Goal: Transaction & Acquisition: Purchase product/service

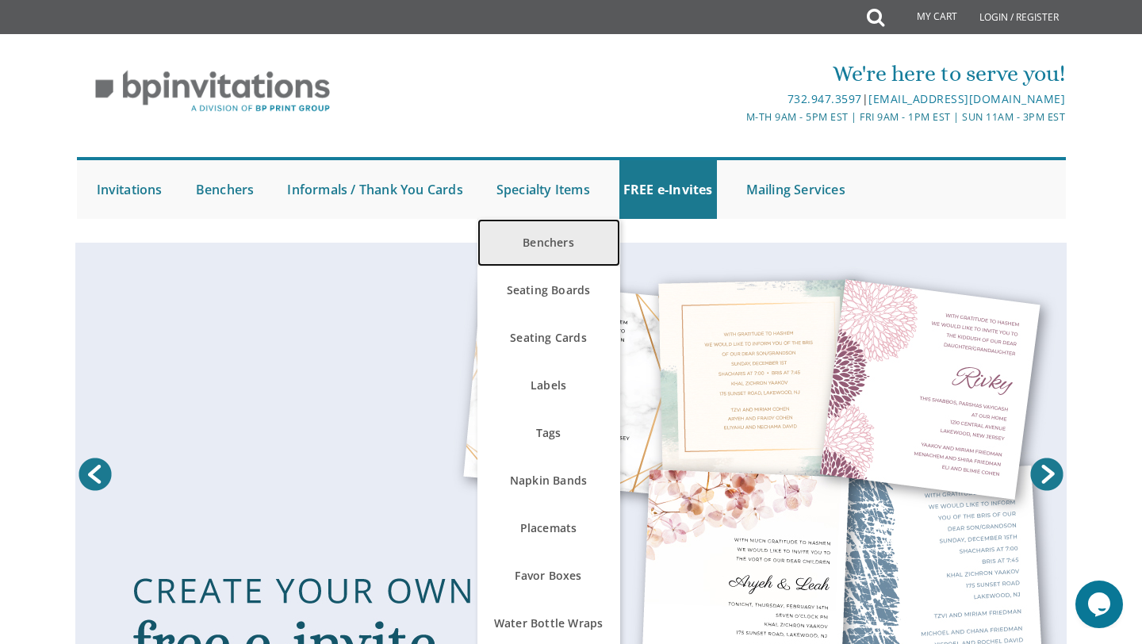
click at [585, 256] on link "Benchers" at bounding box center [549, 243] width 143 height 48
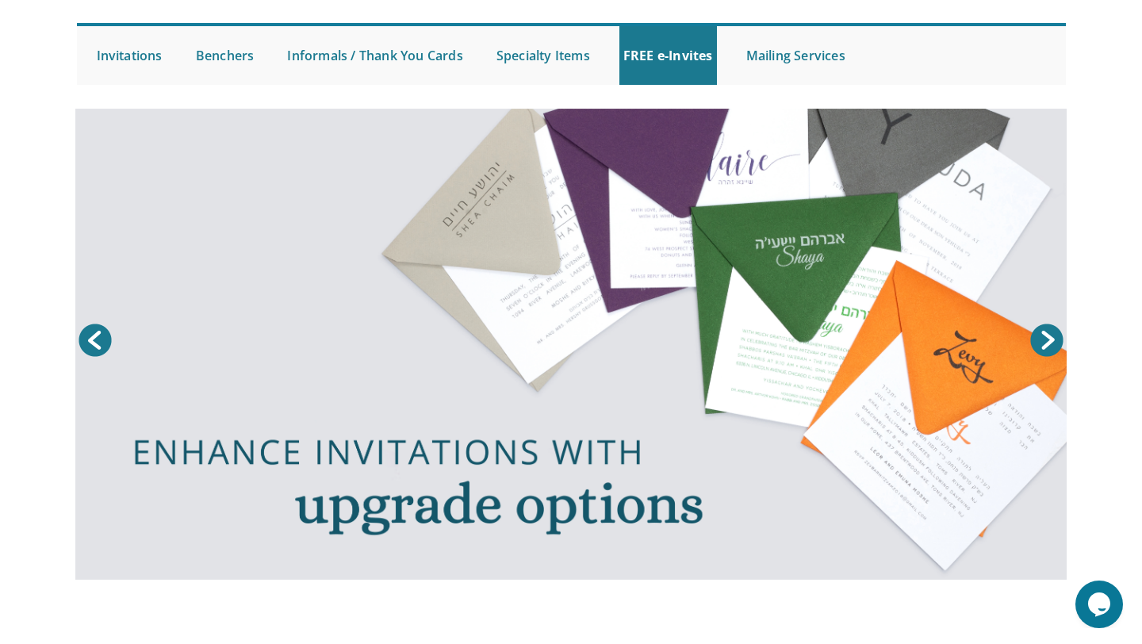
scroll to position [123, 0]
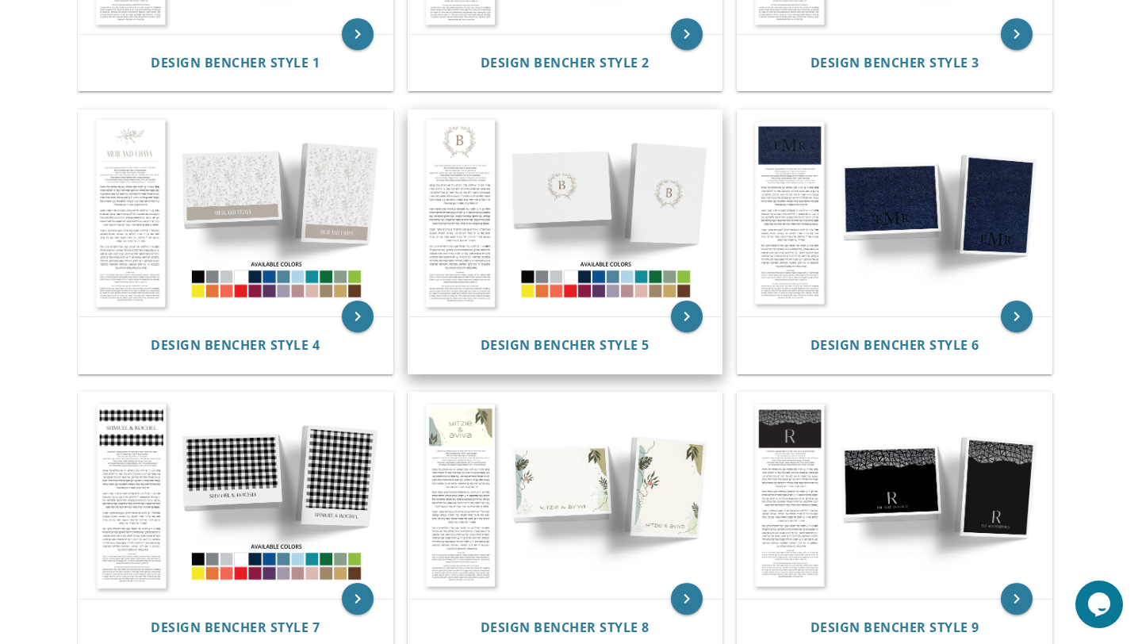
scroll to position [402, 0]
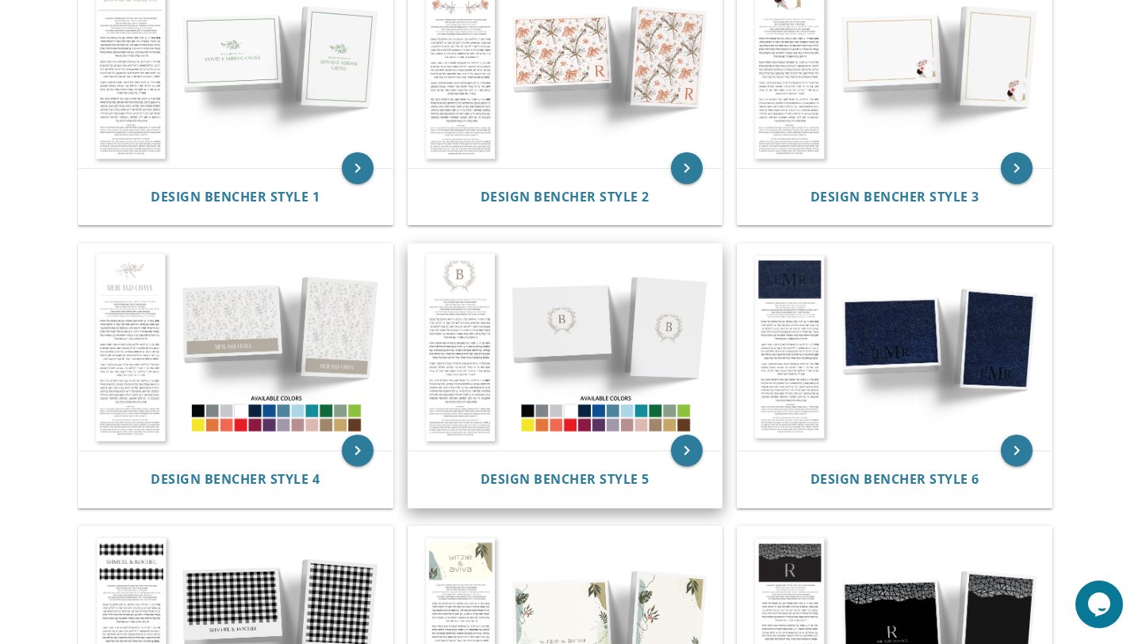
click at [474, 321] on img at bounding box center [566, 347] width 314 height 206
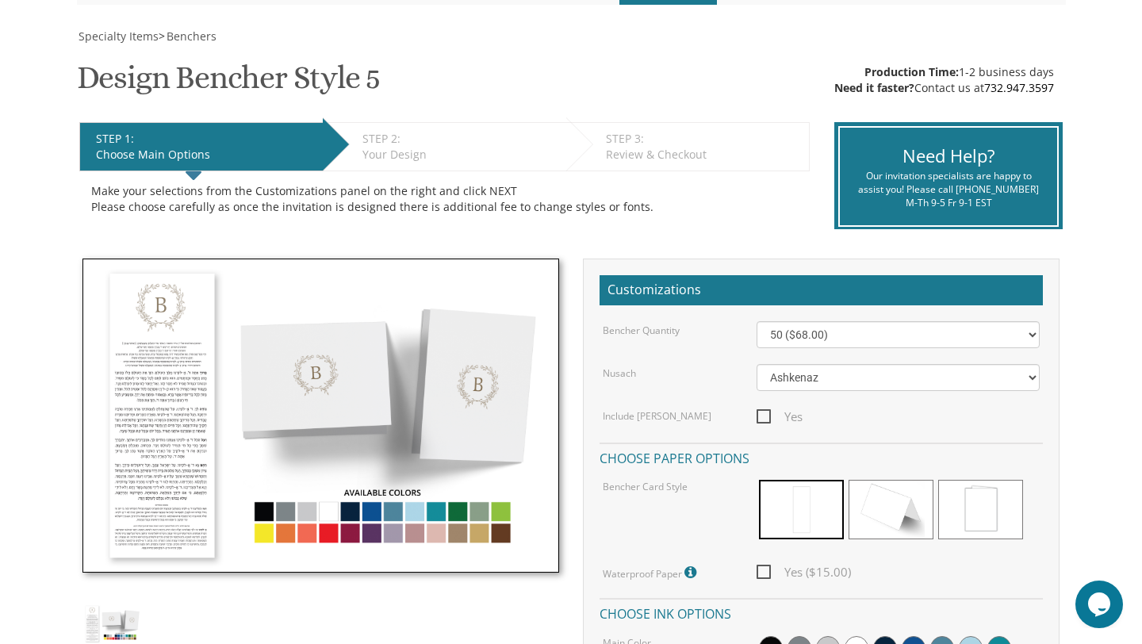
scroll to position [236, 0]
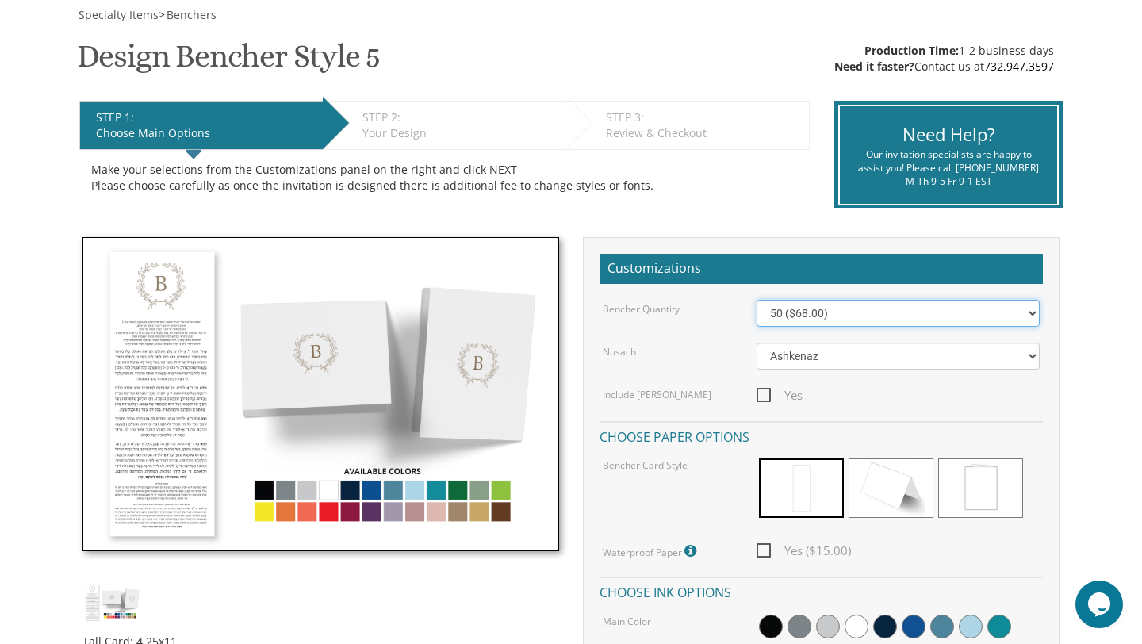
click at [799, 307] on select "50 ($68.00) 60 ($74.80) 70 ($81.60) 80 ($88.40) 90 ($95.20) 100 ($102.00) 125 (…" at bounding box center [899, 313] width 284 height 27
select select "80"
click at [757, 300] on select "50 ($68.00) 60 ($74.80) 70 ($81.60) 80 ($88.40) 90 ($95.20) 100 ($102.00) 125 (…" at bounding box center [899, 313] width 284 height 27
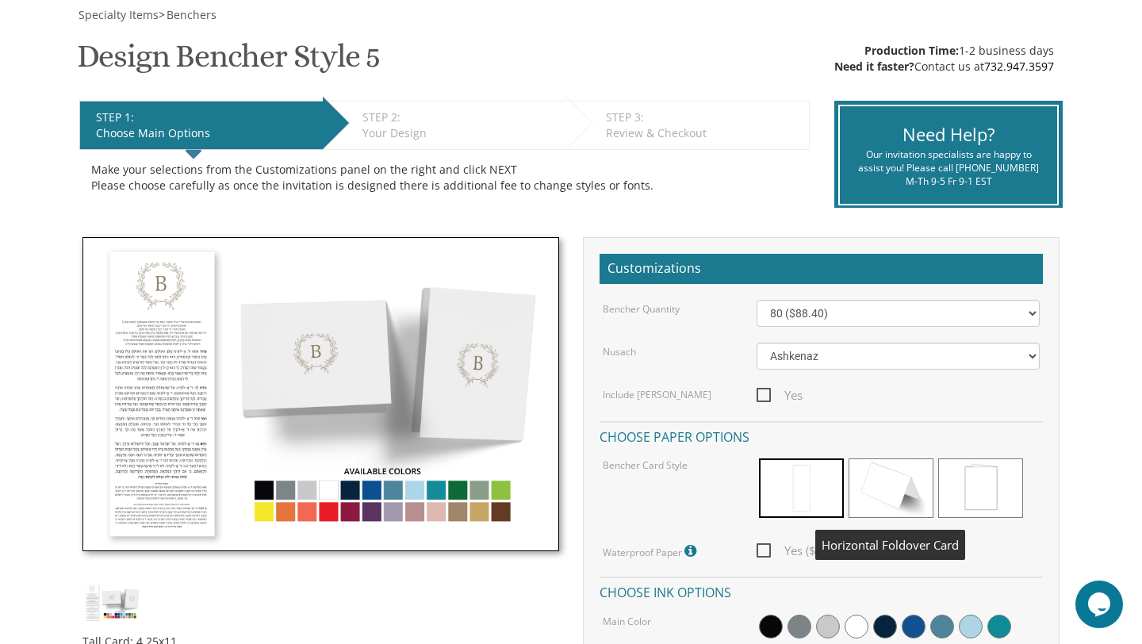
click at [888, 479] on span at bounding box center [891, 489] width 85 height 60
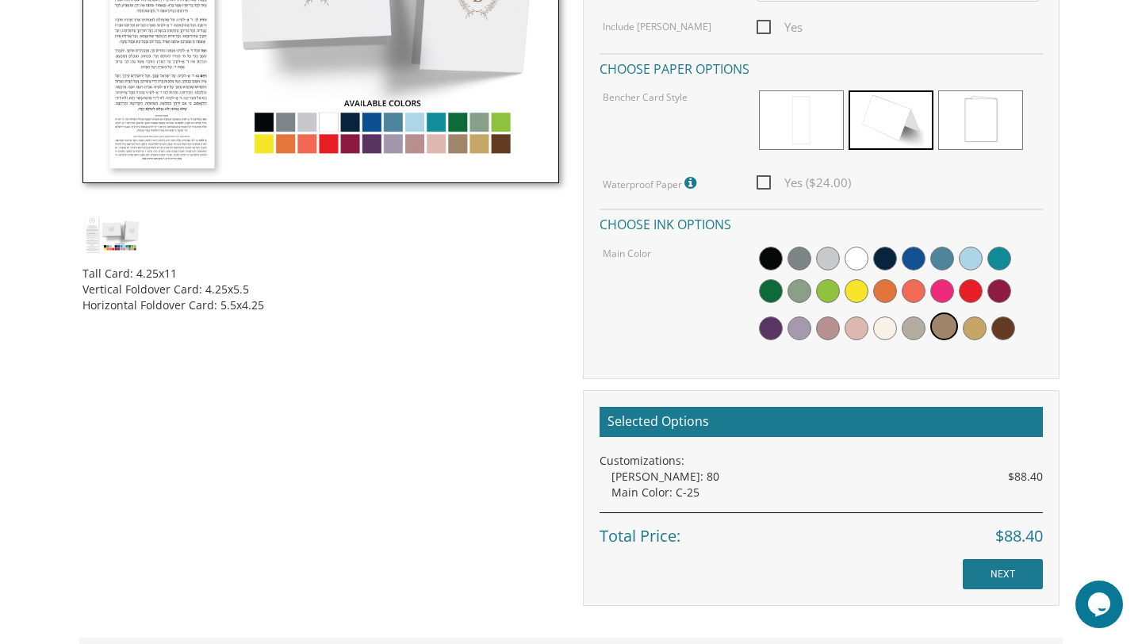
scroll to position [582, 0]
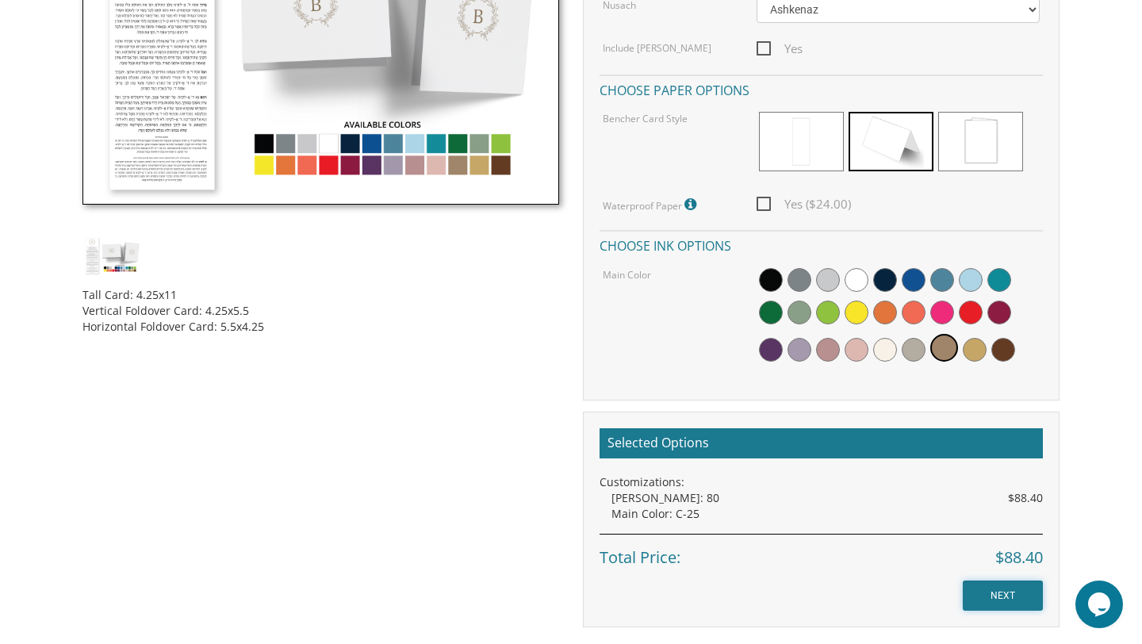
click at [993, 592] on input "NEXT" at bounding box center [1003, 596] width 80 height 30
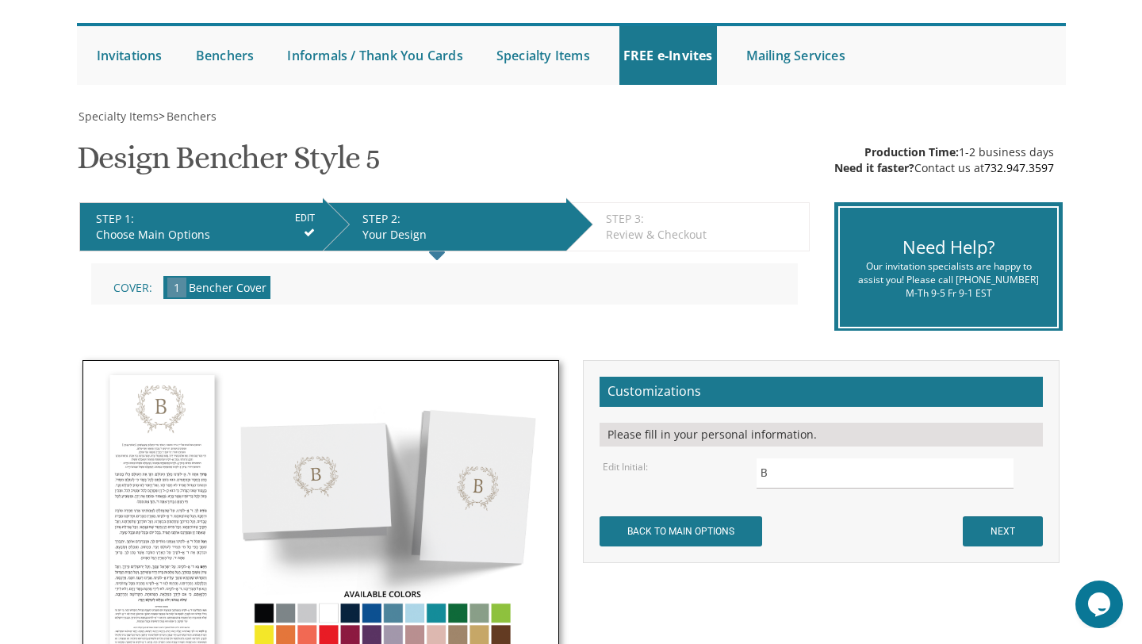
scroll to position [260, 0]
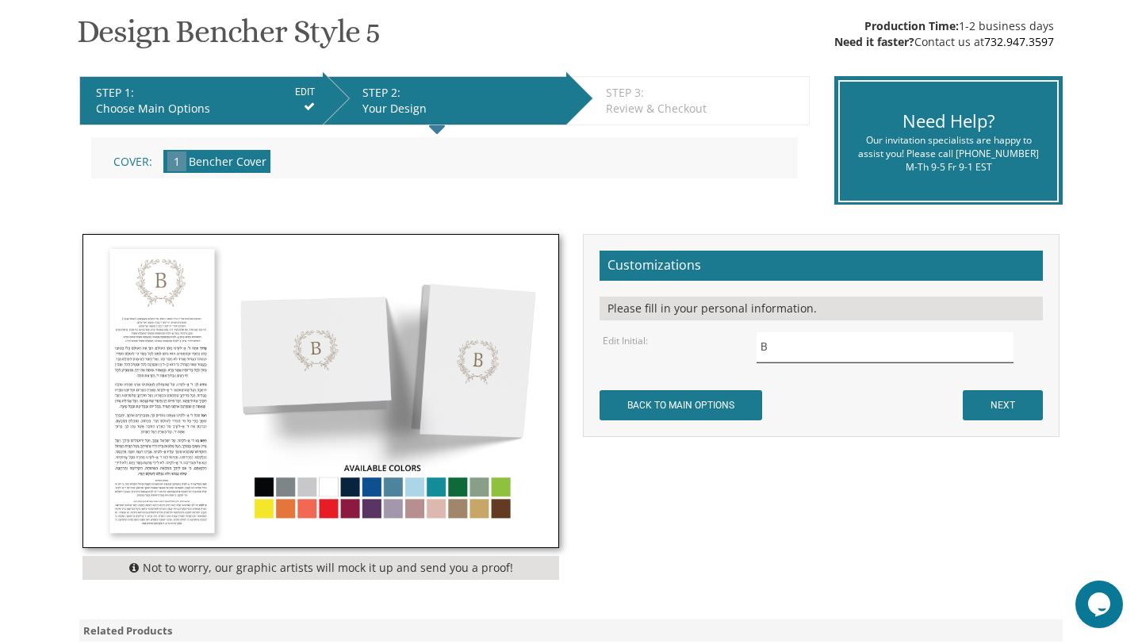
drag, startPoint x: 774, startPoint y: 344, endPoint x: 739, endPoint y: 344, distance: 34.1
click at [739, 344] on div "Edit Initial: B" at bounding box center [822, 347] width 462 height 31
type input "Y"
click at [1031, 397] on input "NEXT" at bounding box center [1003, 405] width 80 height 30
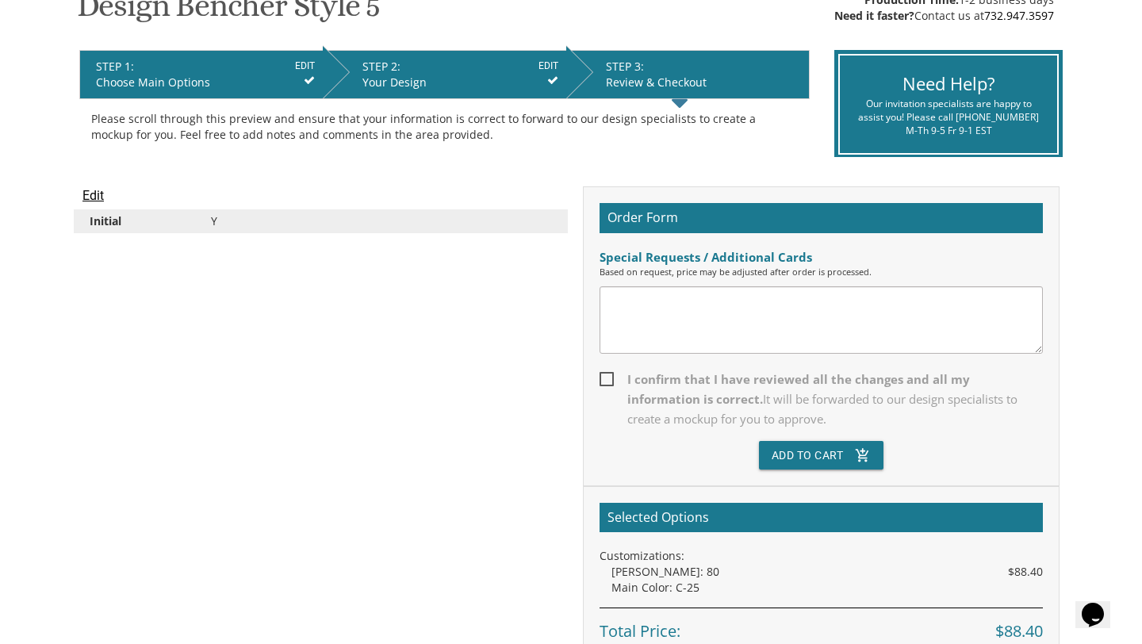
scroll to position [289, 0]
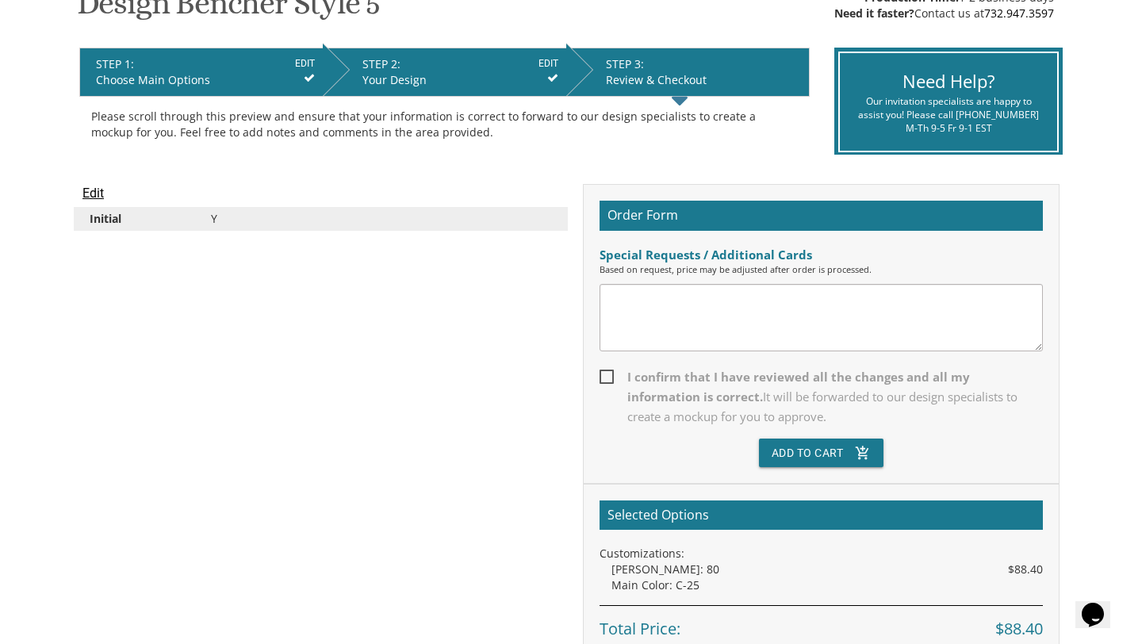
click at [605, 377] on span "I confirm that I have reviewed all the changes and all my information is correc…" at bounding box center [821, 397] width 443 height 60
click at [605, 377] on input "I confirm that I have reviewed all the changes and all my information is correc…" at bounding box center [605, 375] width 10 height 10
checkbox input "true"
click at [765, 453] on button "Add To Cart add_shopping_cart" at bounding box center [821, 453] width 125 height 29
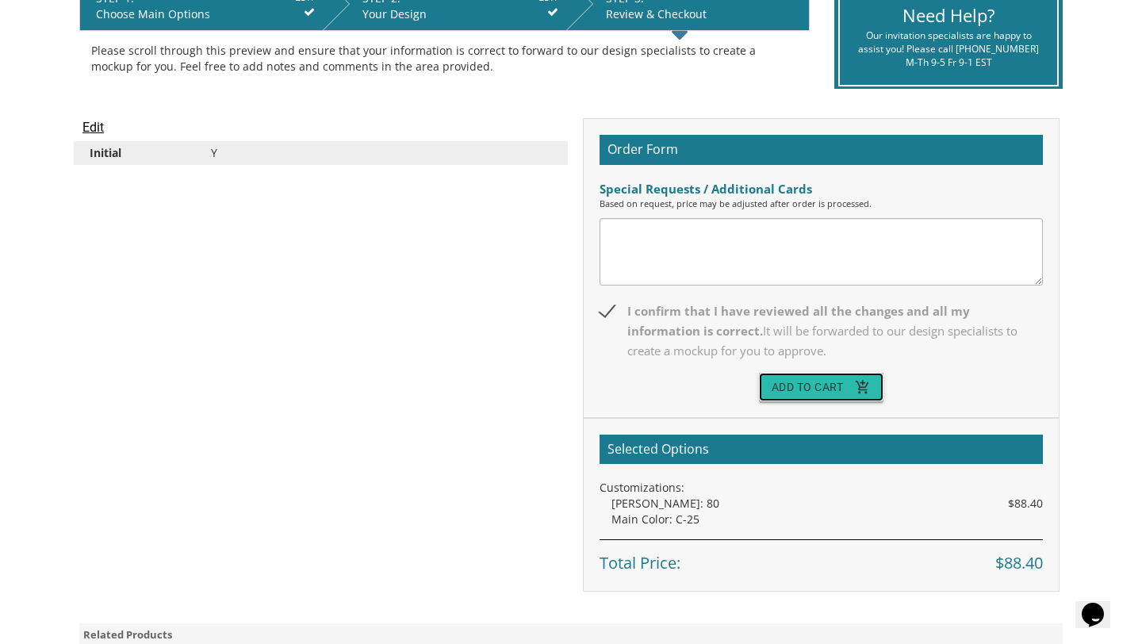
scroll to position [367, 0]
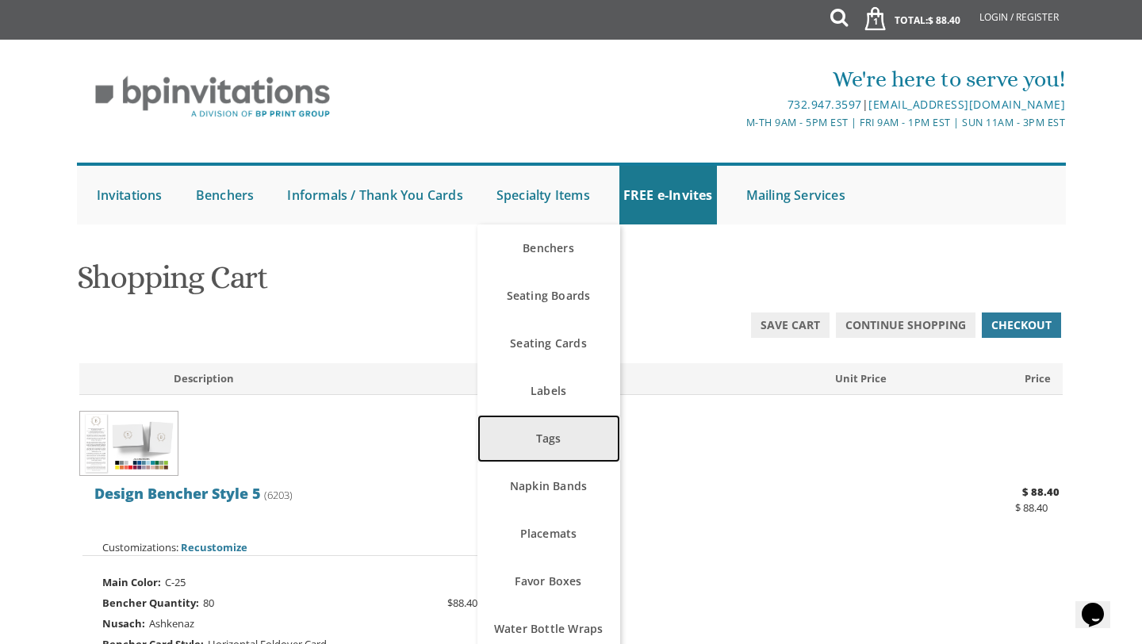
click at [549, 438] on link "Tags" at bounding box center [549, 439] width 143 height 48
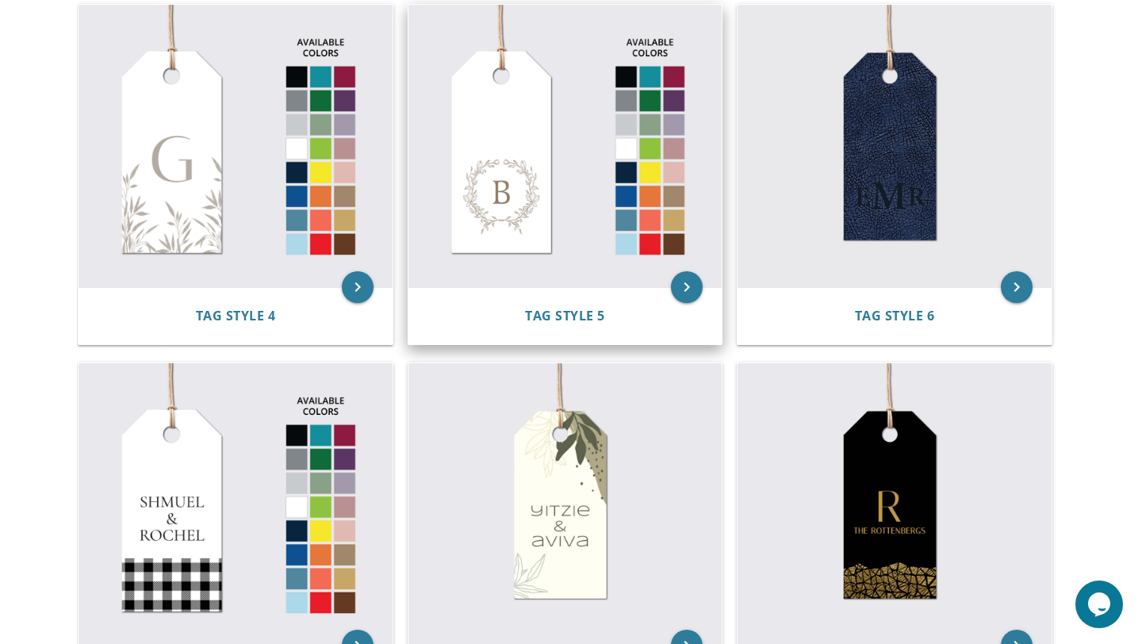
scroll to position [727, 0]
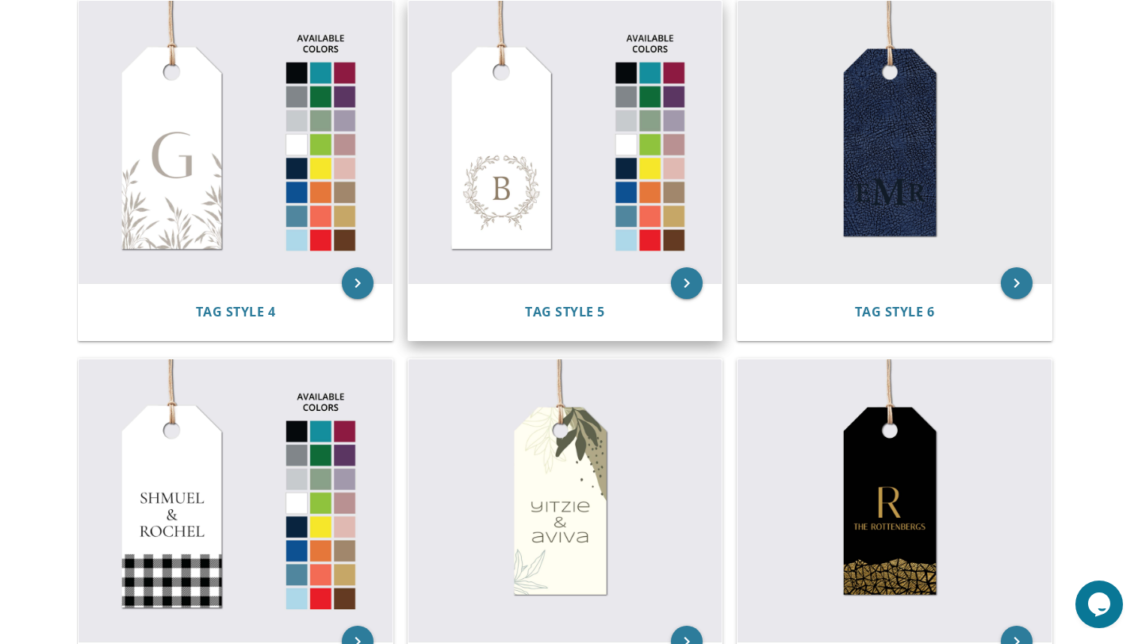
click at [507, 217] on img at bounding box center [566, 142] width 314 height 282
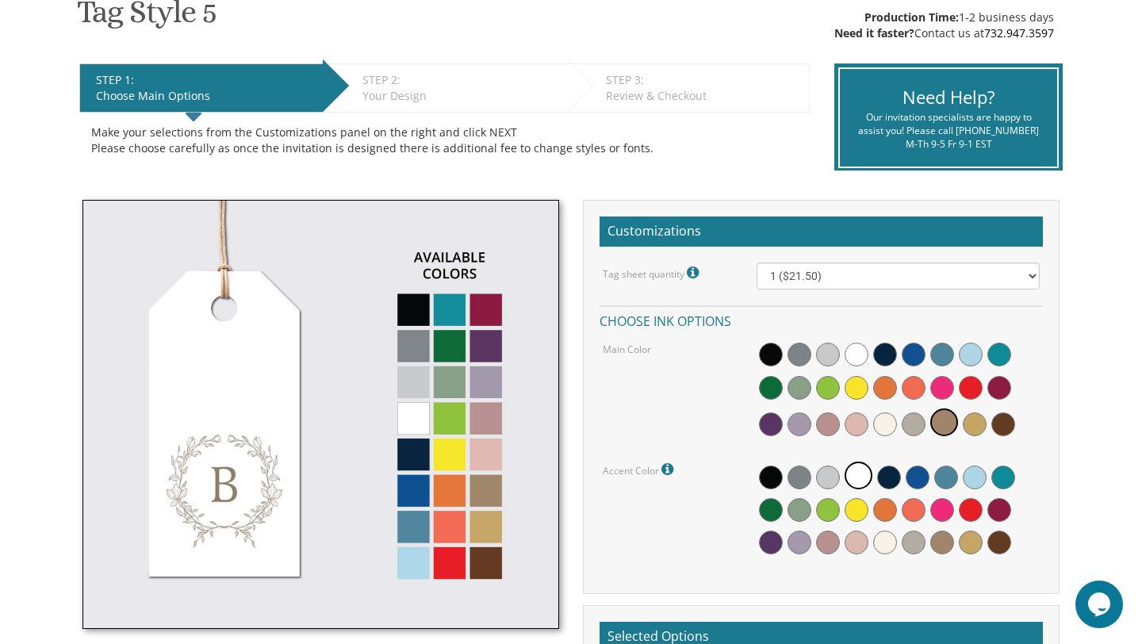
scroll to position [281, 0]
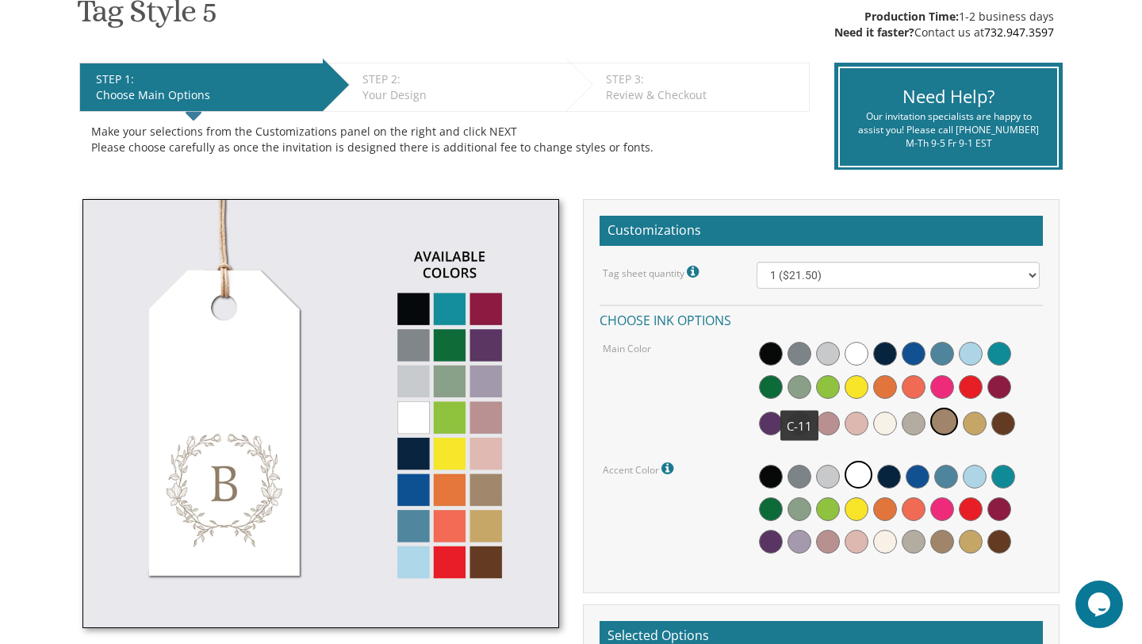
click at [799, 387] on span at bounding box center [800, 387] width 24 height 24
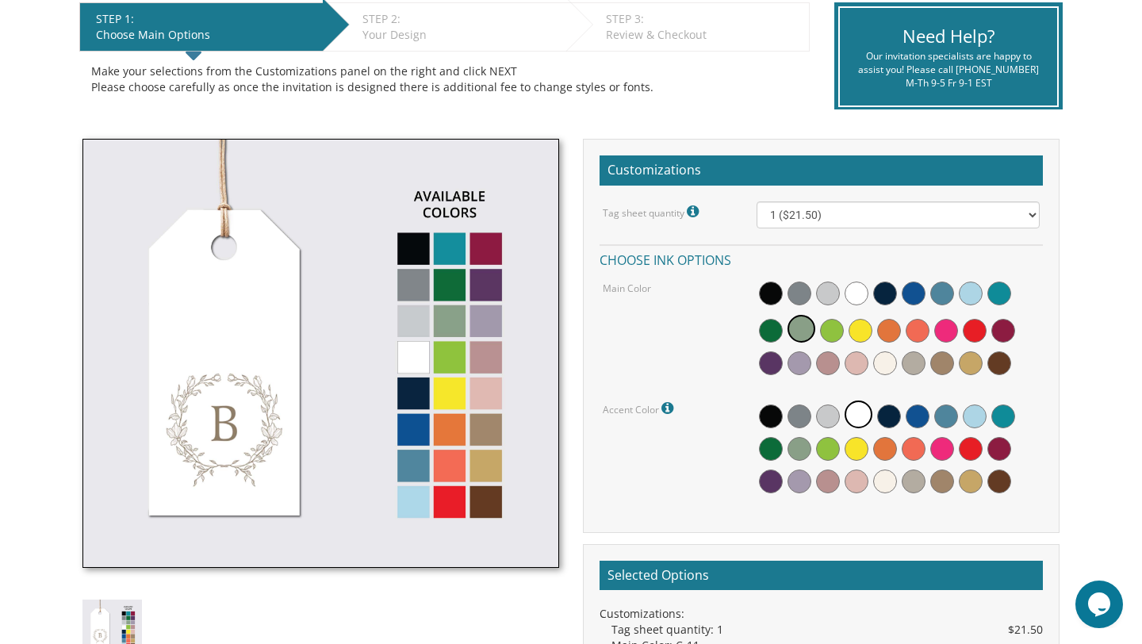
scroll to position [329, 0]
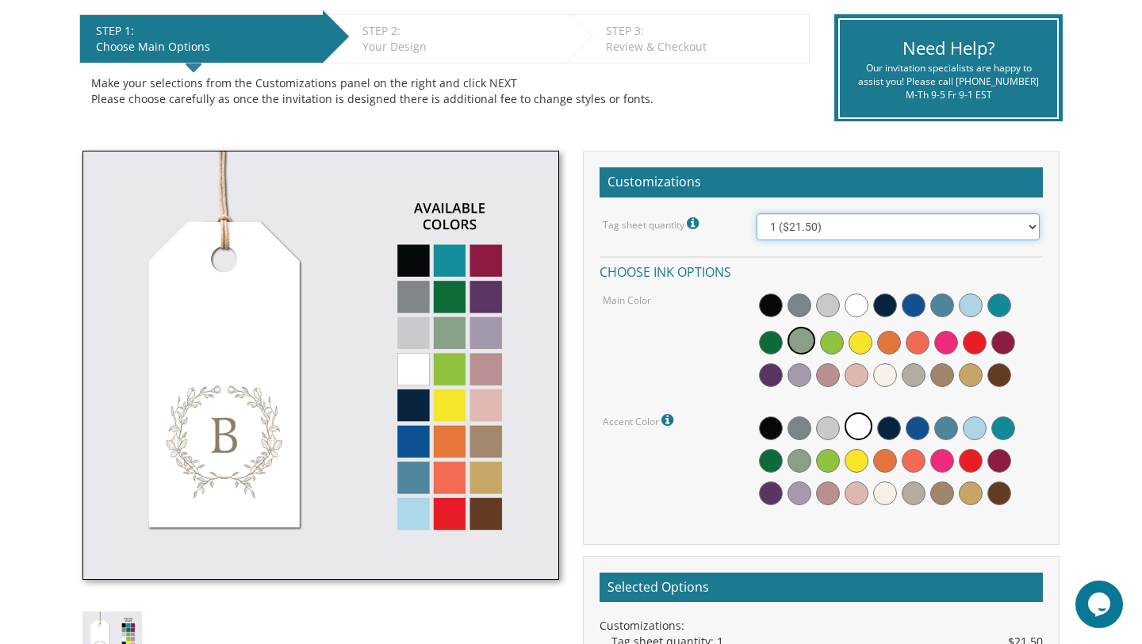
click at [841, 229] on select "1 ($21.50) 2 ($25.00) 3 ($28.50) 4 ($32.00) 5 ($35.50) 6 ($39.00) 7 ($42.50) 8 …" at bounding box center [899, 226] width 284 height 27
click at [757, 213] on select "1 ($21.50) 2 ($25.00) 3 ($28.50) 4 ($32.00) 5 ($35.50) 6 ($39.00) 7 ($42.50) 8 …" at bounding box center [899, 226] width 284 height 27
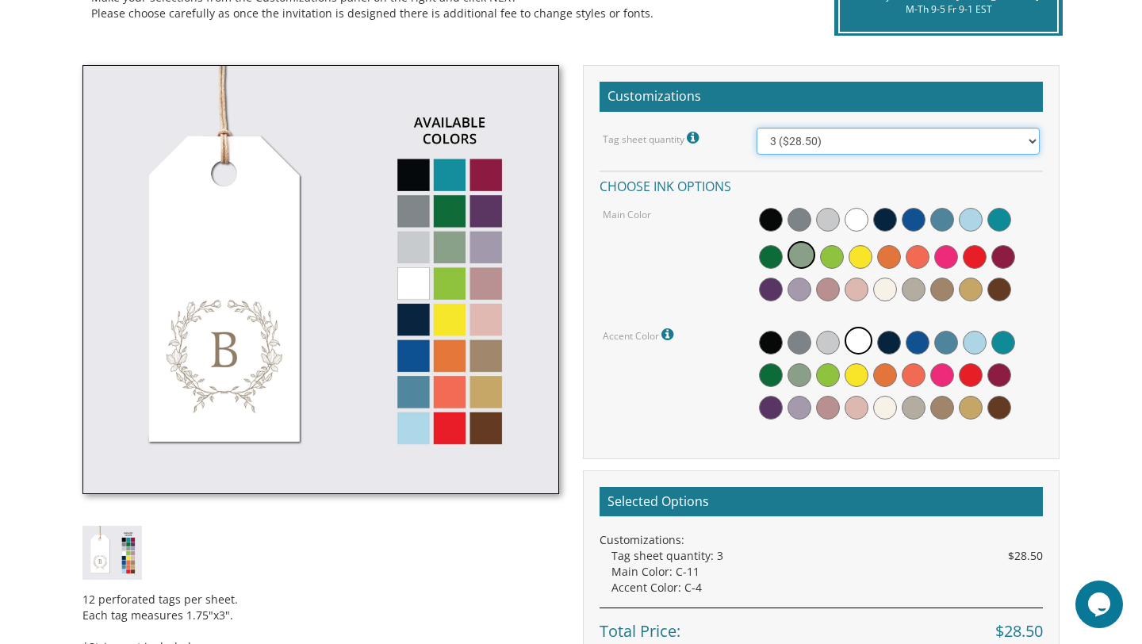
scroll to position [417, 0]
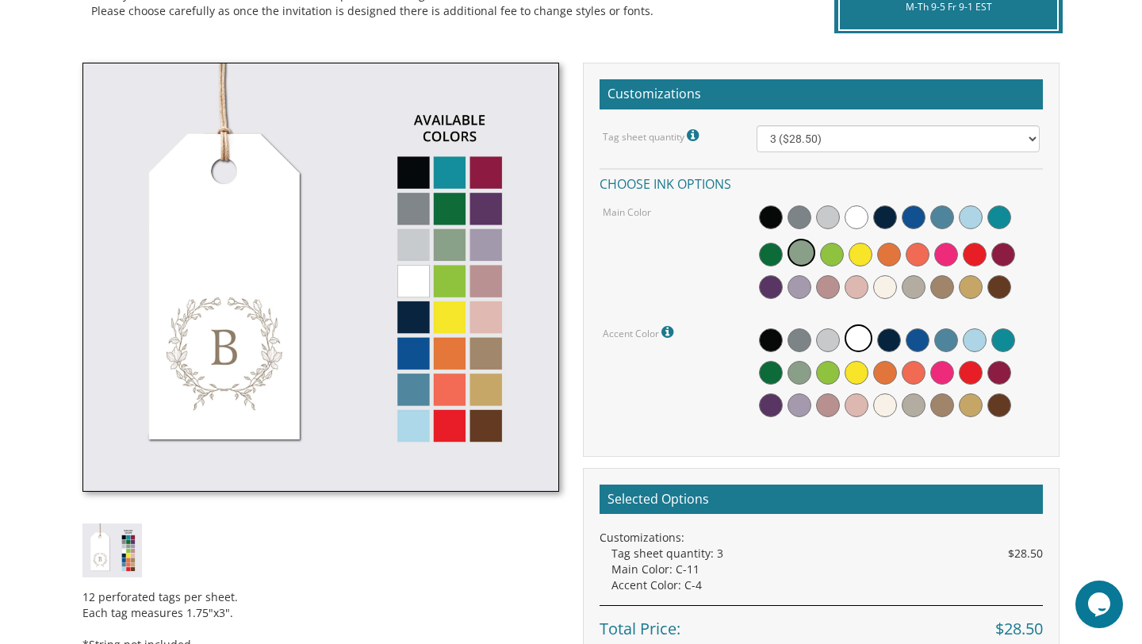
click at [482, 390] on img at bounding box center [321, 277] width 477 height 429
click at [969, 402] on span at bounding box center [971, 405] width 24 height 24
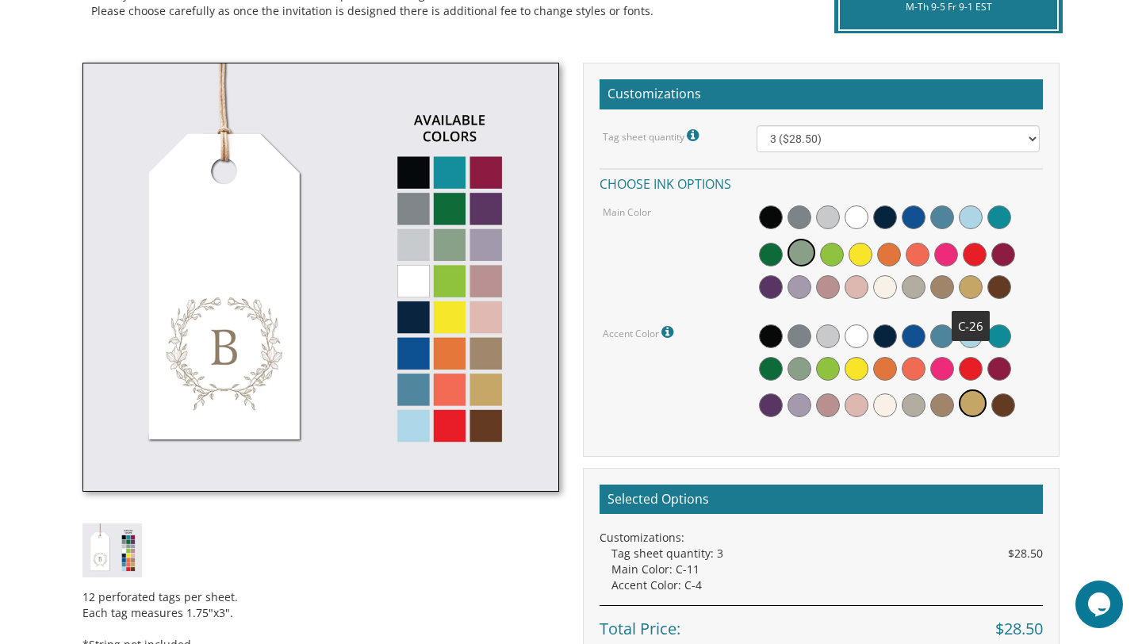
click at [969, 293] on span at bounding box center [971, 287] width 24 height 24
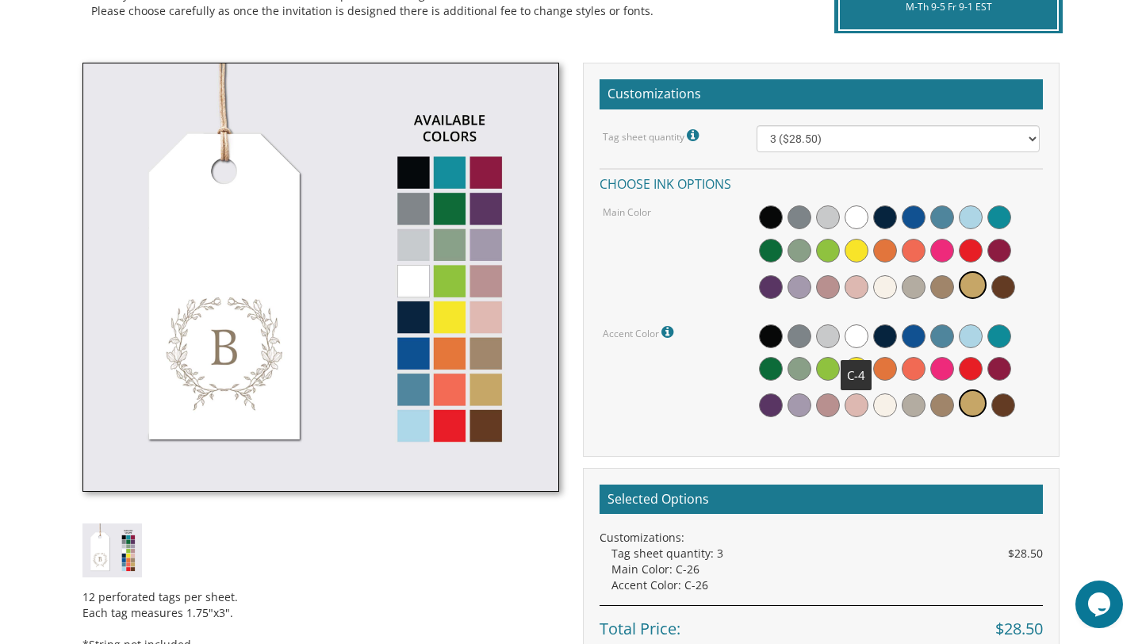
click at [848, 329] on span at bounding box center [857, 336] width 24 height 24
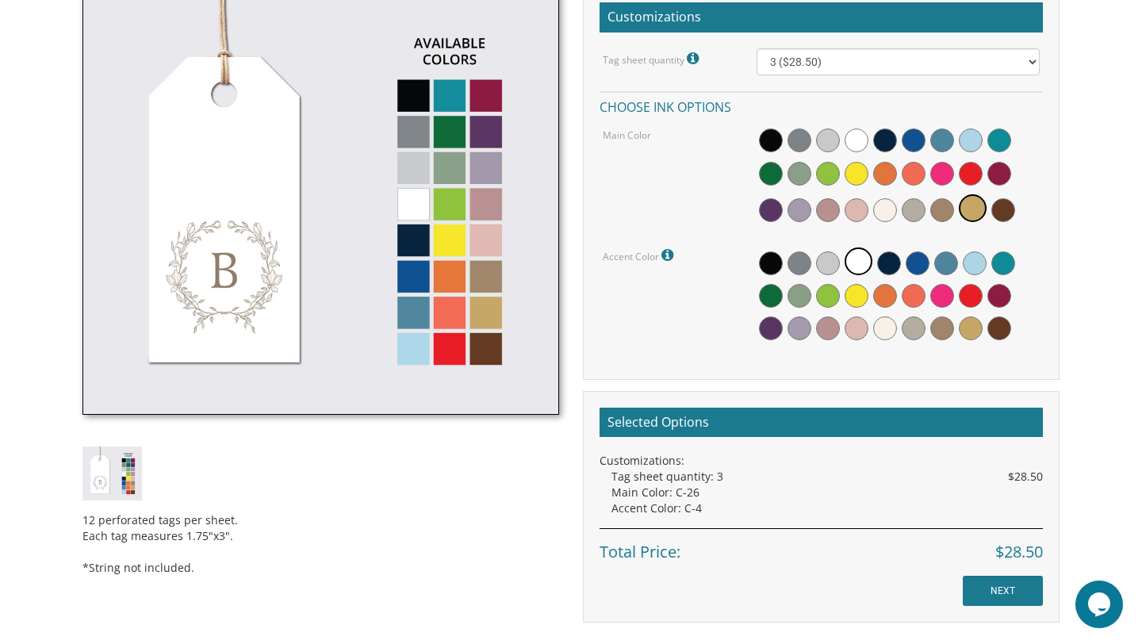
scroll to position [506, 0]
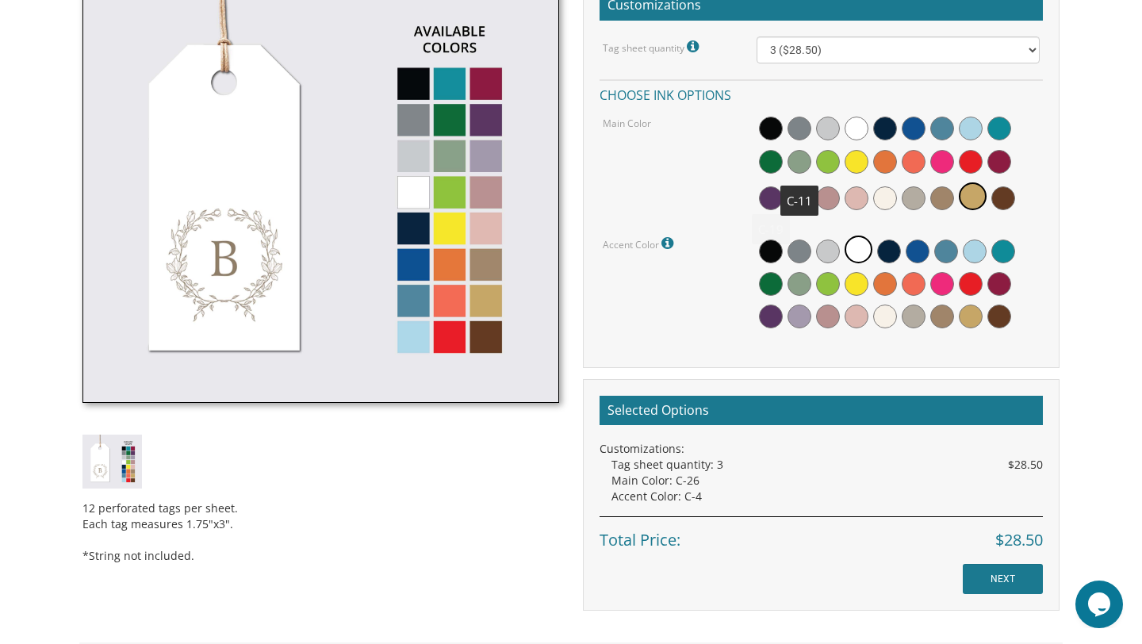
click at [802, 160] on span at bounding box center [800, 162] width 24 height 24
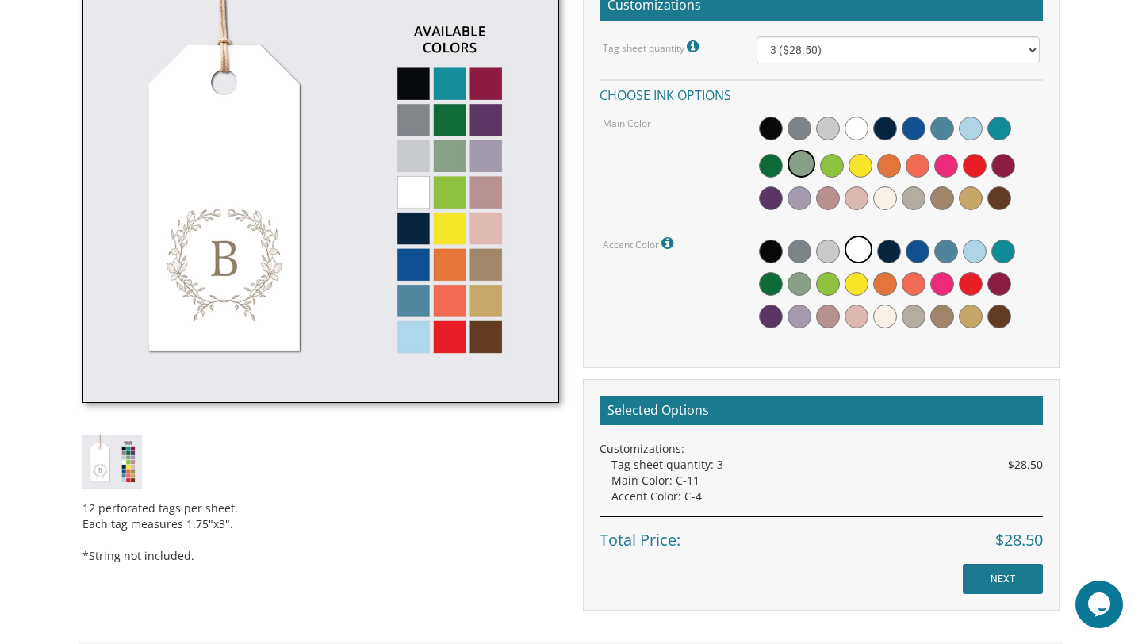
drag, startPoint x: 443, startPoint y: 390, endPoint x: 422, endPoint y: 490, distance: 103.0
click at [422, 490] on div "12 perforated tags per sheet. Each tag measures 1.75"x3". *String not included." at bounding box center [321, 534] width 477 height 91
click at [971, 319] on span at bounding box center [971, 317] width 24 height 24
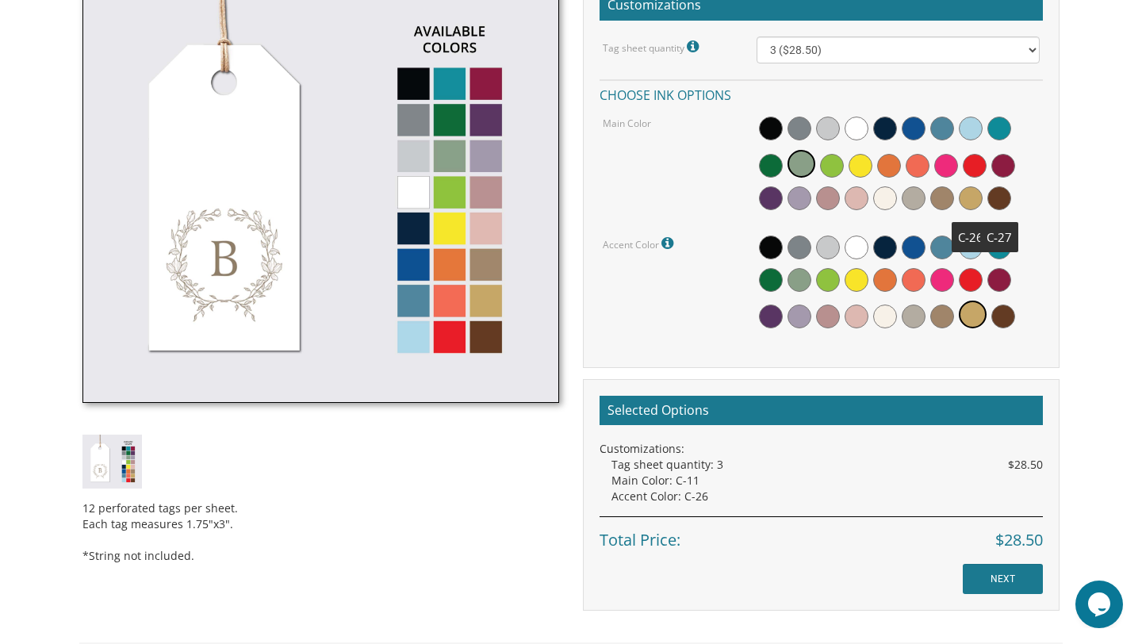
click at [968, 197] on span at bounding box center [971, 198] width 24 height 24
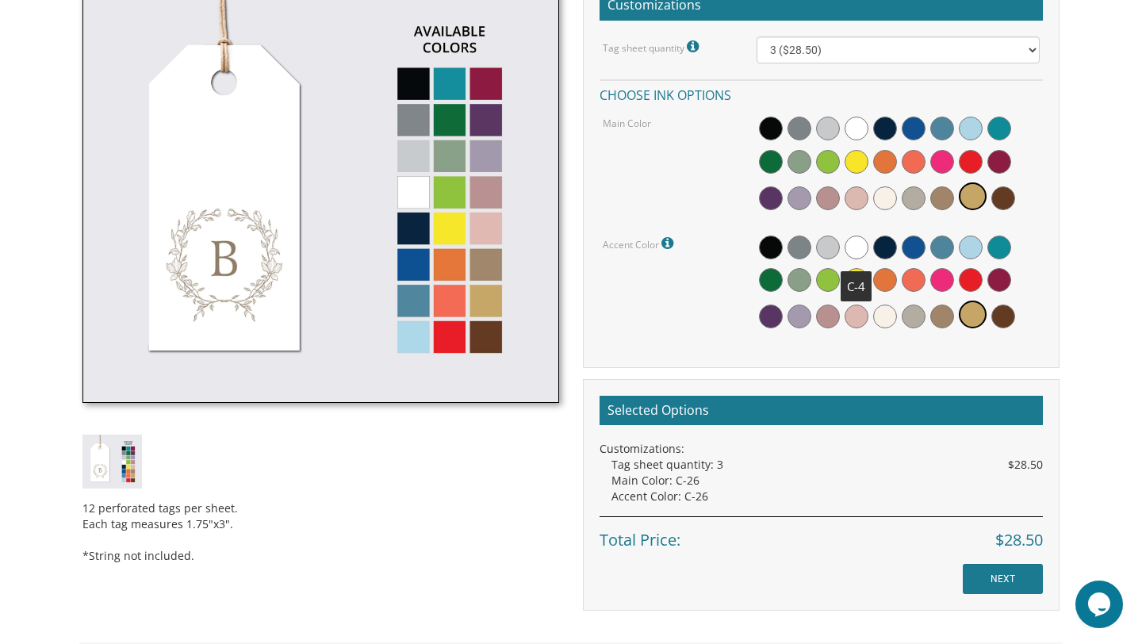
click at [854, 250] on span at bounding box center [857, 248] width 24 height 24
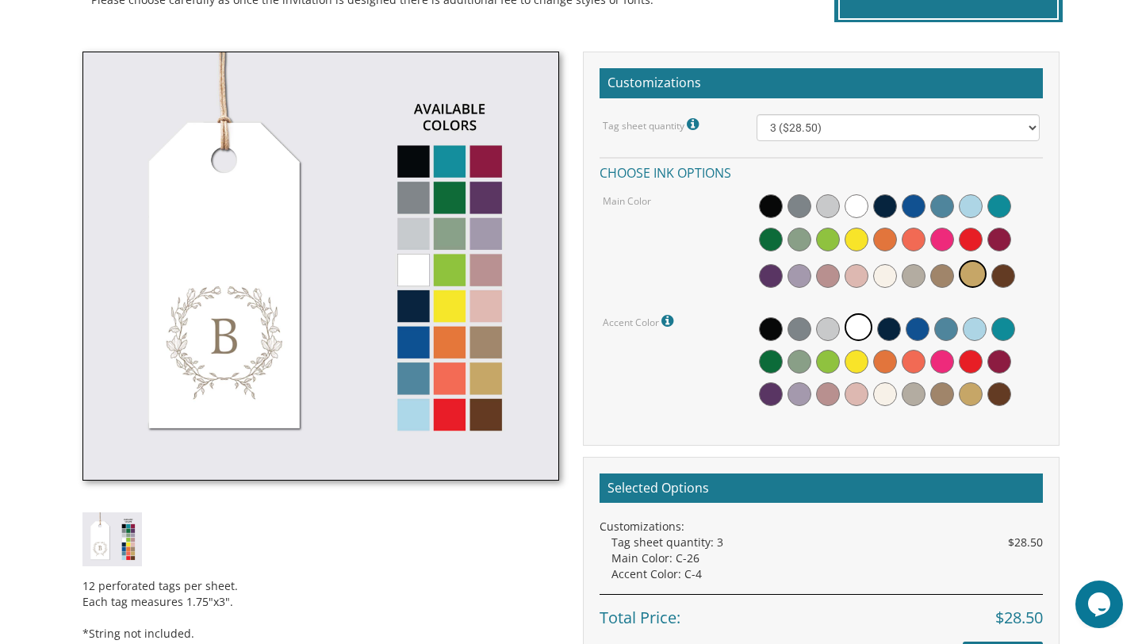
scroll to position [419, 0]
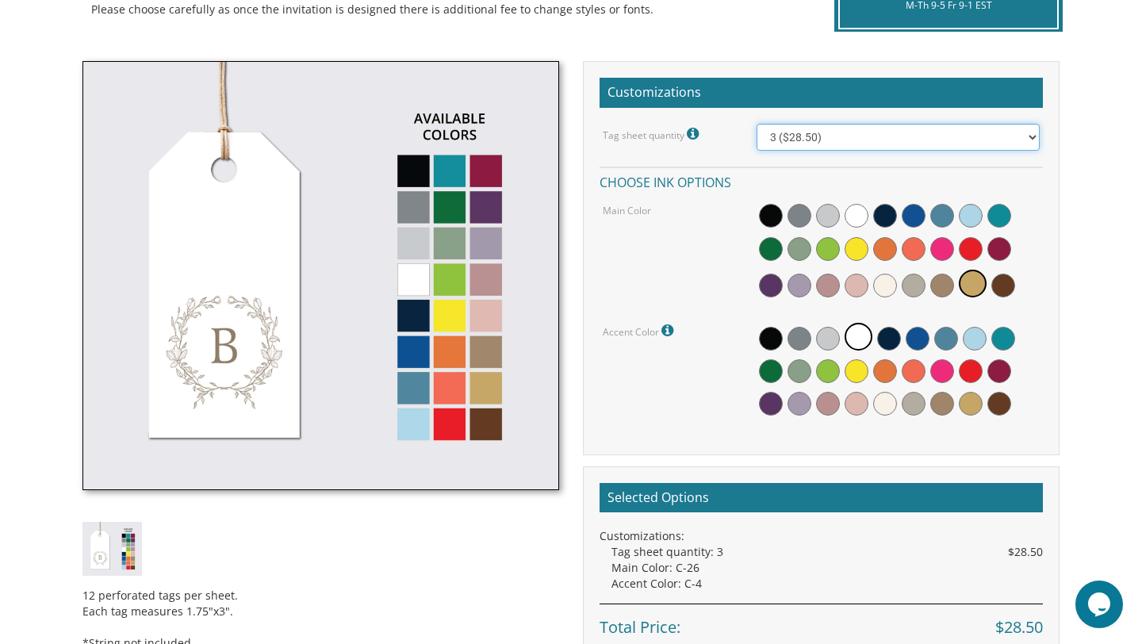
click at [800, 144] on select "1 ($21.50) 2 ($25.00) 3 ($28.50) 4 ($32.00) 5 ($35.50) 6 ($39.00) 7 ($42.50) 8 …" at bounding box center [899, 137] width 284 height 27
select select "4"
click at [757, 124] on select "1 ($21.50) 2 ($25.00) 3 ($28.50) 4 ($32.00) 5 ($35.50) 6 ($39.00) 7 ($42.50) 8 …" at bounding box center [899, 137] width 284 height 27
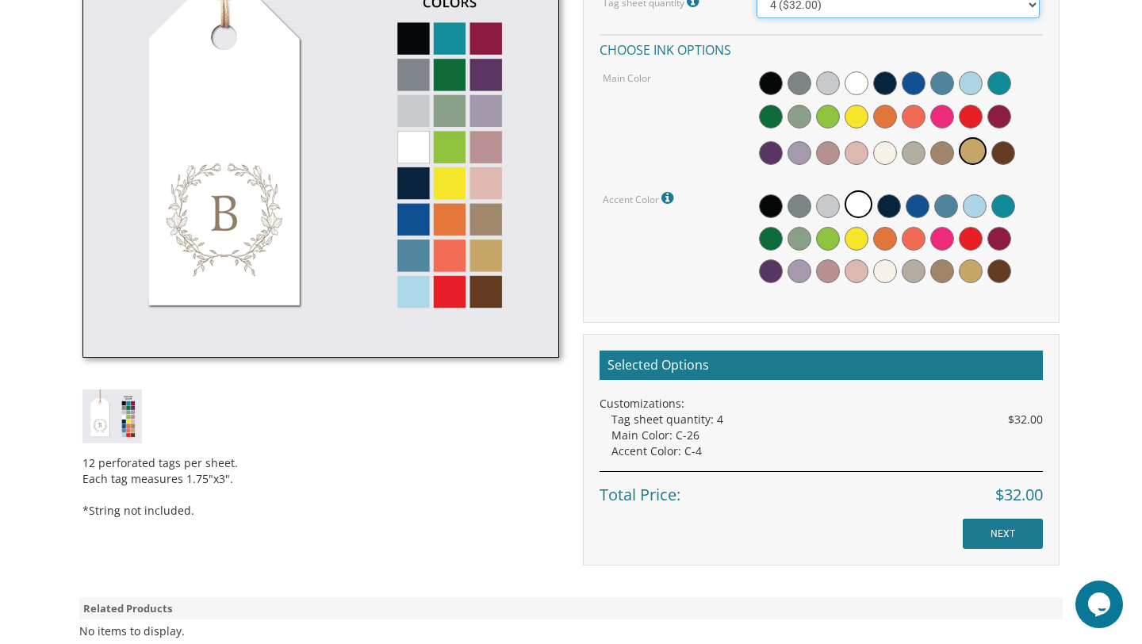
scroll to position [551, 0]
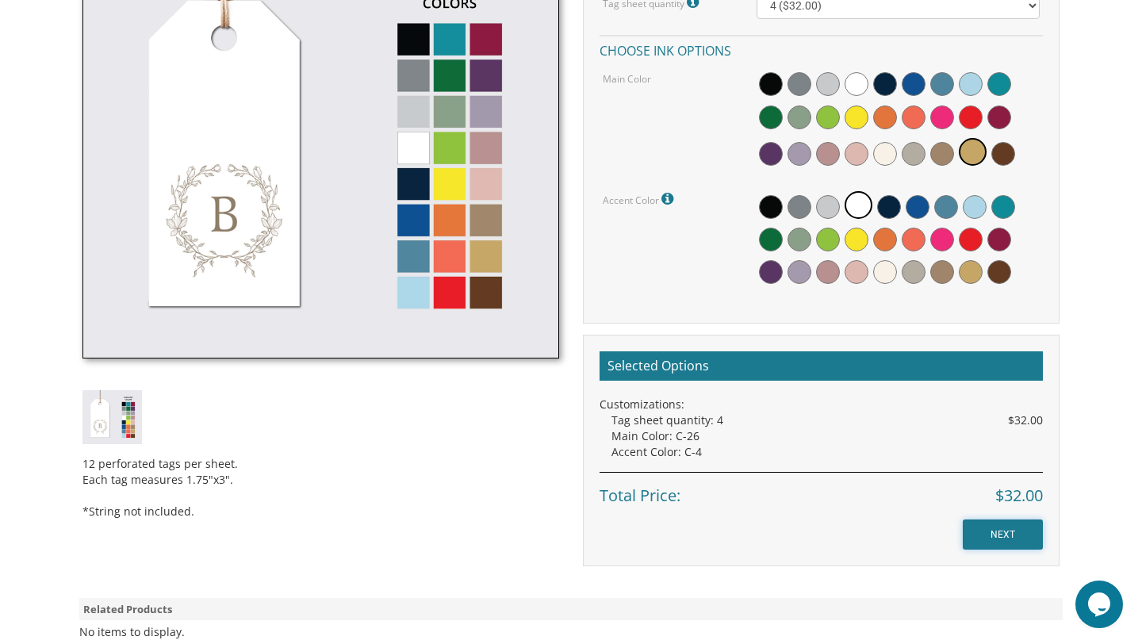
click at [981, 541] on input "NEXT" at bounding box center [1003, 535] width 80 height 30
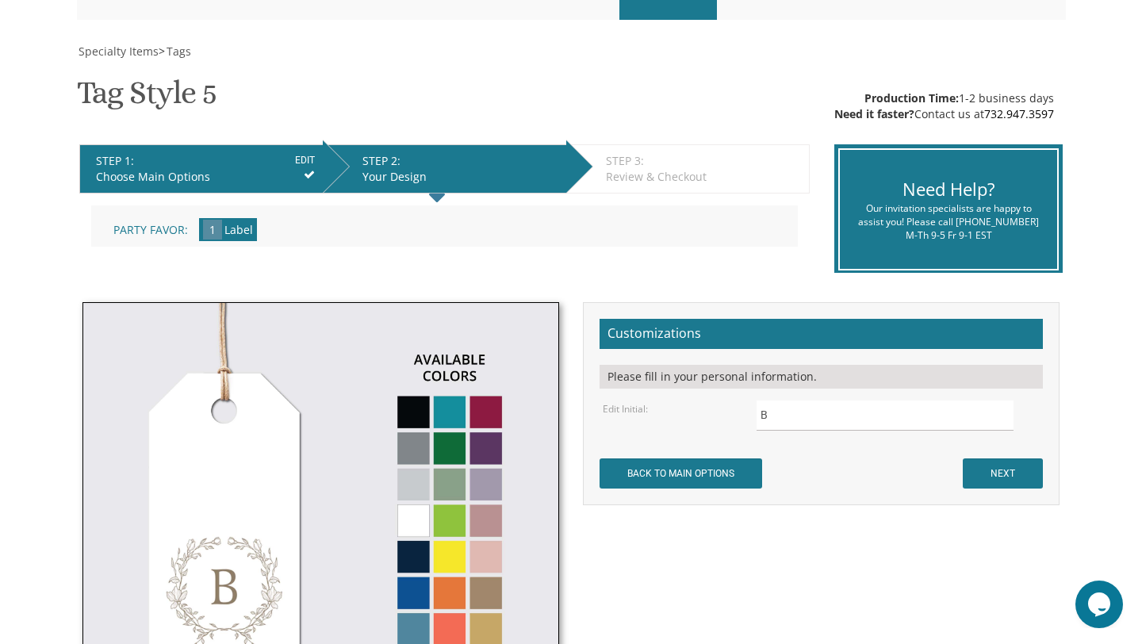
scroll to position [219, 0]
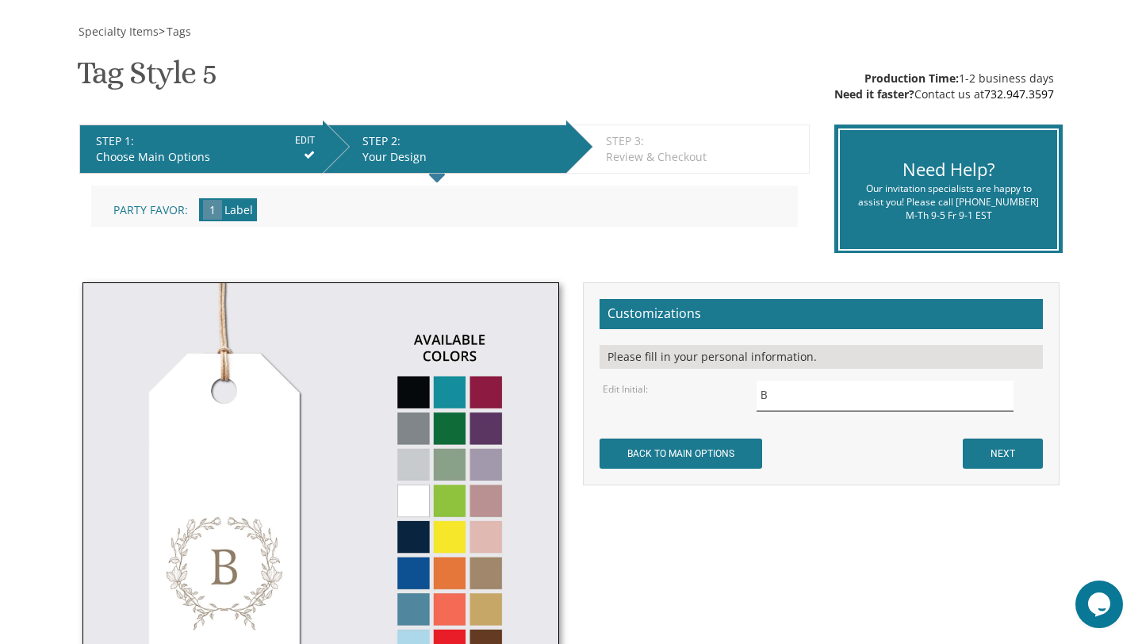
drag, startPoint x: 782, startPoint y: 392, endPoint x: 751, endPoint y: 392, distance: 31.7
click at [751, 392] on div "B" at bounding box center [899, 396] width 308 height 31
type input "Y"
click at [1015, 456] on input "NEXT" at bounding box center [1003, 454] width 80 height 30
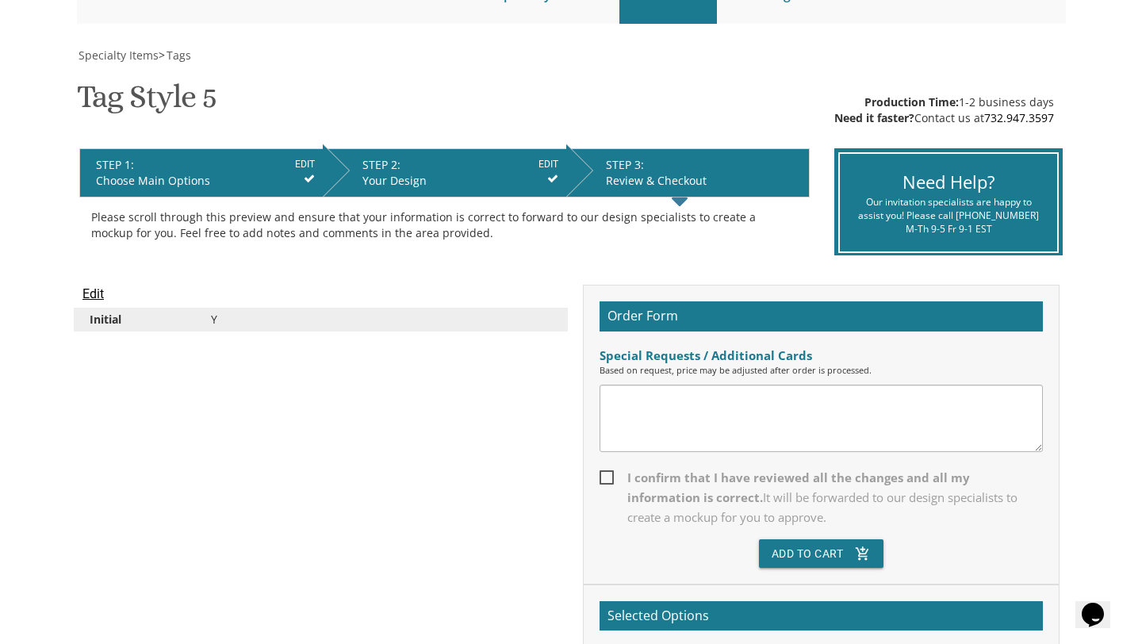
scroll to position [213, 0]
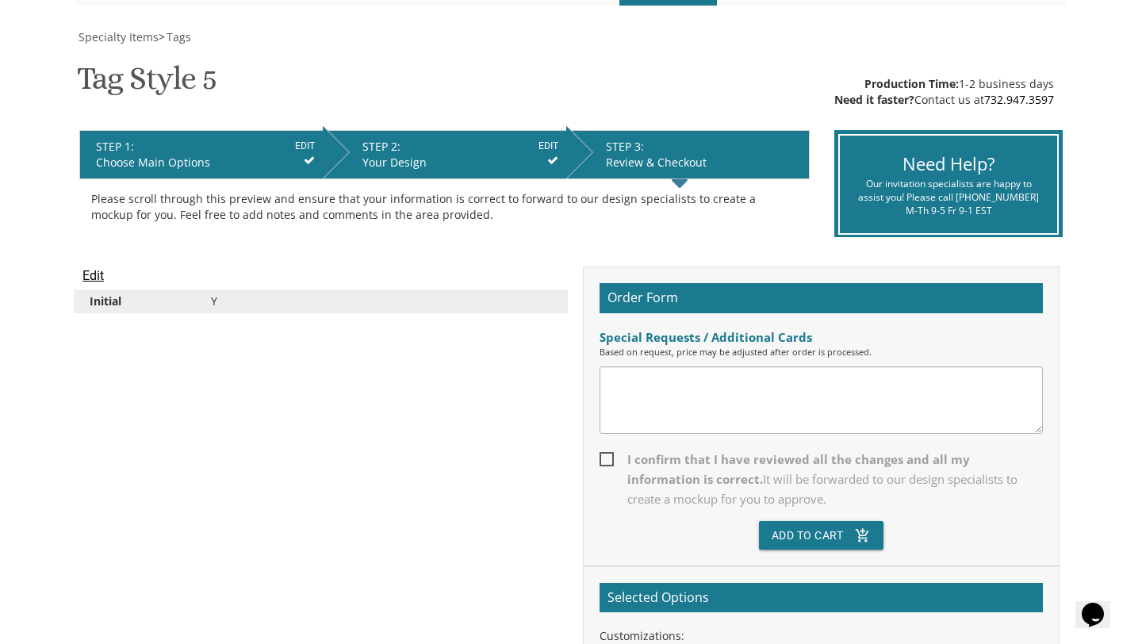
click at [605, 465] on span "I confirm that I have reviewed all the changes and all my information is correc…" at bounding box center [821, 480] width 443 height 60
click at [605, 463] on input "I confirm that I have reviewed all the changes and all my information is correc…" at bounding box center [605, 458] width 10 height 10
checkbox input "true"
click at [797, 532] on button "Add To Cart add_shopping_cart" at bounding box center [821, 535] width 125 height 29
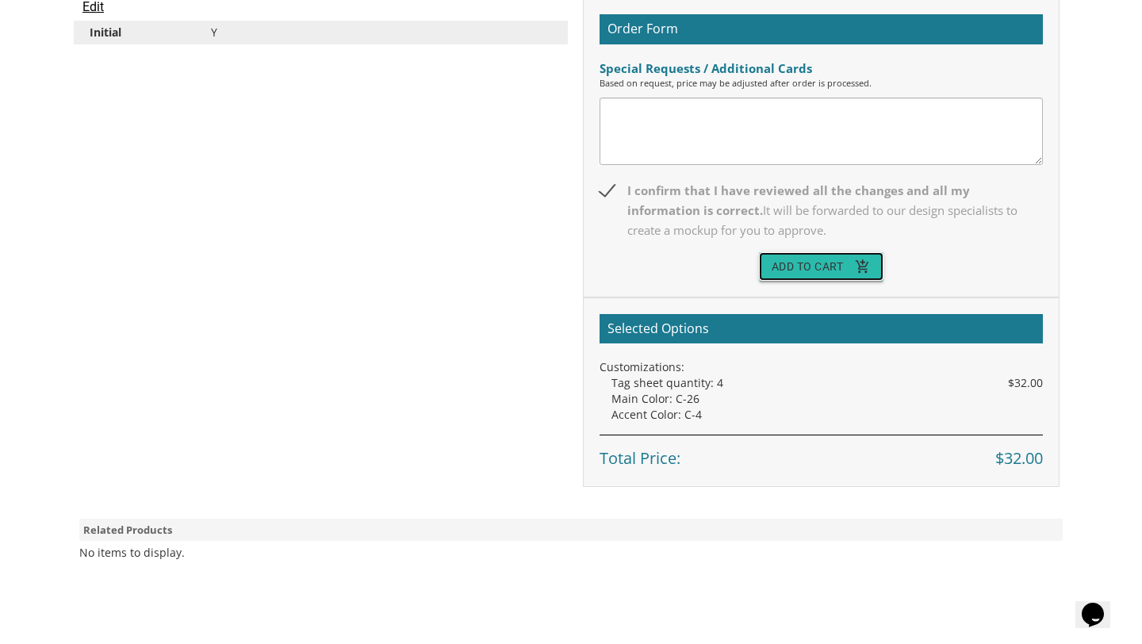
scroll to position [422, 0]
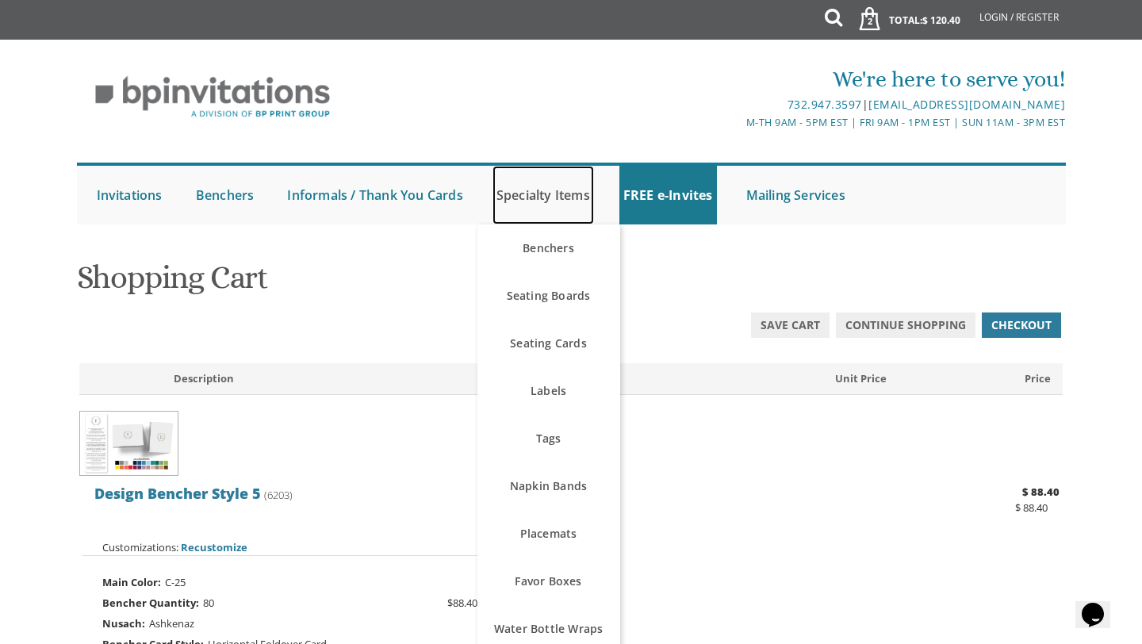
click at [517, 192] on link "Specialty Items" at bounding box center [544, 195] width 102 height 59
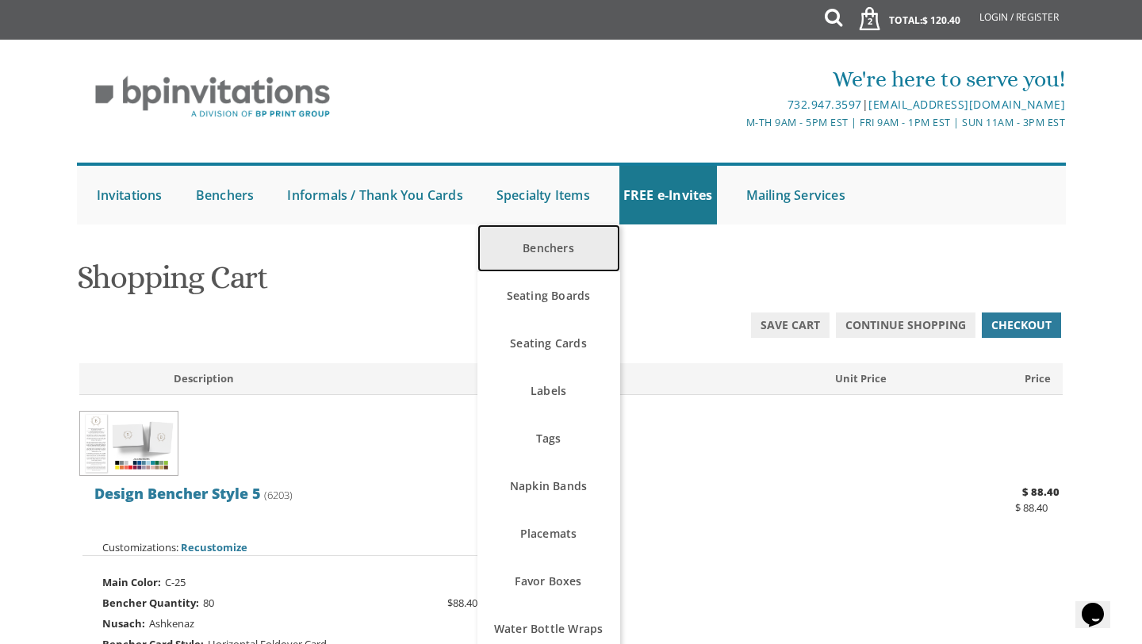
click at [534, 243] on link "Benchers" at bounding box center [549, 249] width 143 height 48
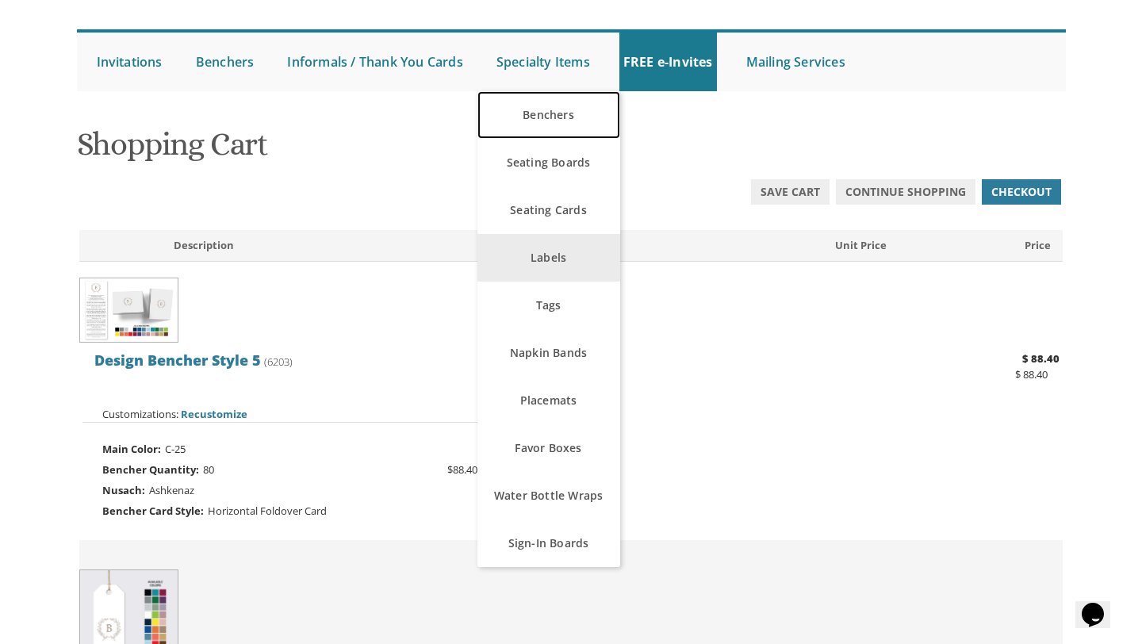
scroll to position [134, 0]
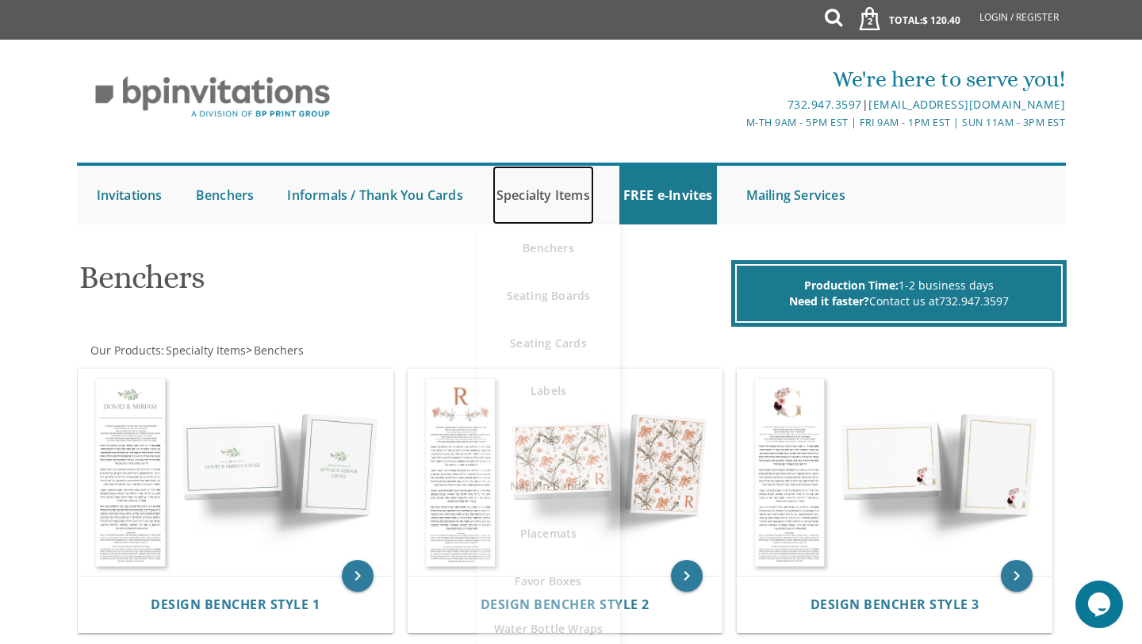
click at [533, 194] on link "Specialty Items" at bounding box center [544, 195] width 102 height 59
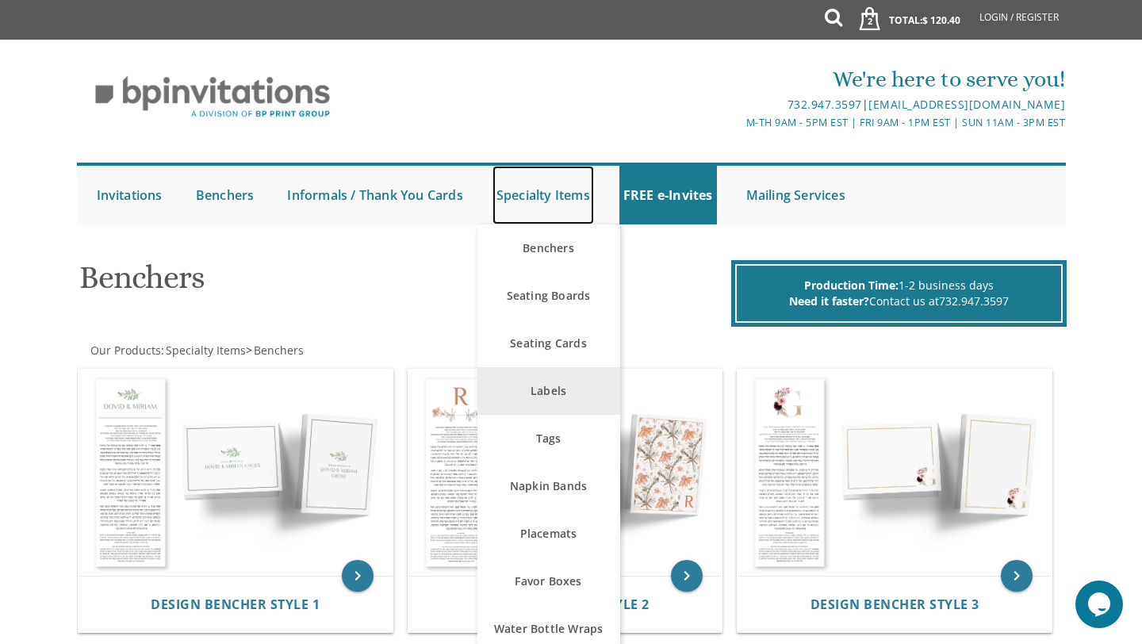
scroll to position [50, 0]
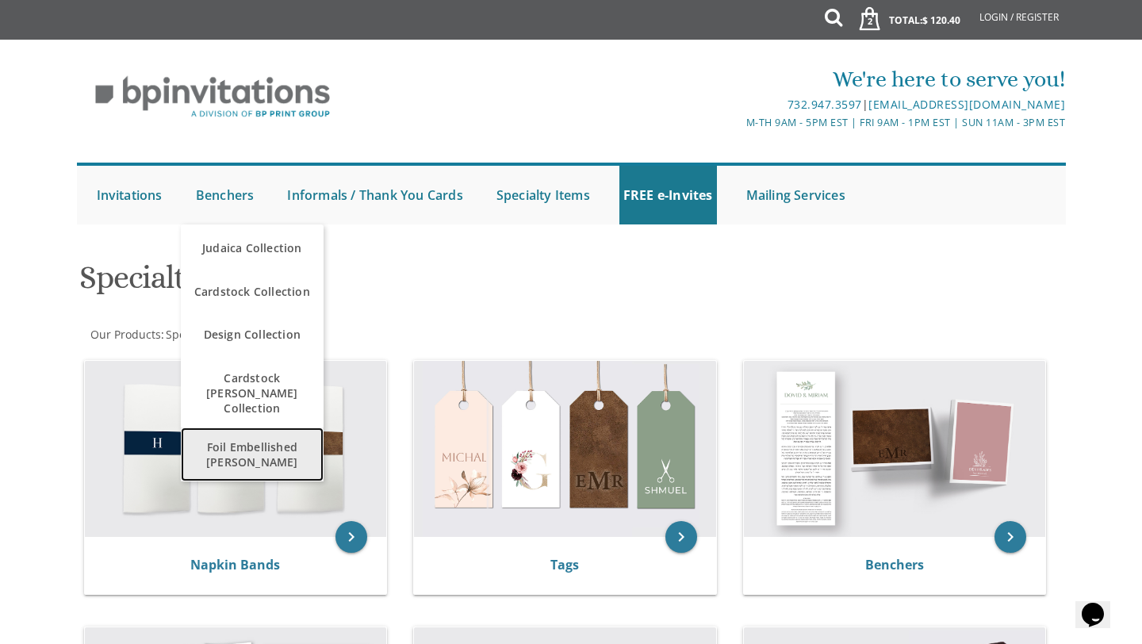
click at [242, 436] on span "Foil Embellished [PERSON_NAME]" at bounding box center [252, 455] width 135 height 46
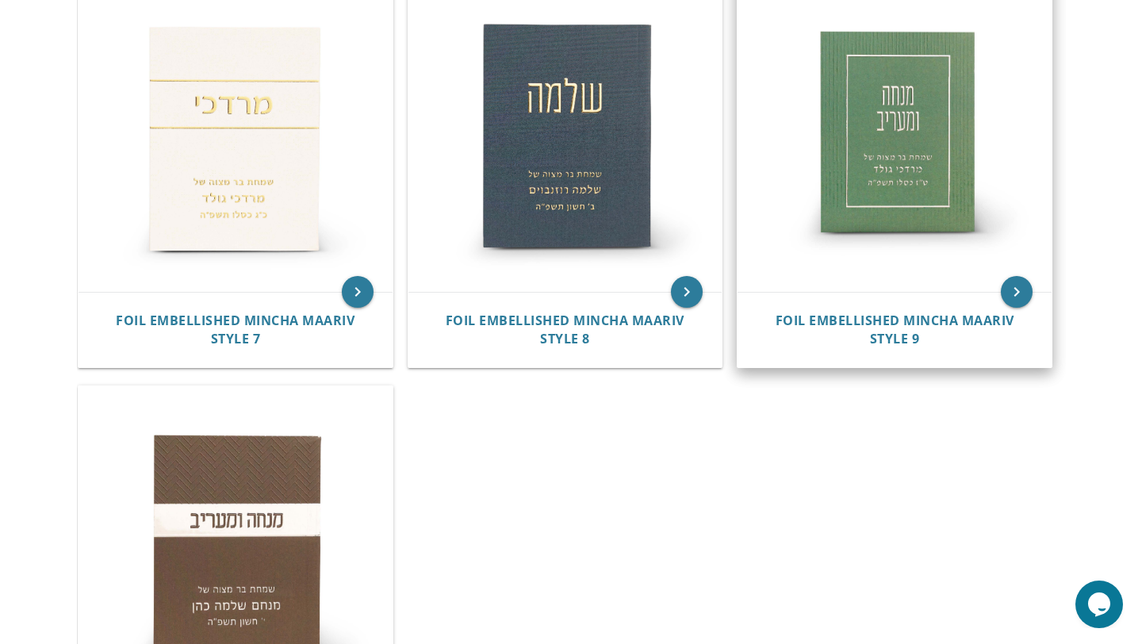
scroll to position [1187, 0]
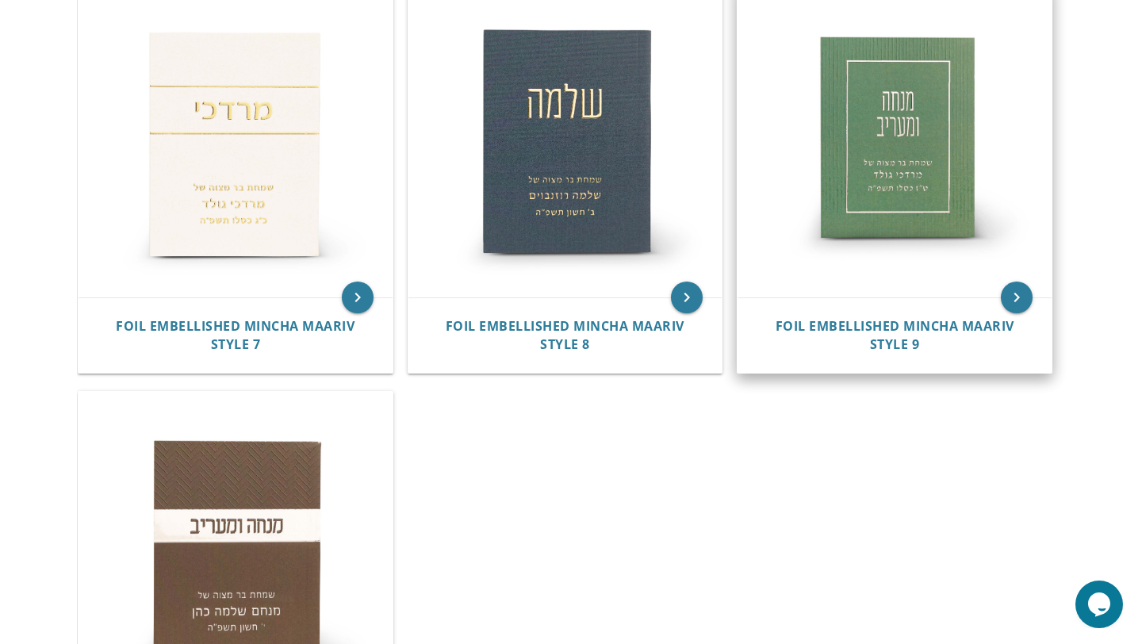
click at [877, 141] on img at bounding box center [895, 140] width 314 height 314
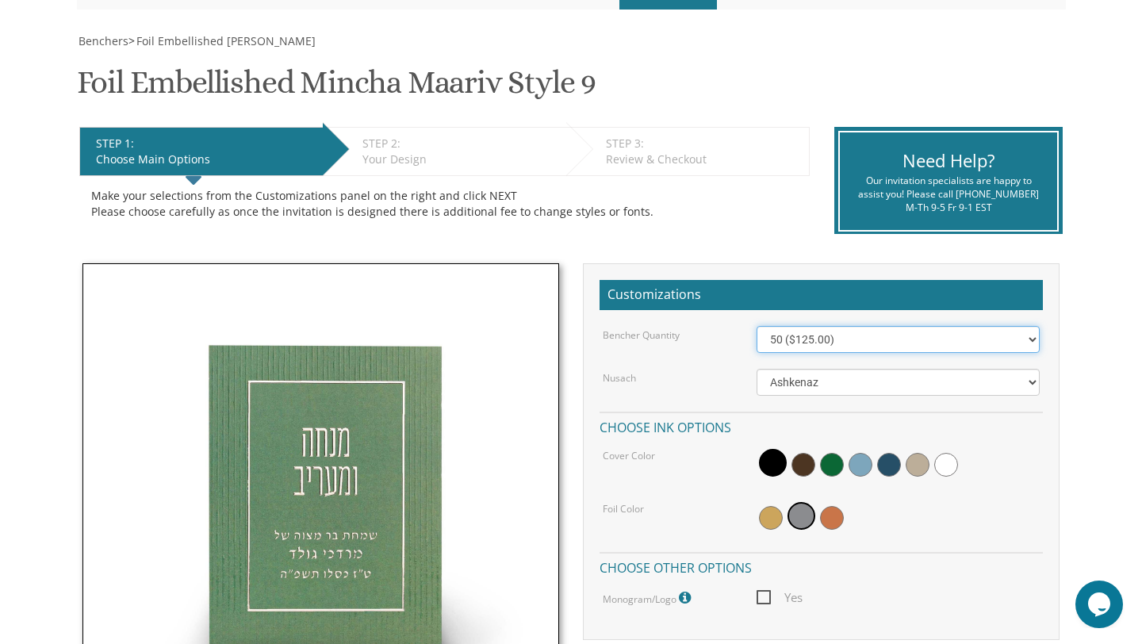
click at [779, 337] on select "50 ($125.00) 60 ($150.00) 70 ($175.00) 80 ($200.00) 90 ($225.00) 100 ($250.00) …" at bounding box center [899, 339] width 284 height 27
select select "70"
click at [757, 326] on select "50 ($125.00) 60 ($150.00) 70 ($175.00) 80 ($200.00) 90 ($225.00) 100 ($250.00) …" at bounding box center [899, 339] width 284 height 27
click at [770, 451] on span at bounding box center [773, 463] width 28 height 28
click at [770, 524] on span at bounding box center [771, 518] width 24 height 24
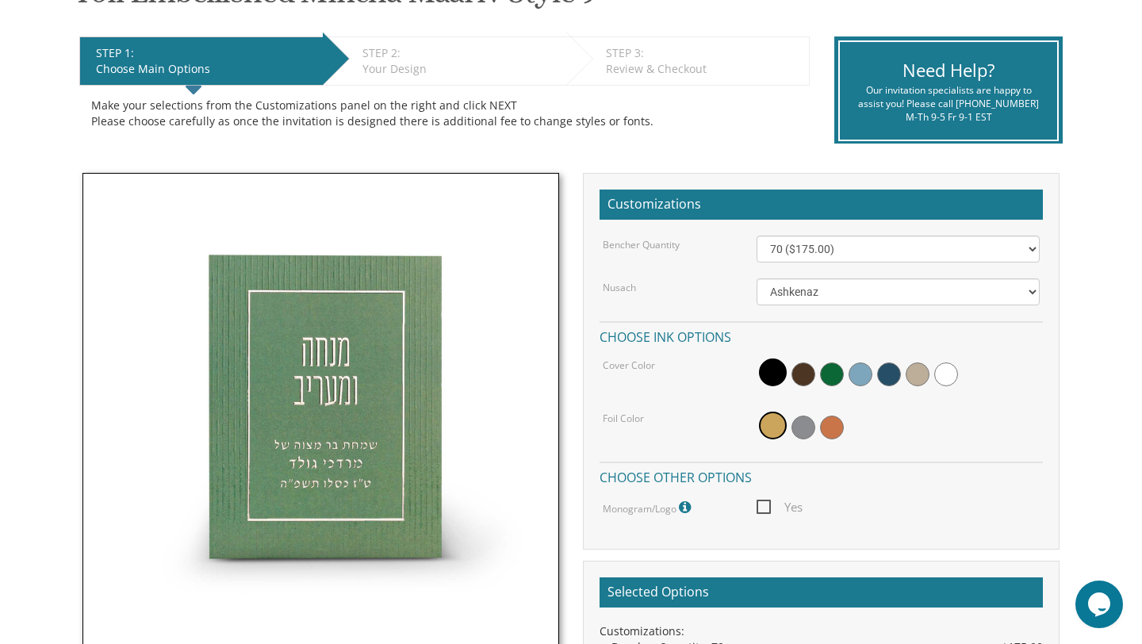
scroll to position [301, 0]
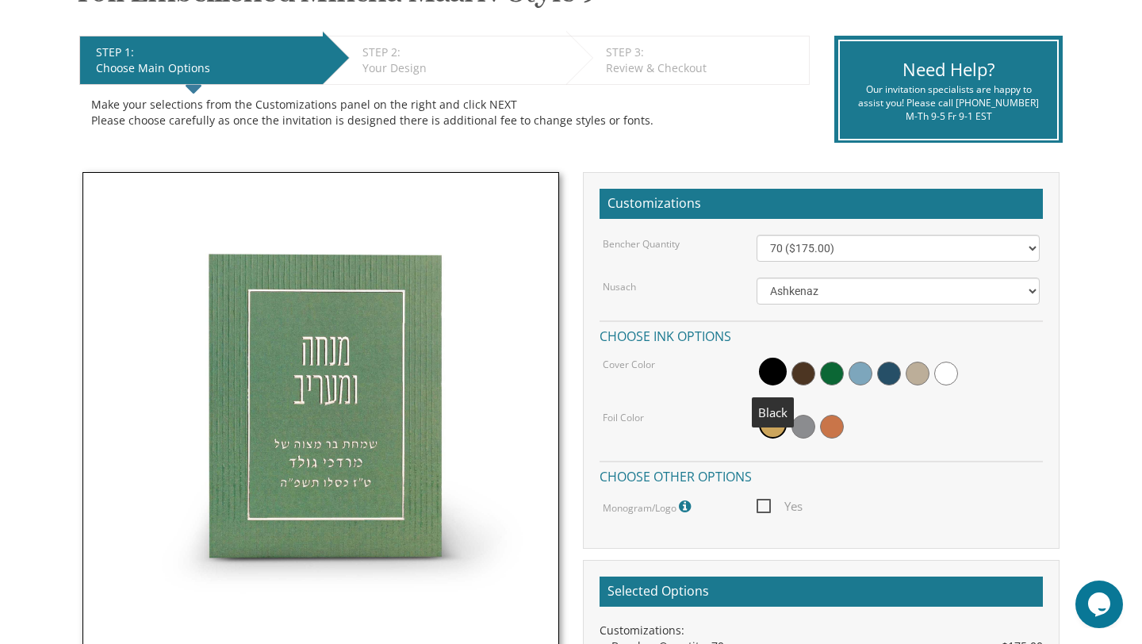
click at [780, 376] on span at bounding box center [773, 372] width 28 height 28
click at [770, 420] on span at bounding box center [773, 425] width 28 height 28
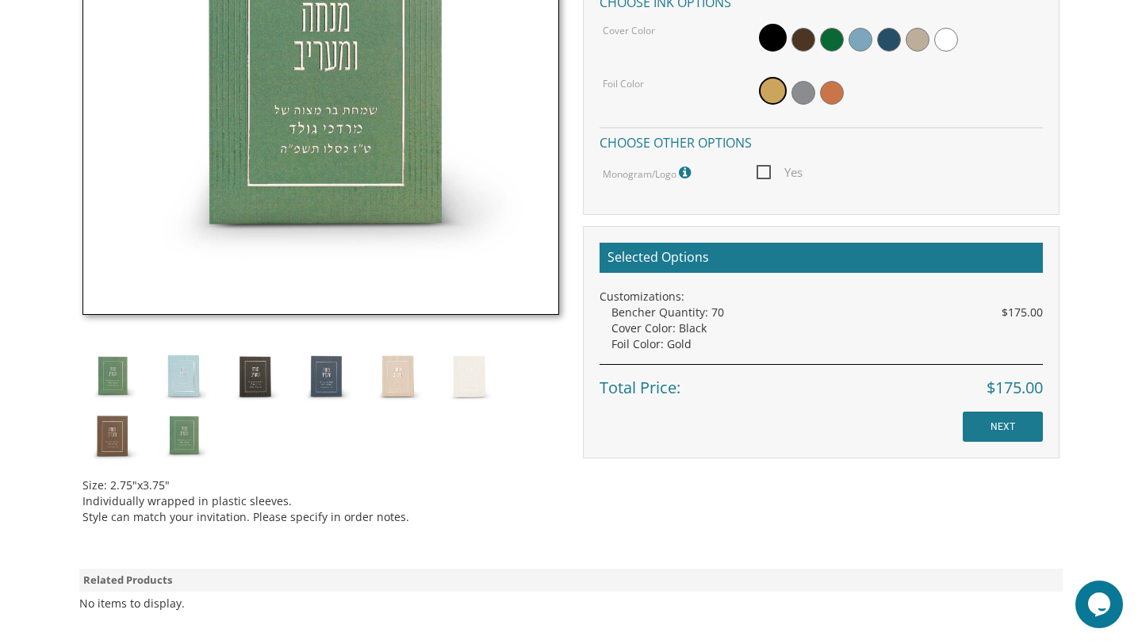
scroll to position [637, 0]
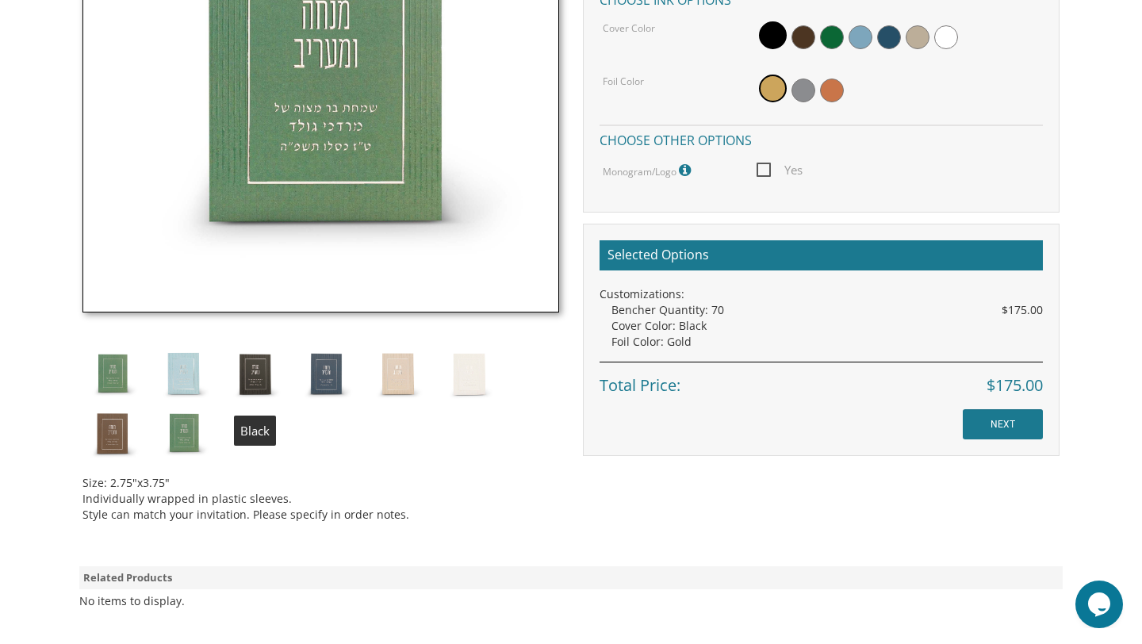
click at [250, 373] on img at bounding box center [255, 374] width 60 height 60
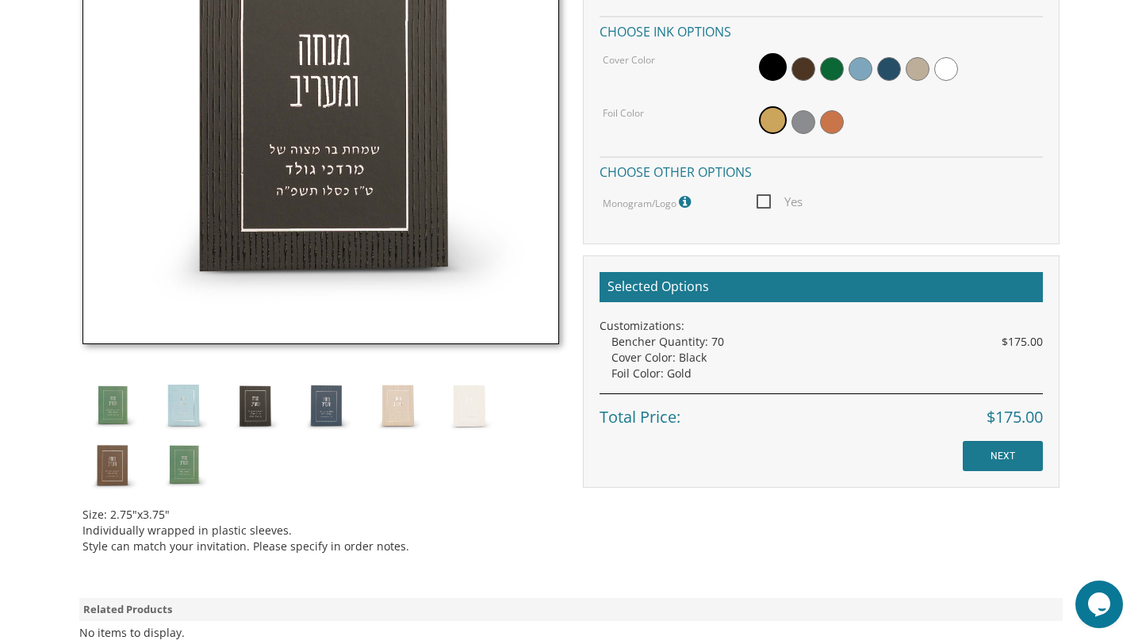
scroll to position [611, 0]
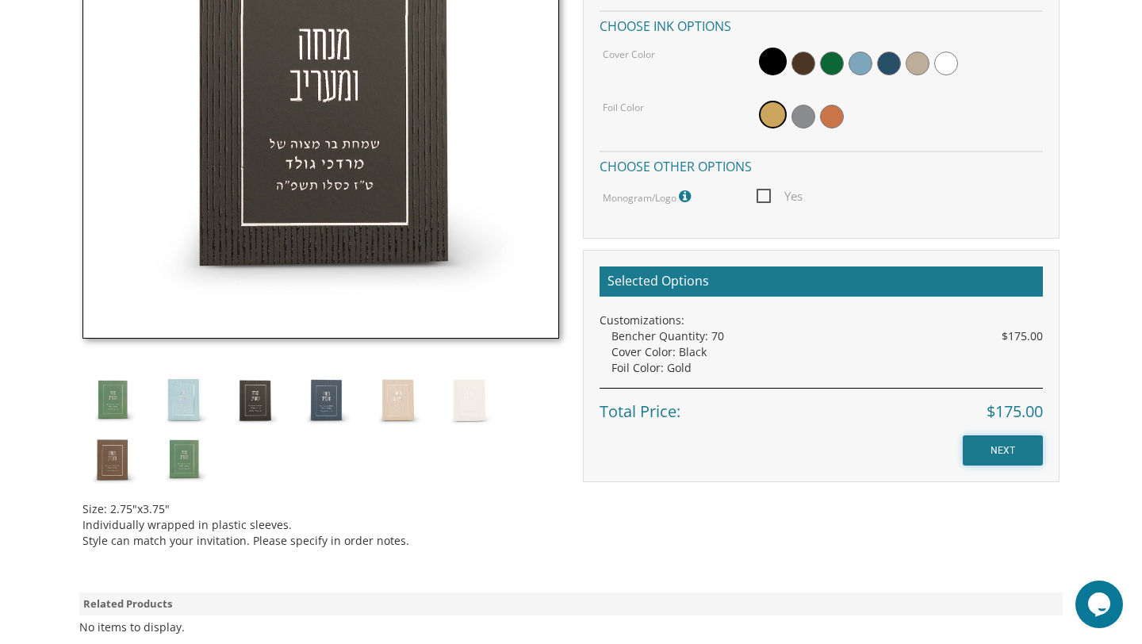
click at [982, 449] on input "NEXT" at bounding box center [1003, 451] width 80 height 30
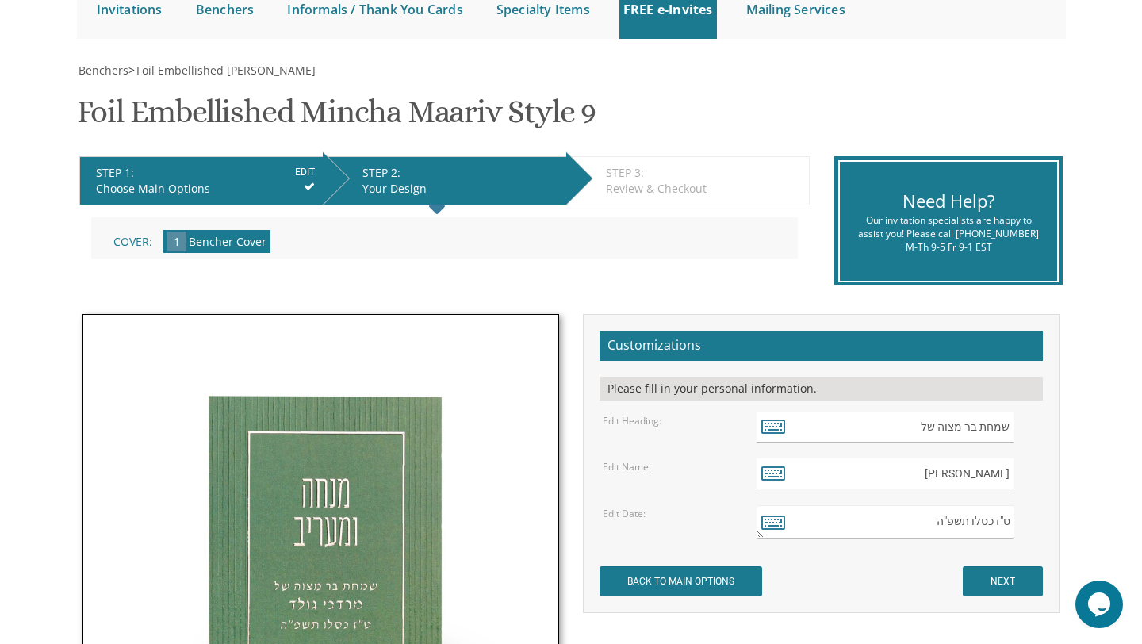
scroll to position [179, 0]
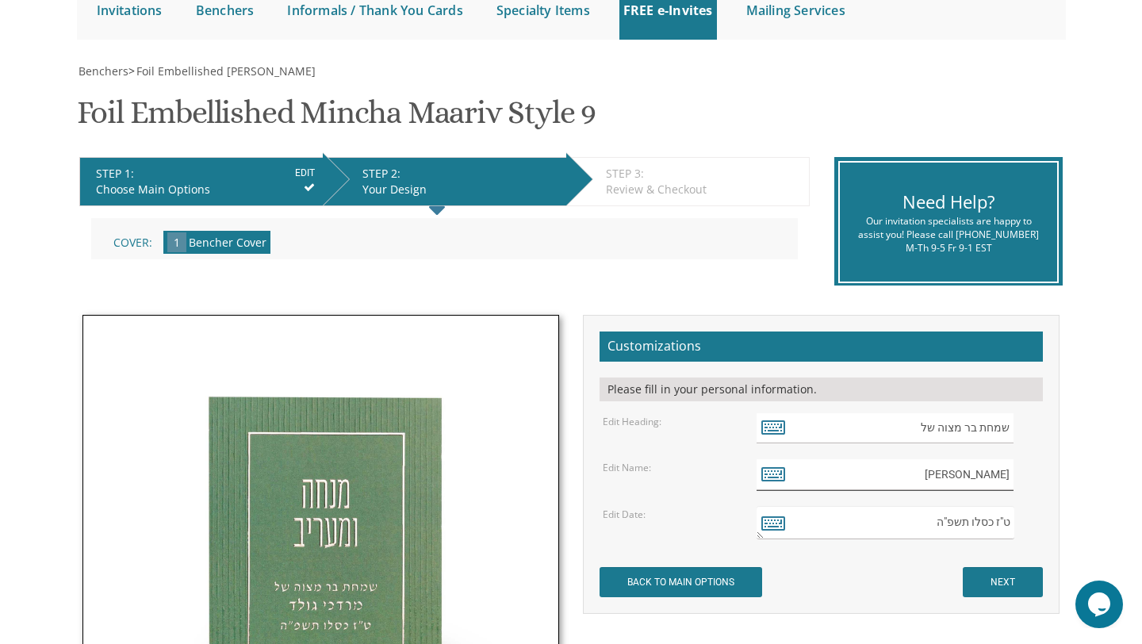
drag, startPoint x: 957, startPoint y: 474, endPoint x: 1016, endPoint y: 474, distance: 59.5
click at [1016, 474] on div "מרדכי גולד" at bounding box center [899, 474] width 284 height 31
type input "h"
type input "[PERSON_NAME] בוים"
drag, startPoint x: 927, startPoint y: 521, endPoint x: 1046, endPoint y: 524, distance: 119.0
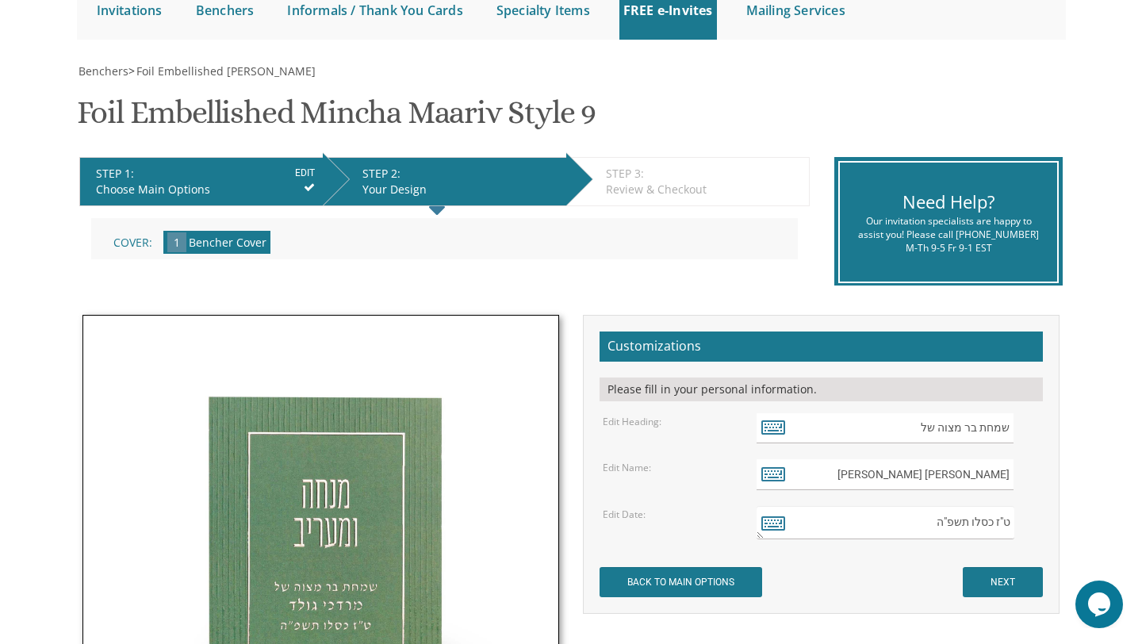
click at [1046, 524] on div "ט"ז כסלו תשפ"ה" at bounding box center [899, 522] width 308 height 33
type textarea "ט׳׳ו חשון תשפ׳׳ו"
click at [977, 582] on input "NEXT" at bounding box center [1003, 582] width 80 height 30
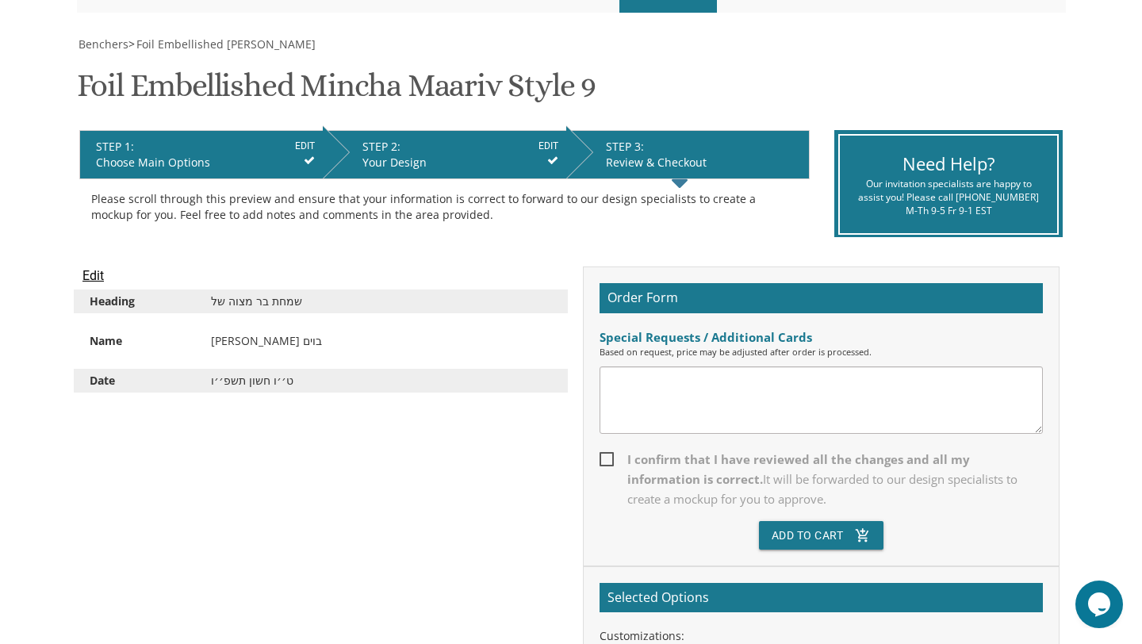
scroll to position [208, 0]
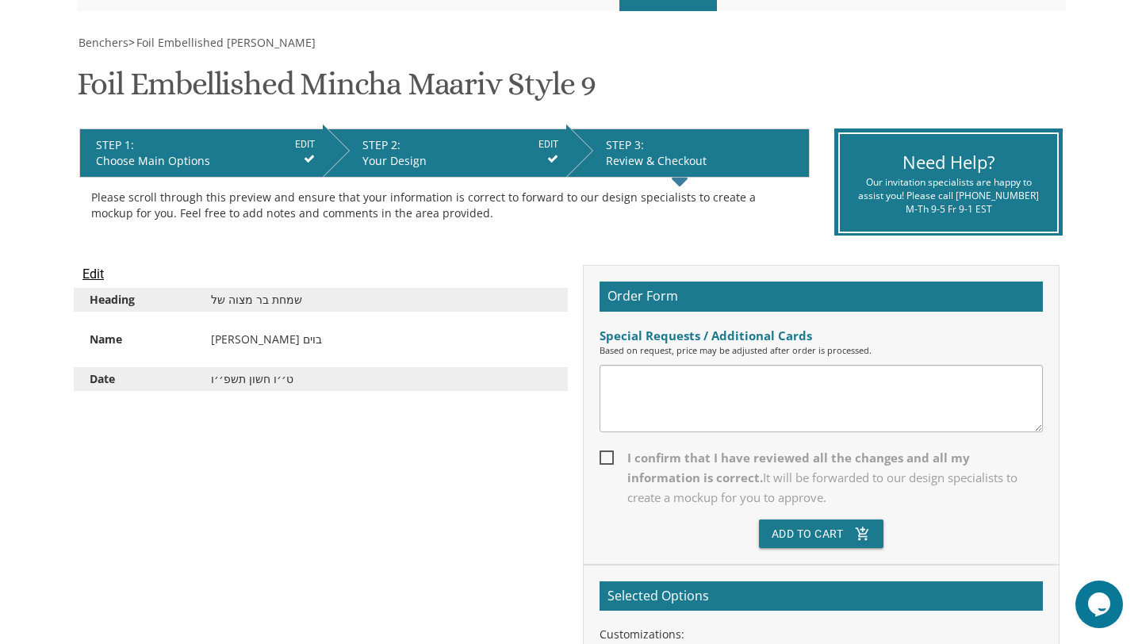
click at [603, 459] on span "I confirm that I have reviewed all the changes and all my information is correc…" at bounding box center [821, 478] width 443 height 60
click at [603, 459] on input "I confirm that I have reviewed all the changes and all my information is correc…" at bounding box center [605, 456] width 10 height 10
checkbox input "true"
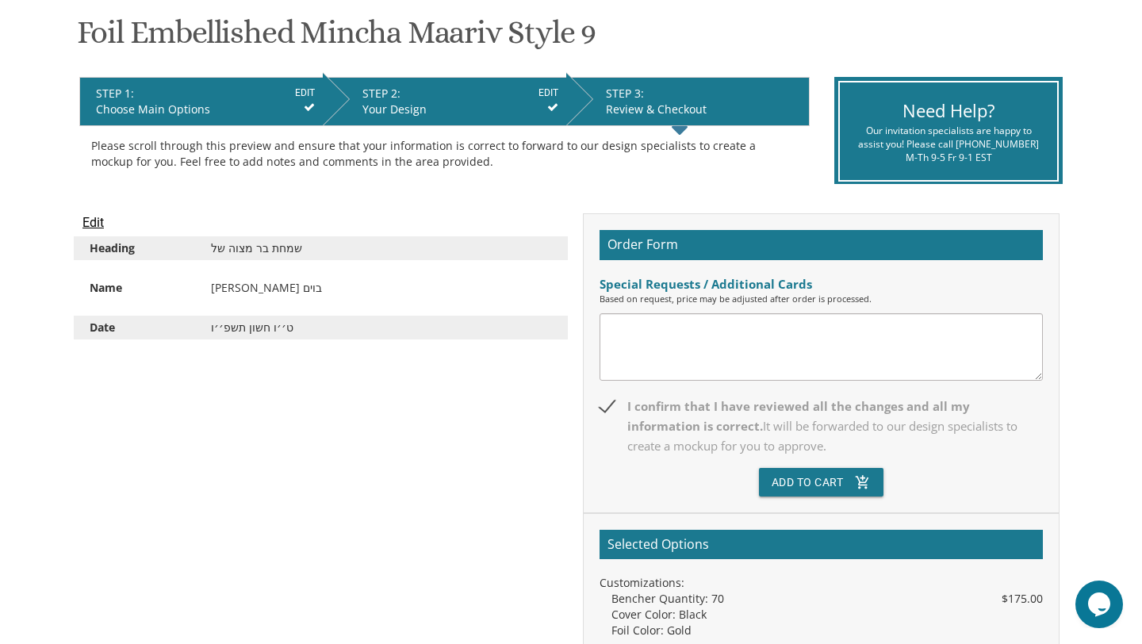
scroll to position [294, 0]
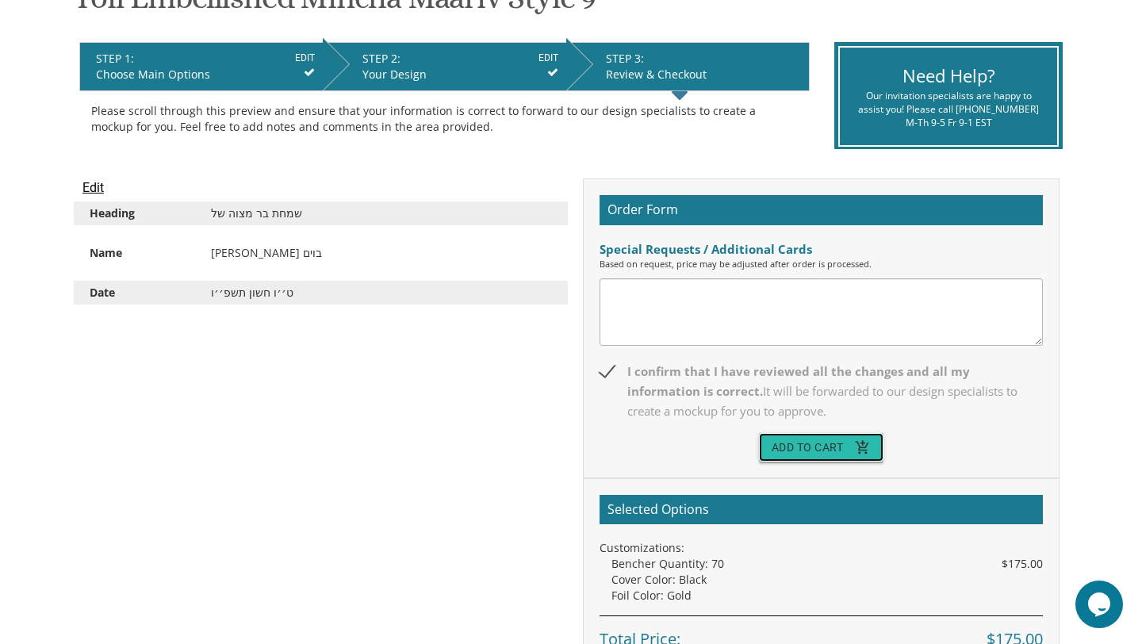
click at [782, 442] on button "Add To Cart add_shopping_cart" at bounding box center [821, 447] width 125 height 29
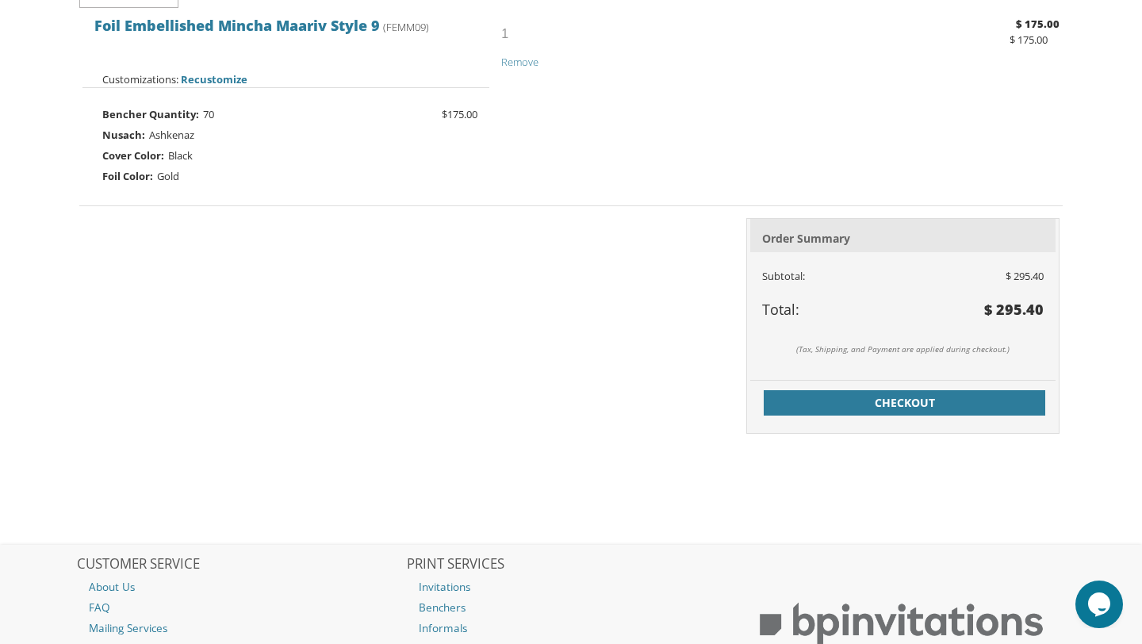
scroll to position [1230, 0]
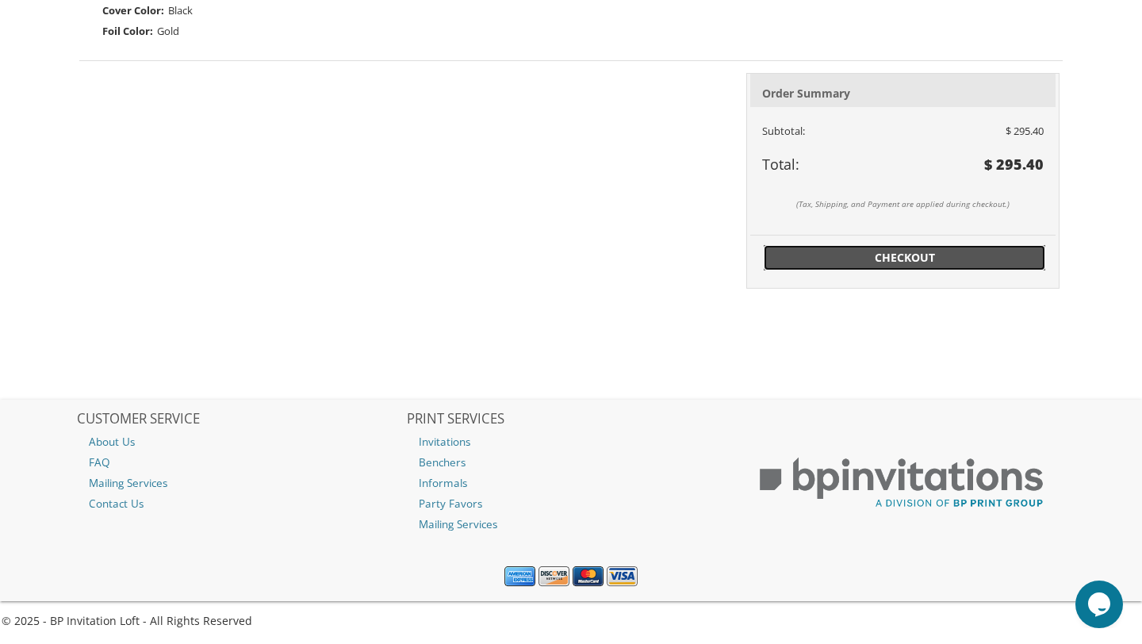
click at [822, 260] on span "Checkout" at bounding box center [905, 258] width 263 height 16
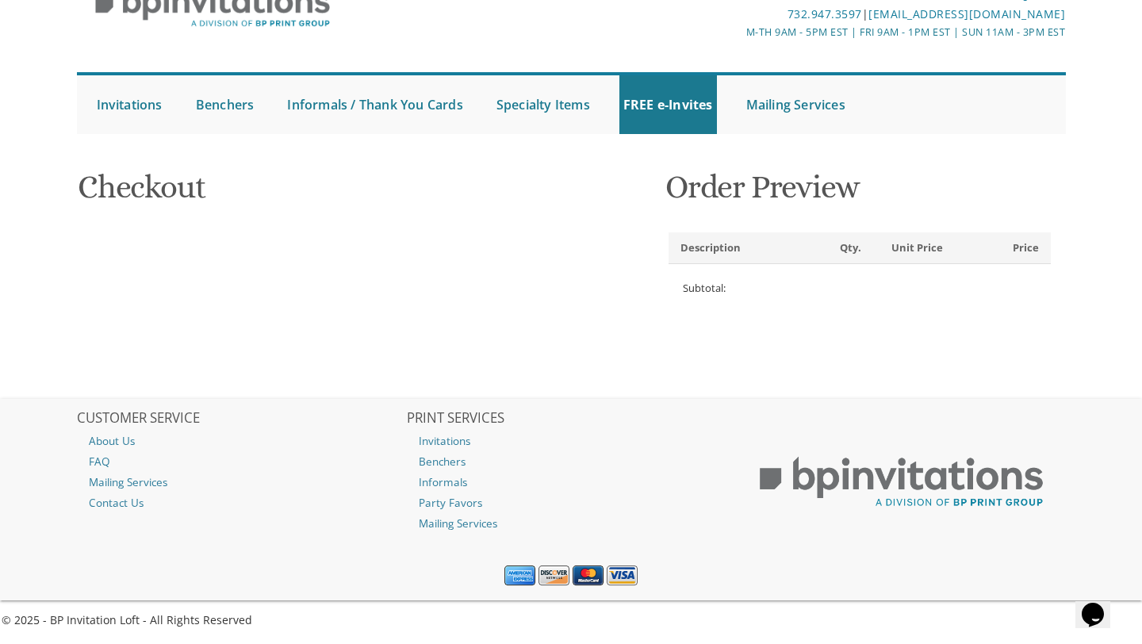
scroll to position [90, 0]
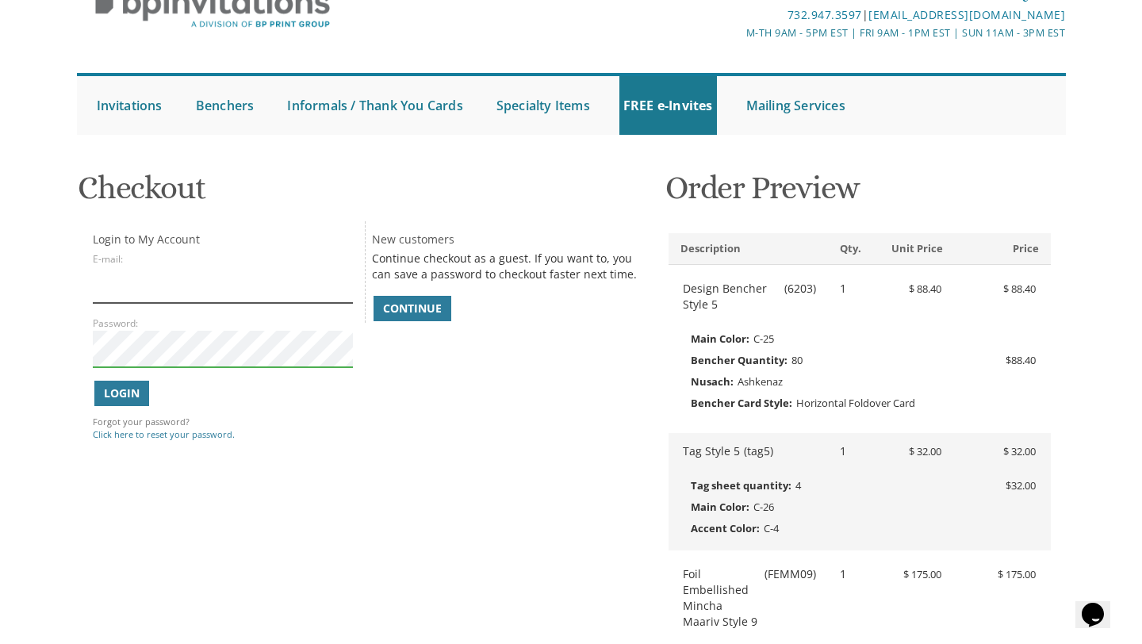
click at [179, 278] on input "E-mail:" at bounding box center [223, 285] width 260 height 36
click at [129, 403] on button "Login" at bounding box center [121, 393] width 55 height 25
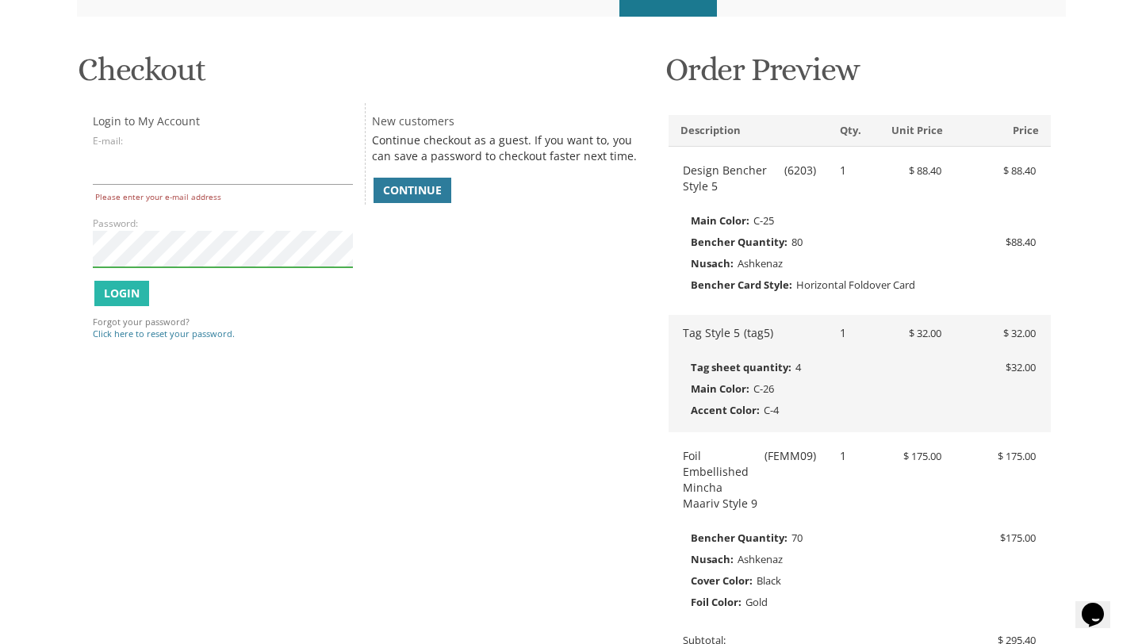
scroll to position [219, 0]
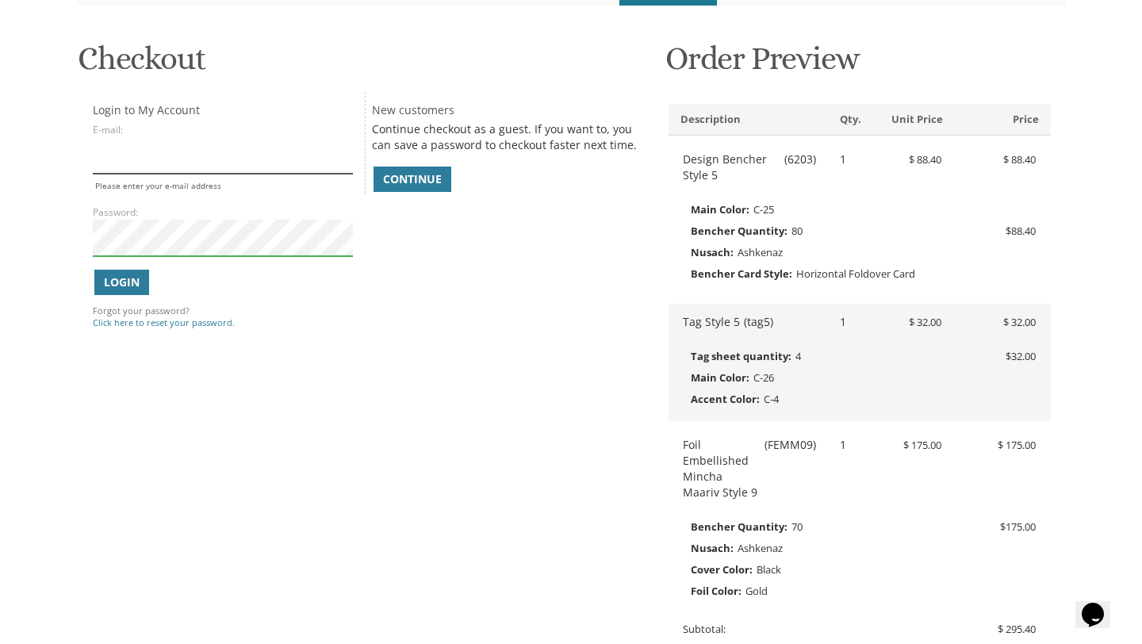
click at [282, 156] on input "E-mail:" at bounding box center [223, 155] width 260 height 36
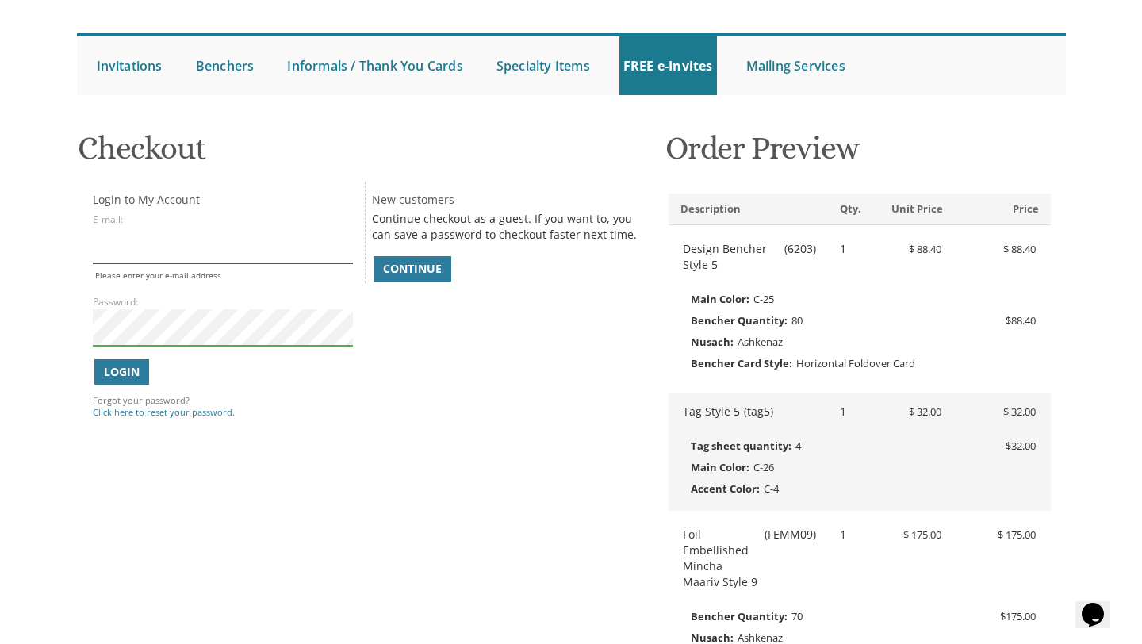
scroll to position [127, 0]
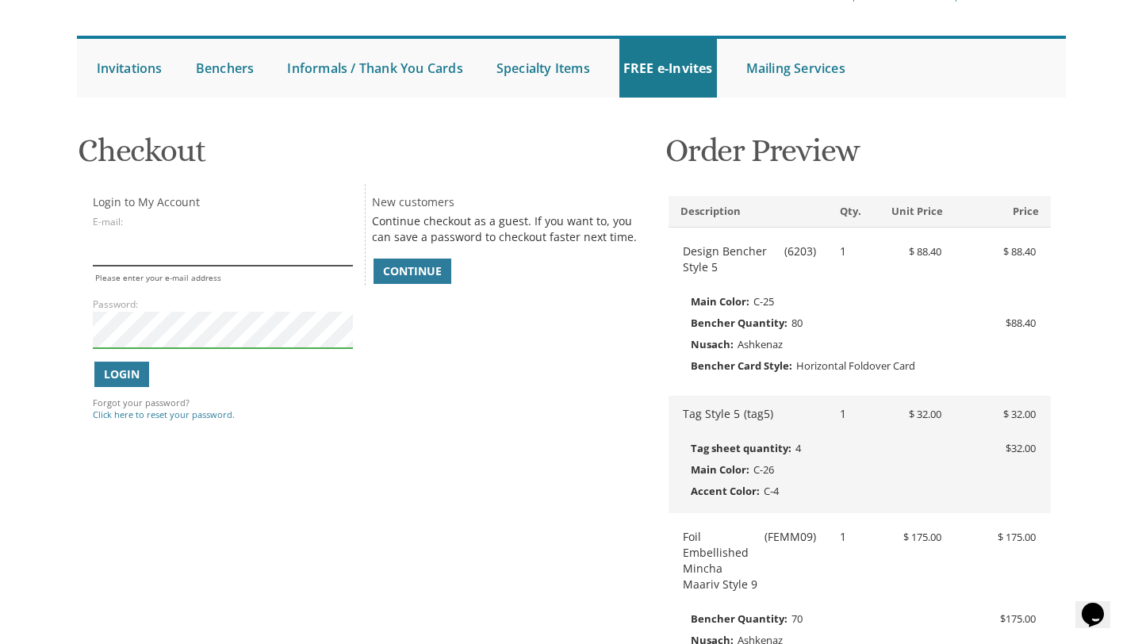
type input "ר"
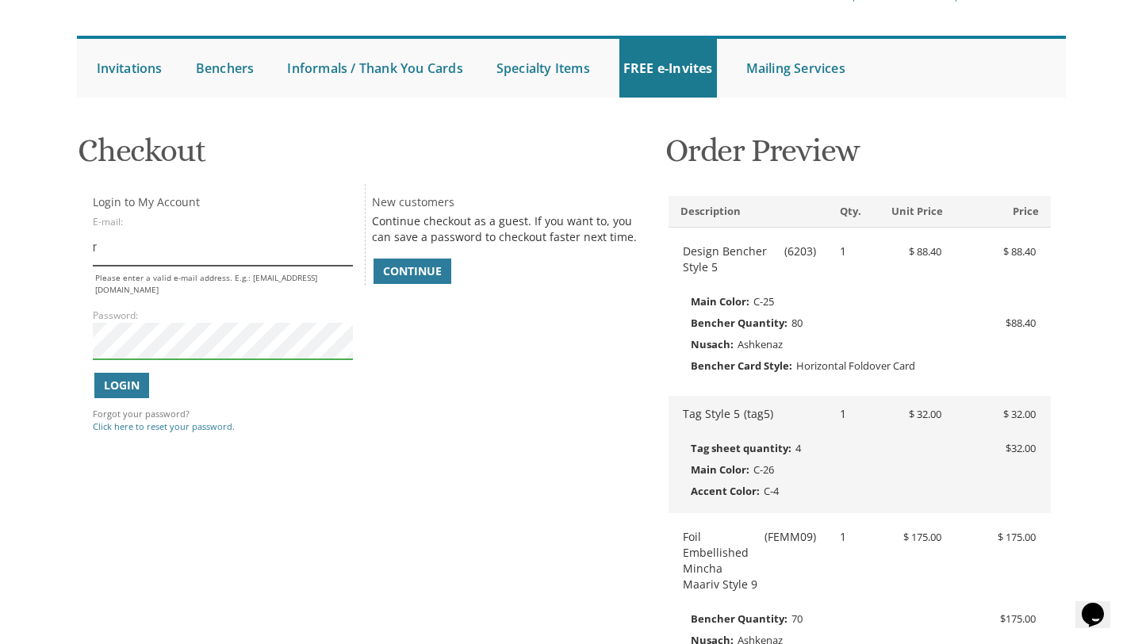
type input "[EMAIL_ADDRESS][DOMAIN_NAME]"
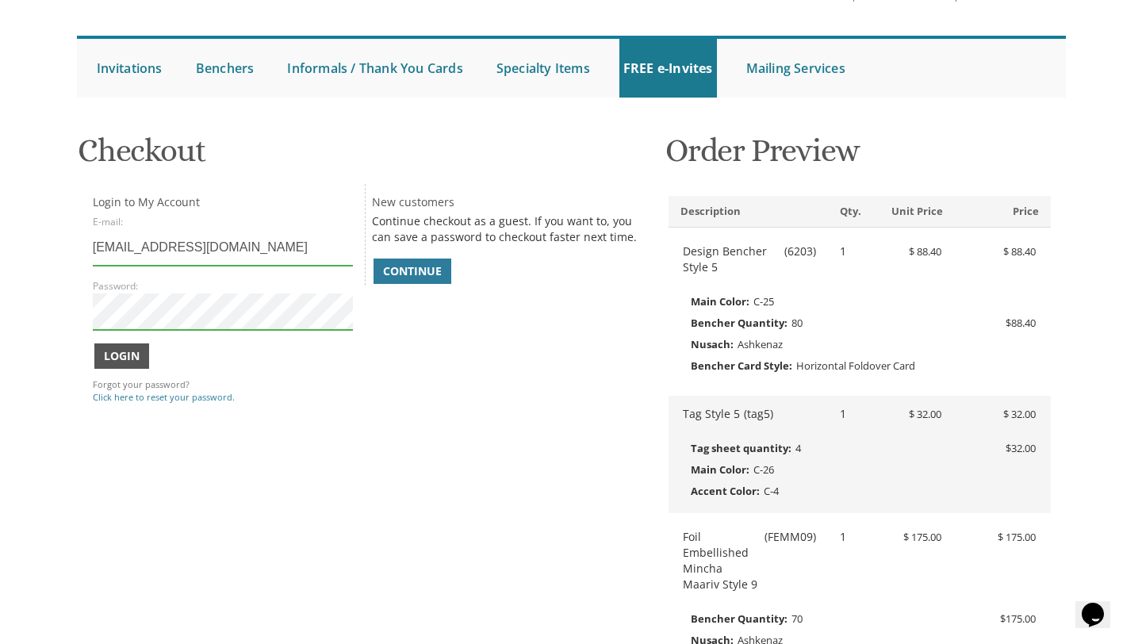
click at [133, 356] on span "Login" at bounding box center [122, 356] width 36 height 16
click at [123, 352] on span "Login" at bounding box center [122, 356] width 36 height 16
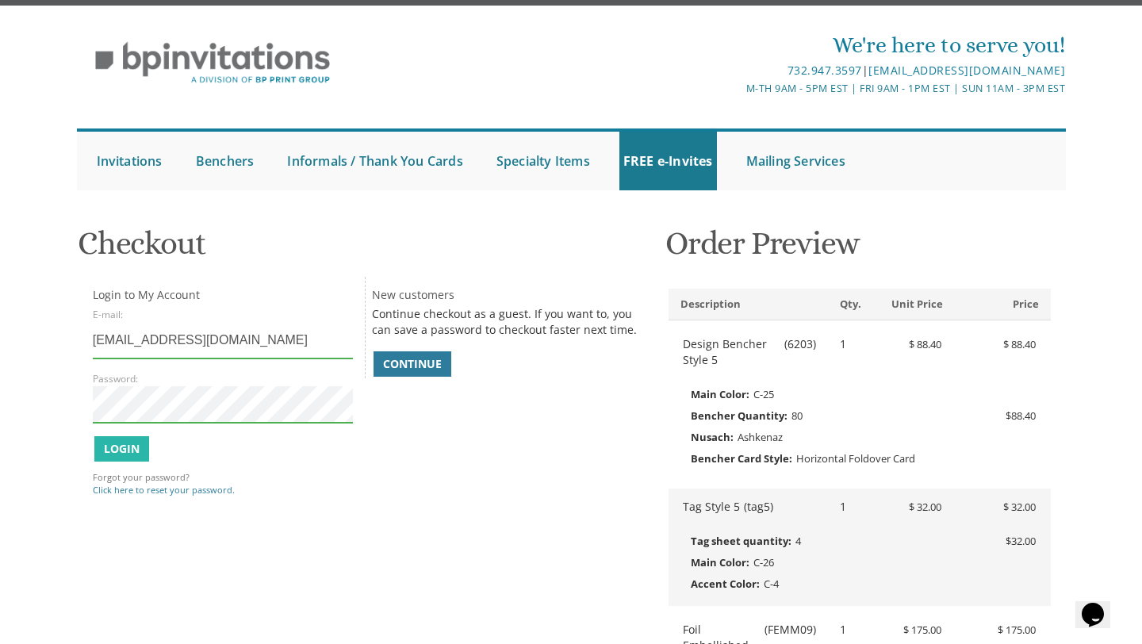
scroll to position [47, 0]
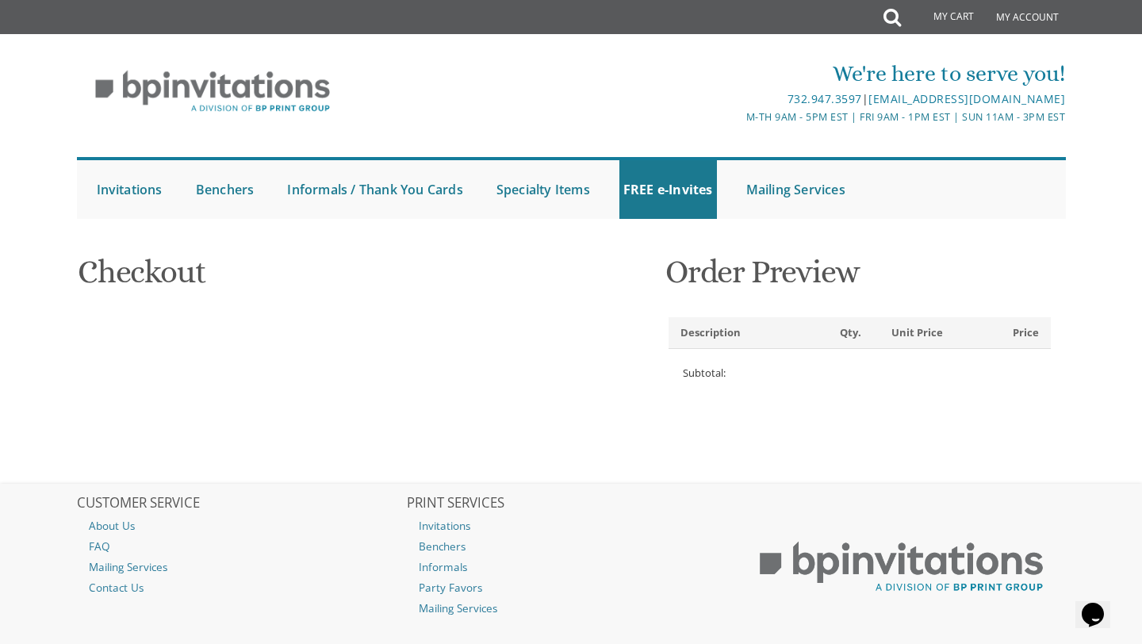
type input "Rachel"
type input "Baum"
type input "309 Bala Avenue"
type input "Bala Cynwyd"
type input "19004"
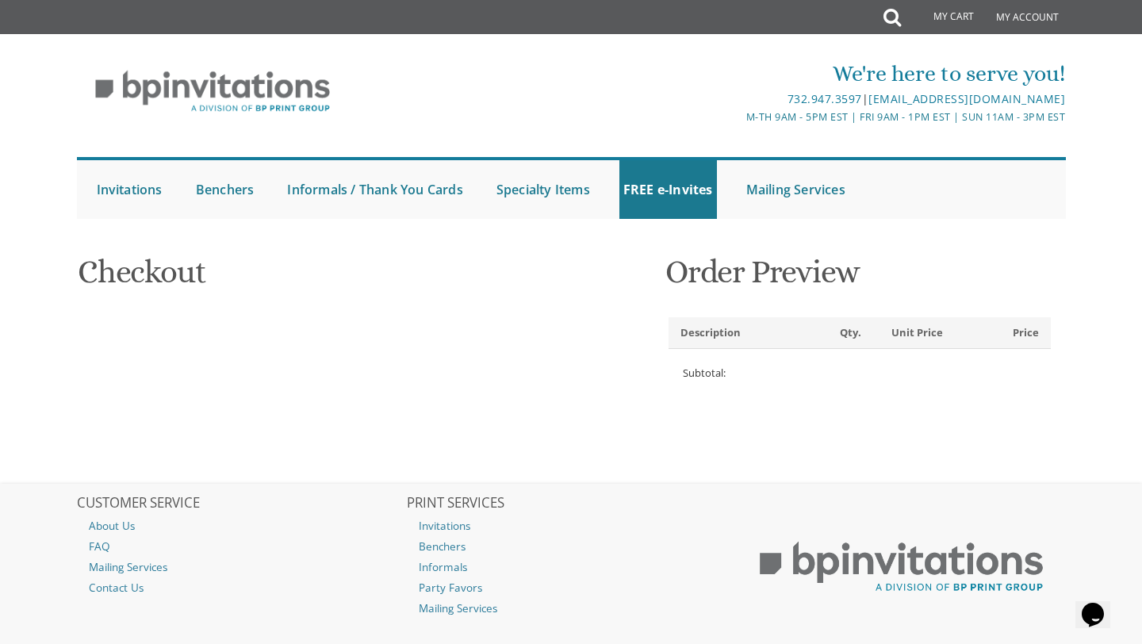
select select "US"
select select "PA"
type input "6107727568"
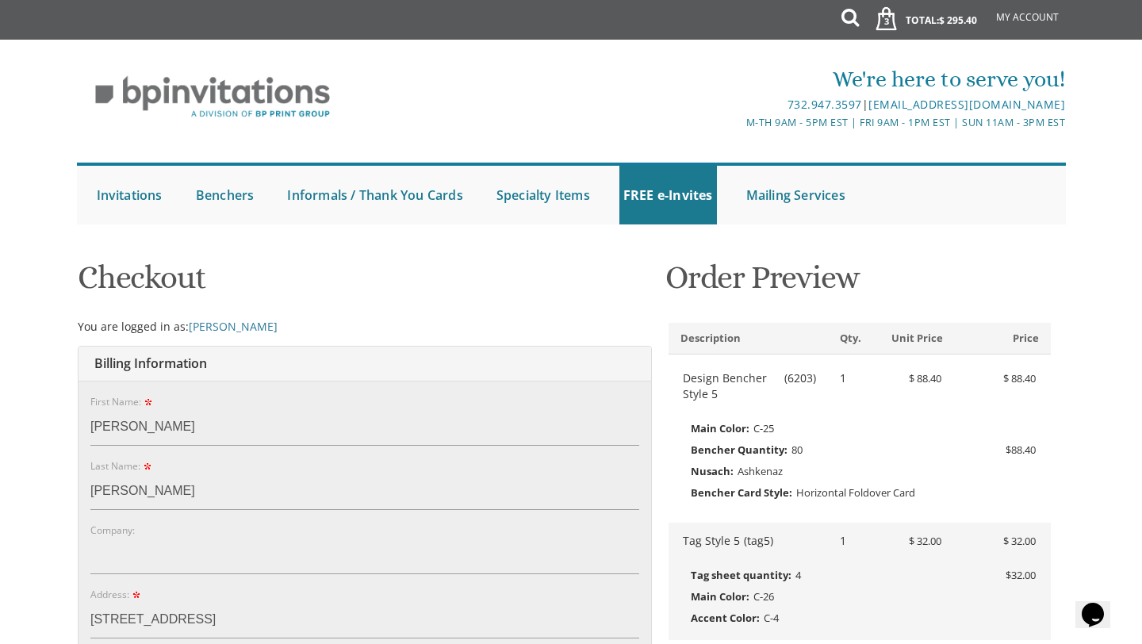
click at [881, 221] on ul "Submit Invitations Weddings Bar Mitzvah Bat Mitzvah Wedding Minis Kiddush Minis…" at bounding box center [571, 194] width 989 height 62
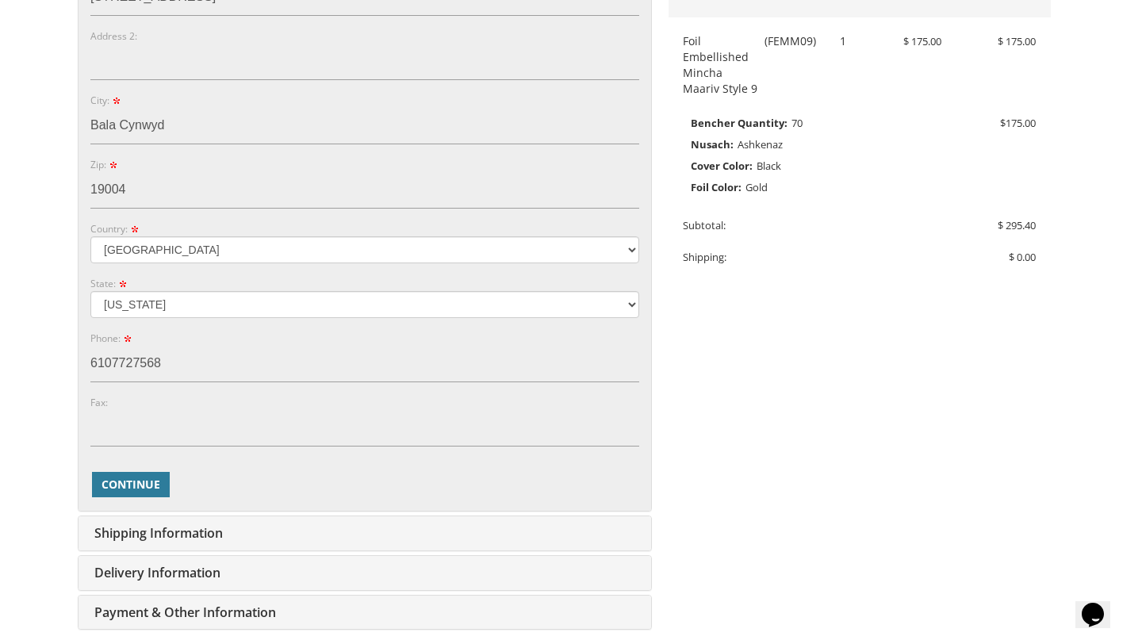
scroll to position [608, 0]
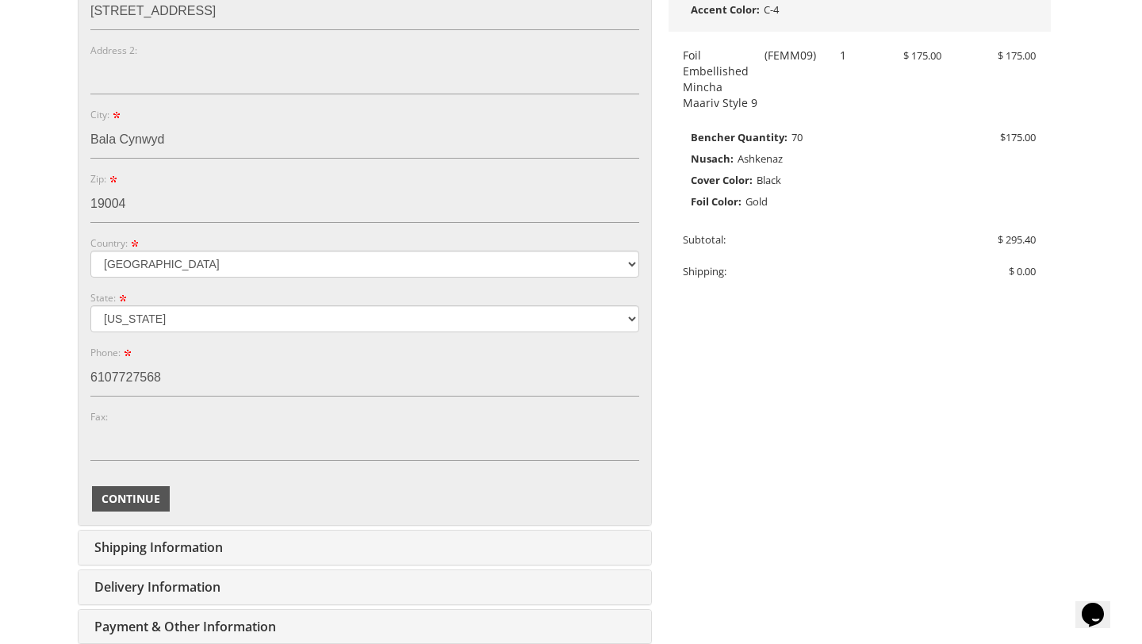
click at [129, 489] on button "Continue" at bounding box center [131, 498] width 78 height 25
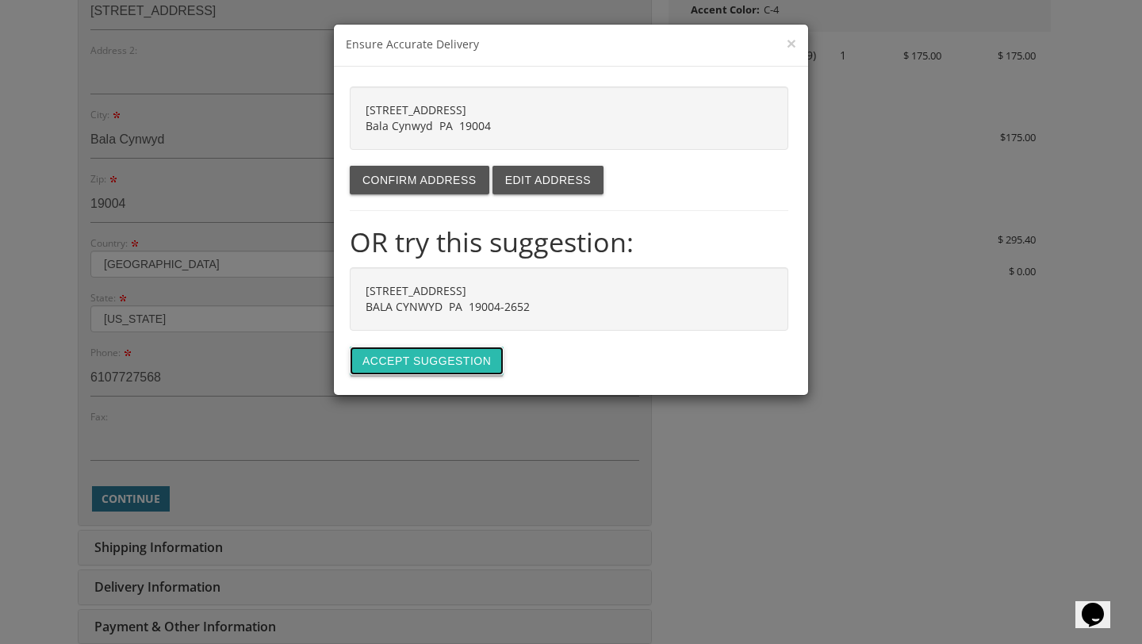
click at [367, 369] on button "Accept suggestion" at bounding box center [427, 361] width 154 height 29
type input "[STREET_ADDRESS]"
type input "BALA CYNWYD"
type input "19004-2652"
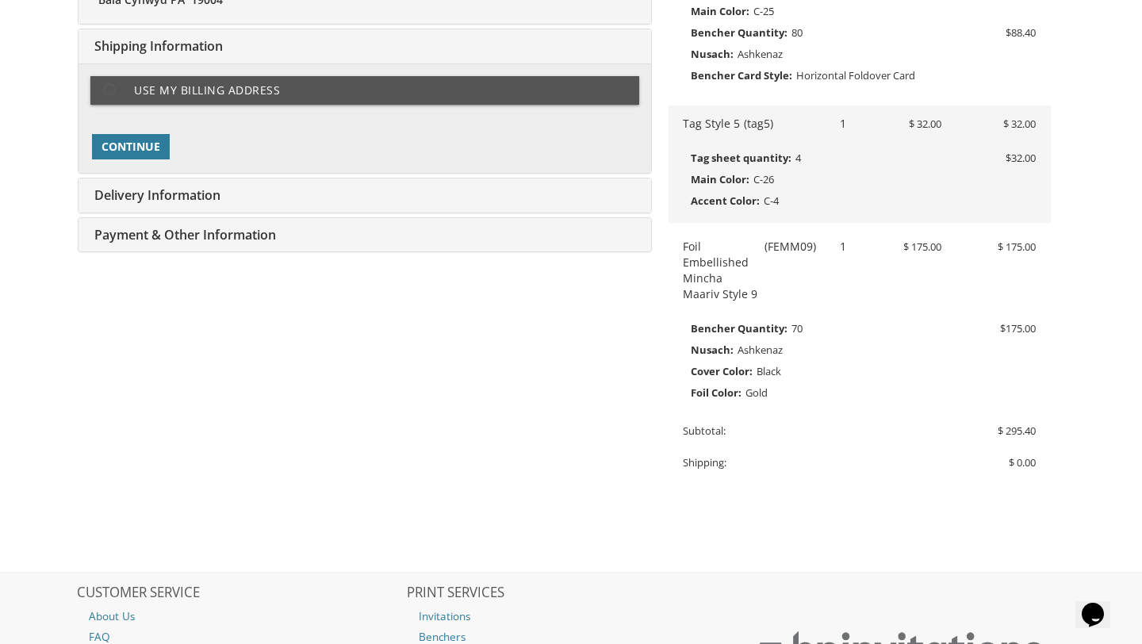
scroll to position [417, 0]
type input "rkamenetsky@gmail.com"
type input "309 Bala Avenue"
type input "Bala Cynwyd"
type input "19004"
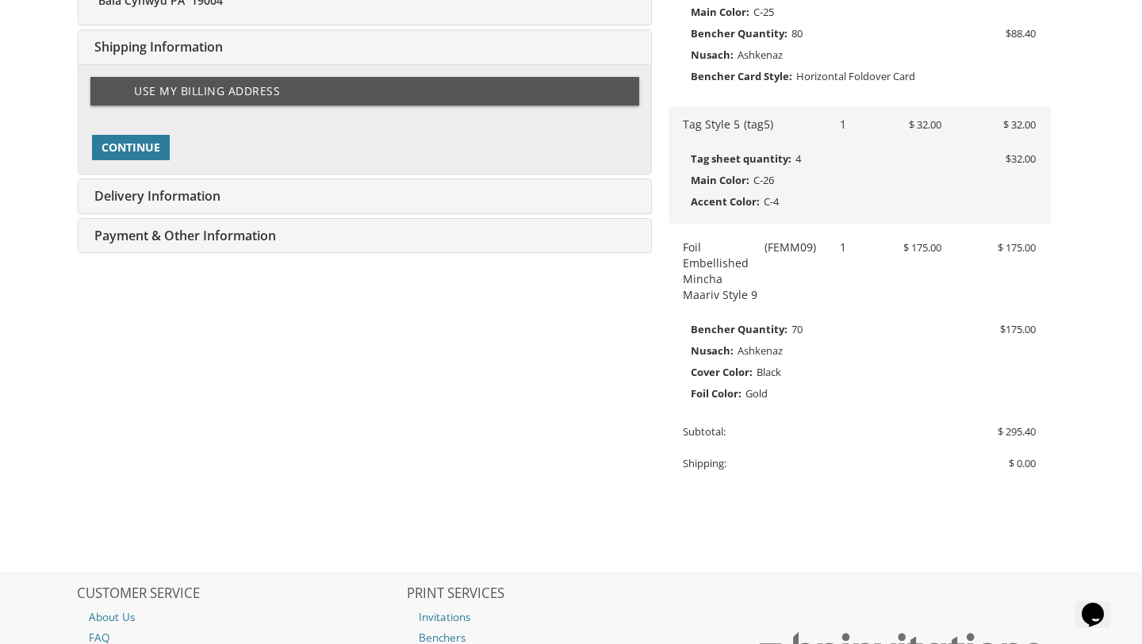
select select "US"
type input "6107727568"
select select "PA"
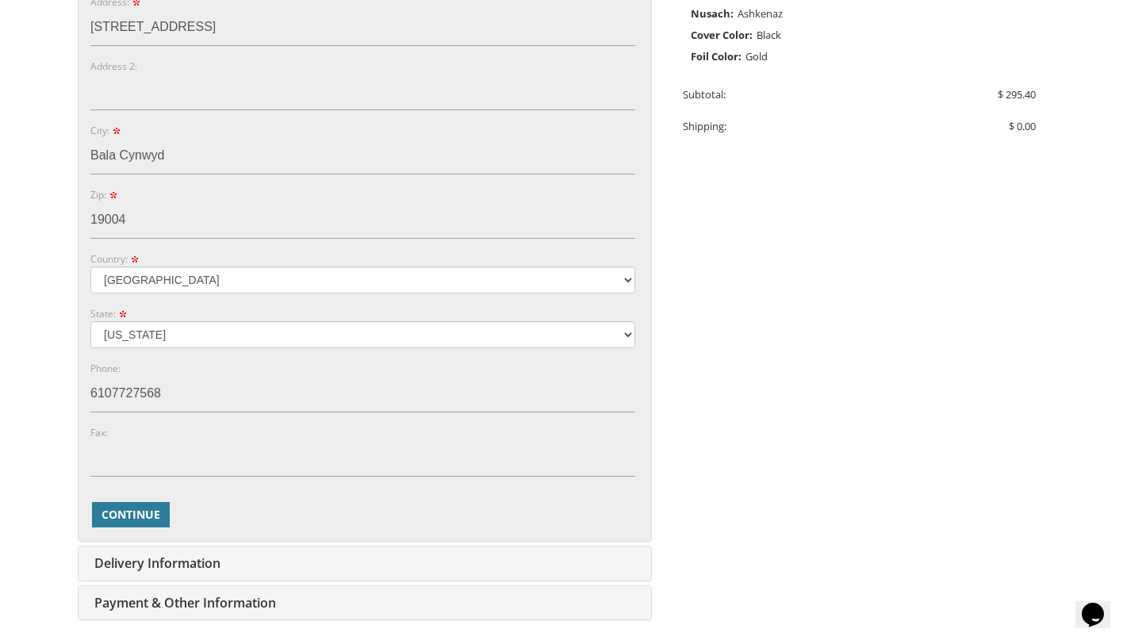
scroll to position [758, 0]
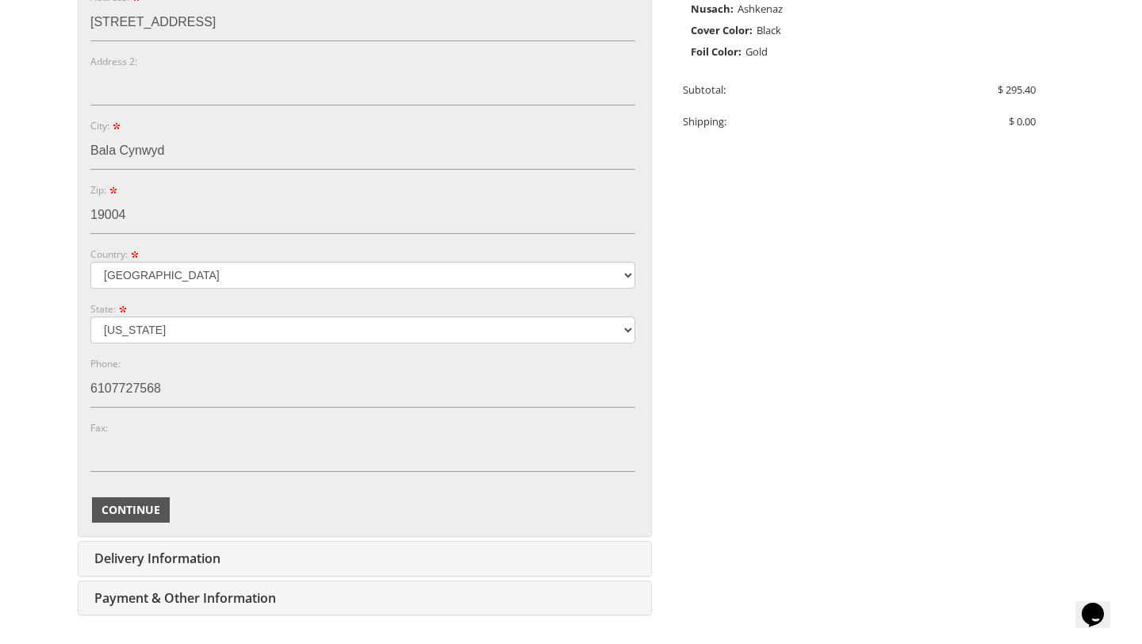
click at [120, 509] on span "Continue" at bounding box center [131, 510] width 59 height 16
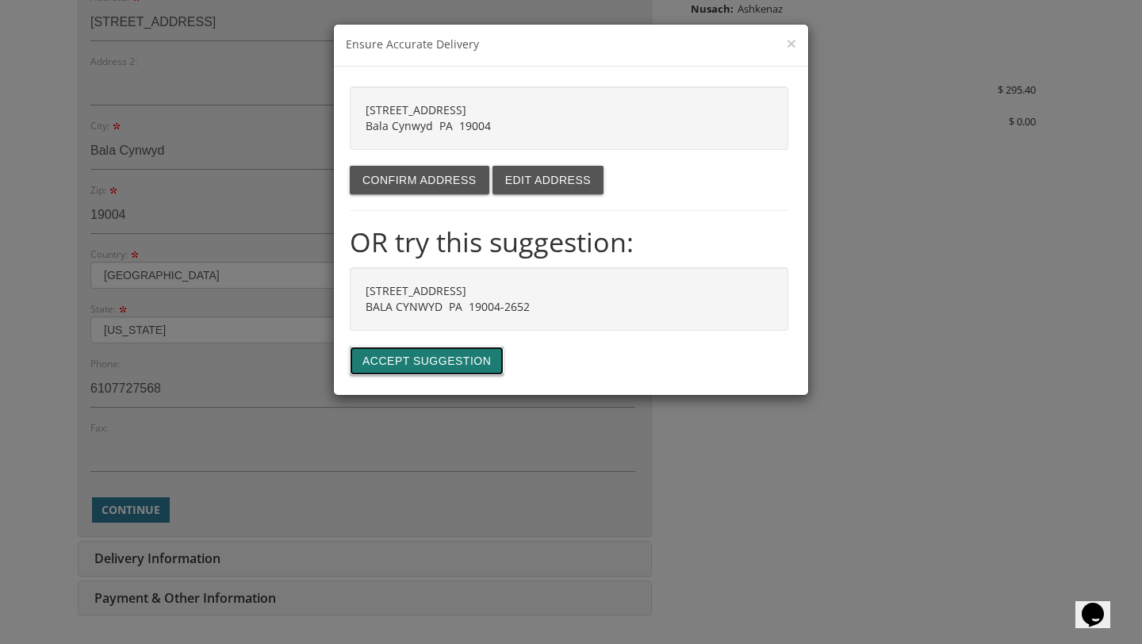
click at [398, 363] on button "Accept suggestion" at bounding box center [427, 361] width 154 height 29
type input "[STREET_ADDRESS]"
type input "BALA CYNWYD"
type input "19004-2652"
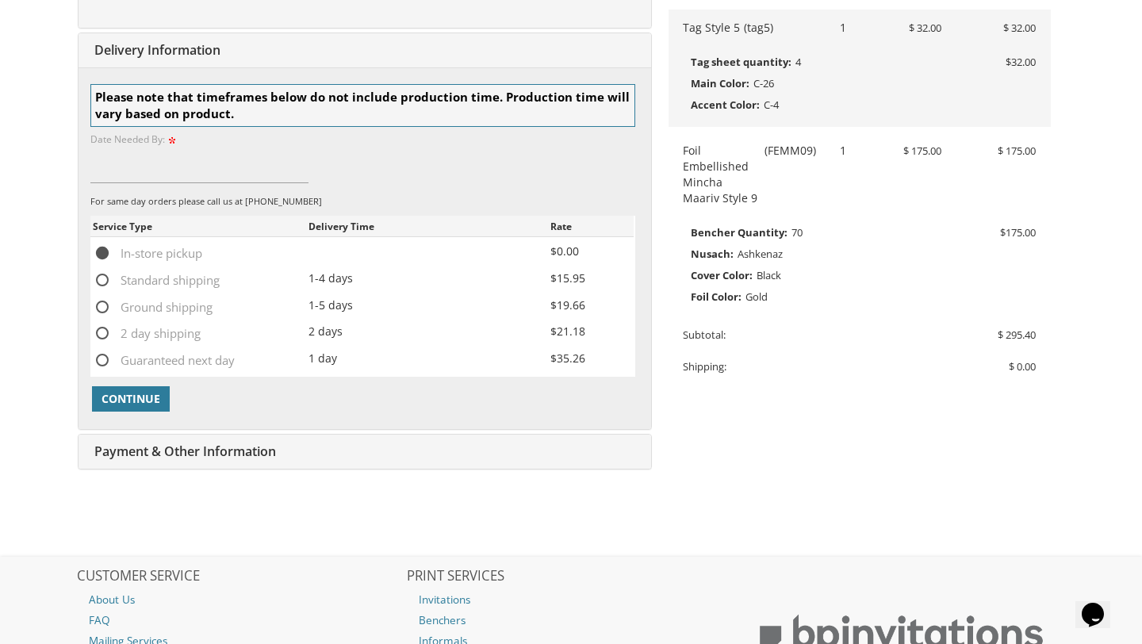
scroll to position [516, 0]
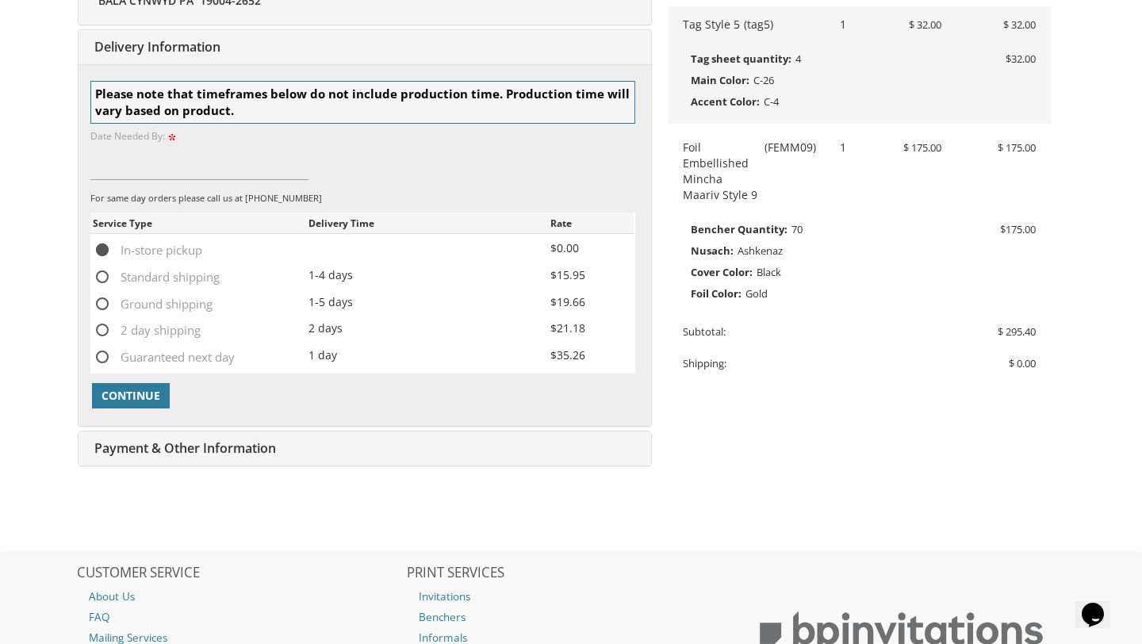
click at [108, 274] on span "Standard shipping" at bounding box center [156, 277] width 127 height 20
click at [103, 274] on input "Standard shipping" at bounding box center [98, 276] width 10 height 10
radio input "true"
click at [130, 400] on span "Continue" at bounding box center [131, 396] width 59 height 16
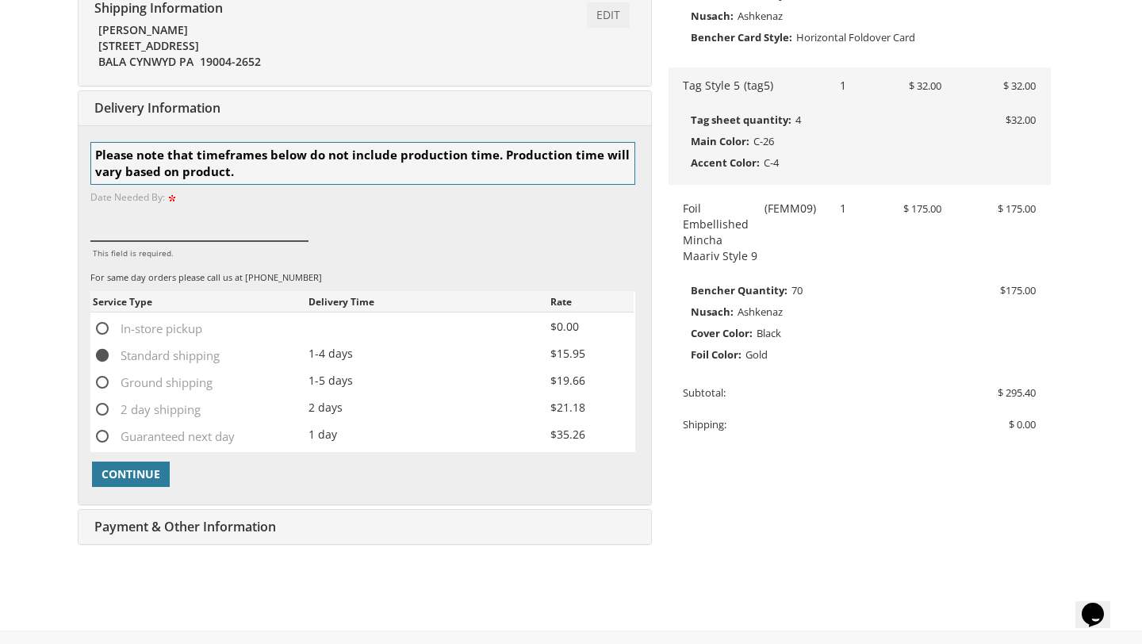
scroll to position [454, 0]
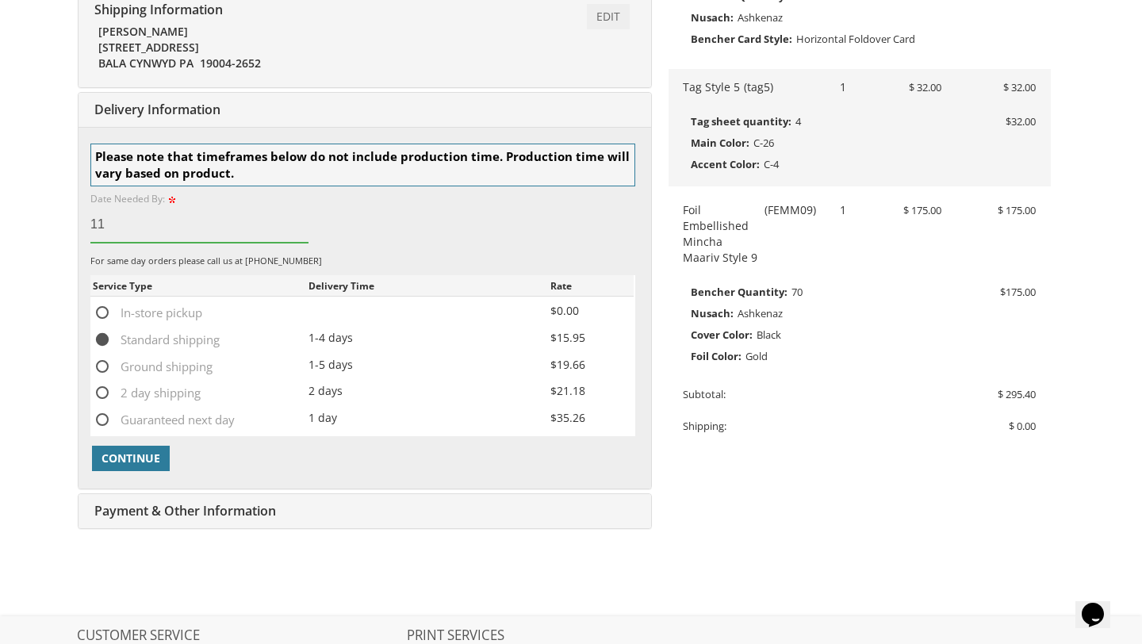
type input "1"
type input "10/1/2025"
click at [134, 461] on span "Continue" at bounding box center [131, 459] width 59 height 16
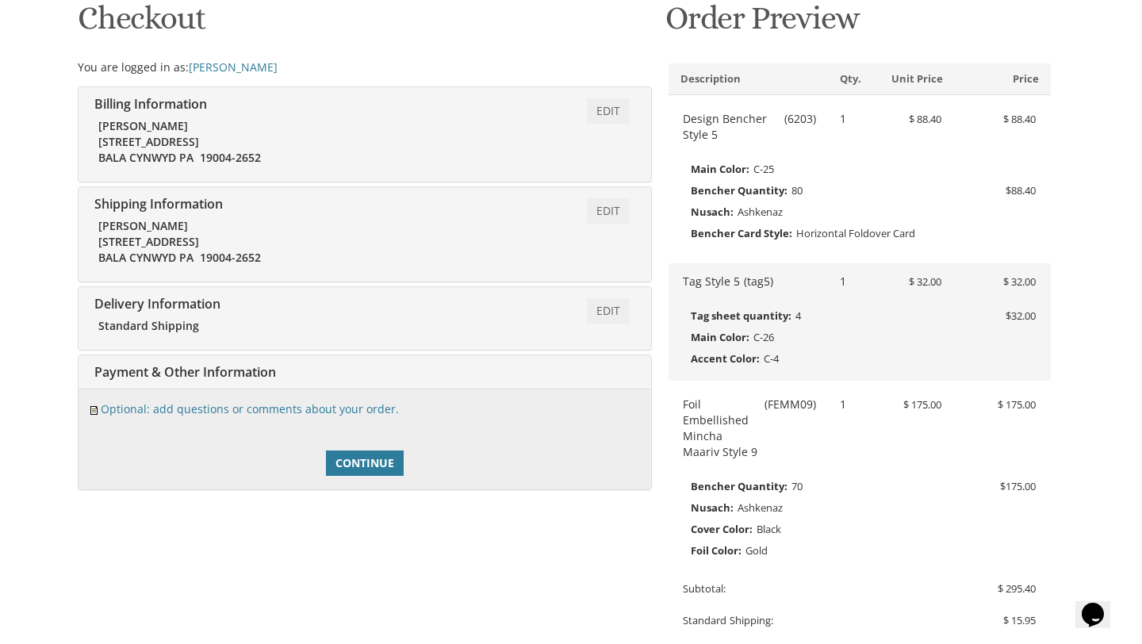
scroll to position [259, 0]
click at [355, 463] on span "Continue" at bounding box center [365, 464] width 59 height 16
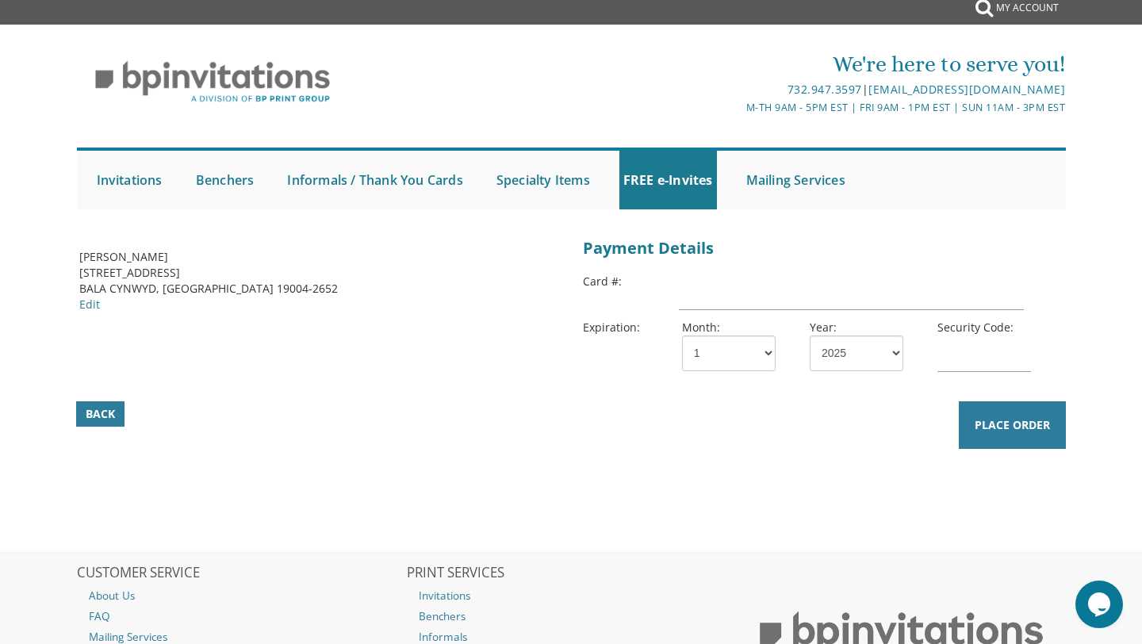
scroll to position [12, 0]
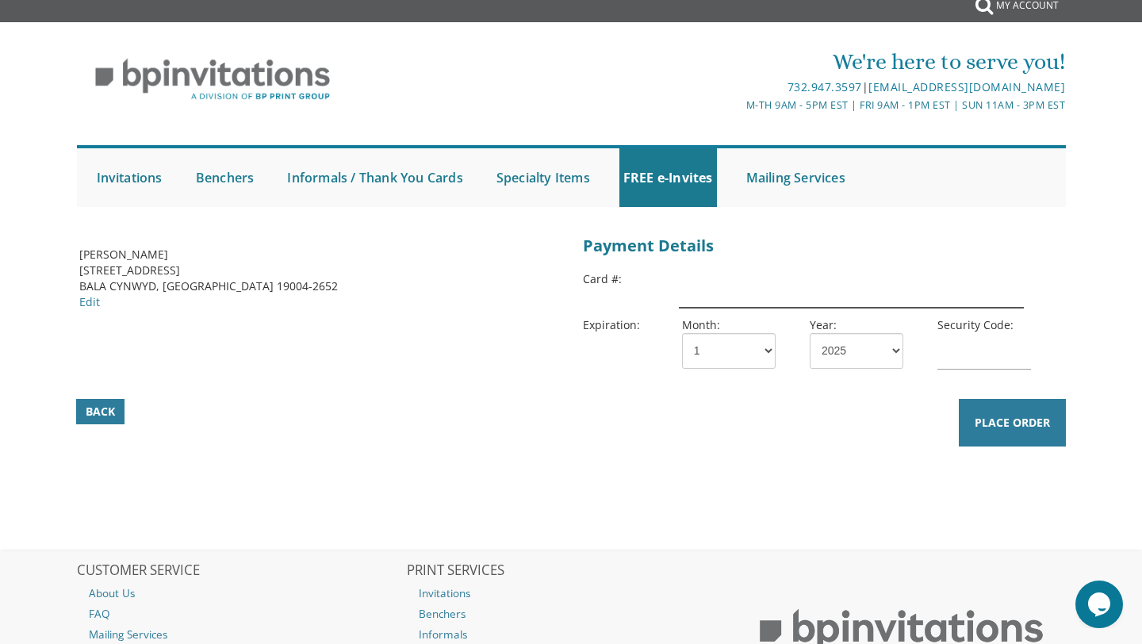
click at [746, 272] on input "text" at bounding box center [851, 289] width 345 height 36
type input "4358802656939419"
select select "12"
select select "30"
drag, startPoint x: 830, startPoint y: 298, endPoint x: 668, endPoint y: 289, distance: 162.1
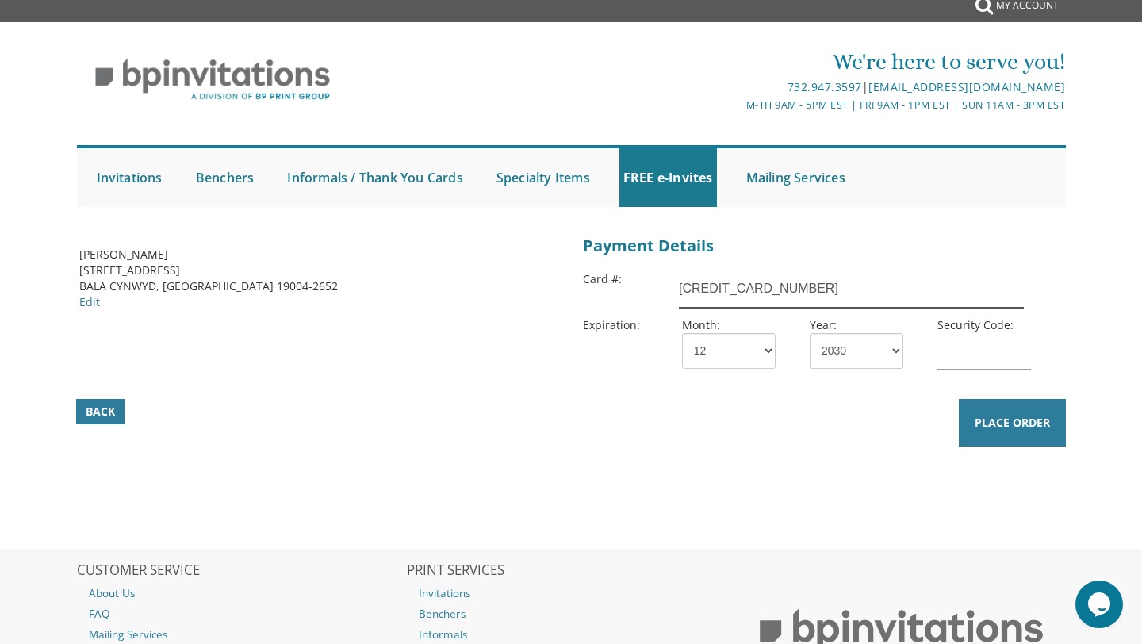
click at [668, 289] on div "Card #: 4358802656939419" at bounding box center [823, 293] width 480 height 46
type input "4147181498992472"
click at [728, 347] on select "1 2 3 4 5 6 7 8 9 10 11 12" at bounding box center [729, 351] width 94 height 36
select select "06"
click at [682, 333] on select "1 2 3 4 5 6 7 8 9 10 11 12" at bounding box center [729, 351] width 94 height 36
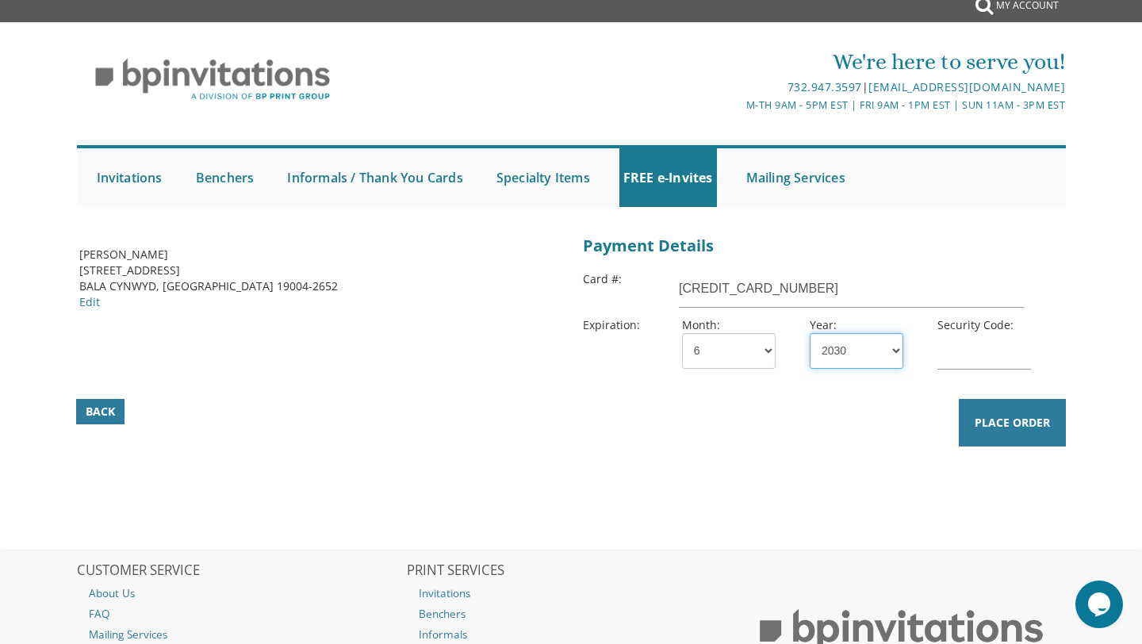
click at [848, 355] on select "2025 2026 2027 2028 2029 2030 2031 2032 2033 2034 2035" at bounding box center [857, 351] width 94 height 36
select select "27"
click at [810, 333] on select "2025 2026 2027 2028 2029 2030 2031 2032 2033 2034 2035" at bounding box center [857, 351] width 94 height 36
click at [951, 358] on input "text" at bounding box center [985, 351] width 94 height 36
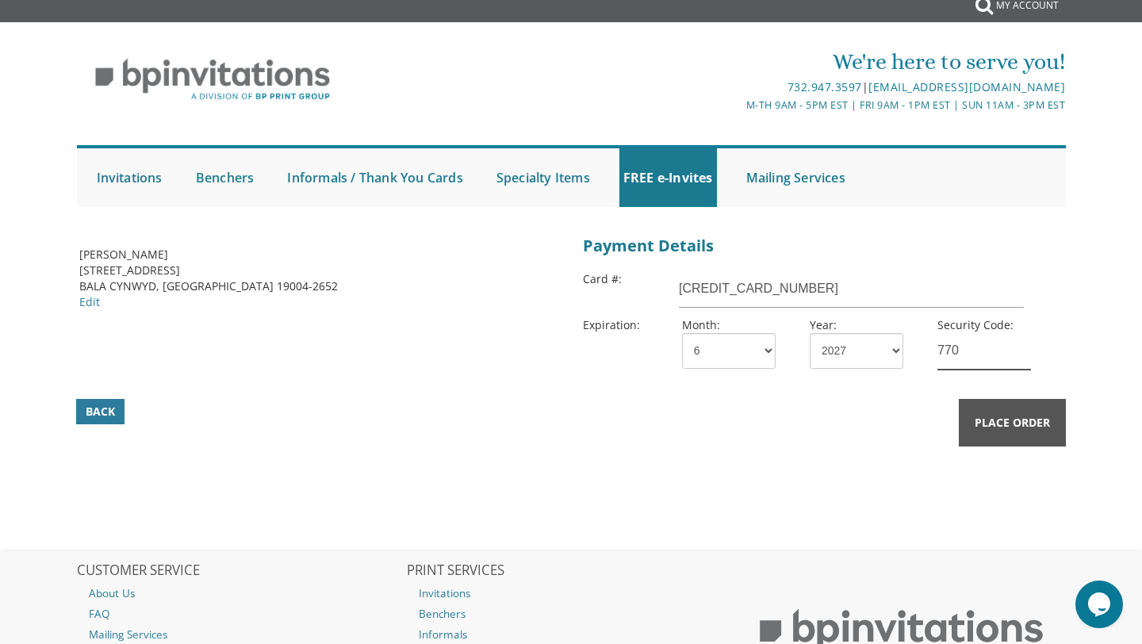
type input "770"
click at [977, 423] on span "Place Order" at bounding box center [1012, 423] width 75 height 16
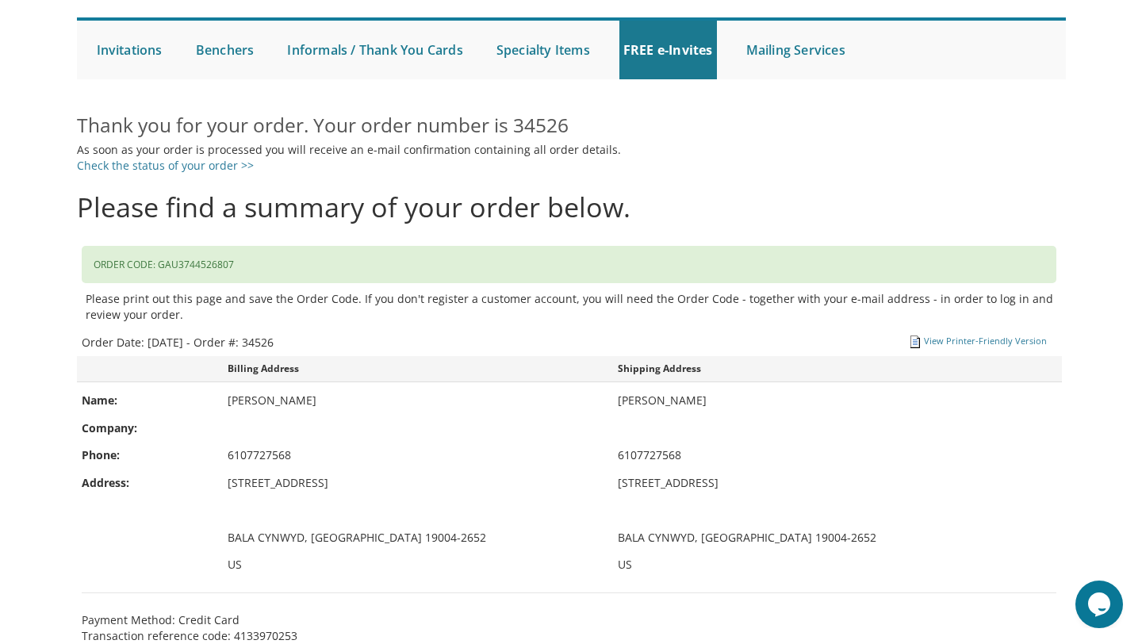
scroll to position [482, 0]
